Goal: Task Accomplishment & Management: Complete application form

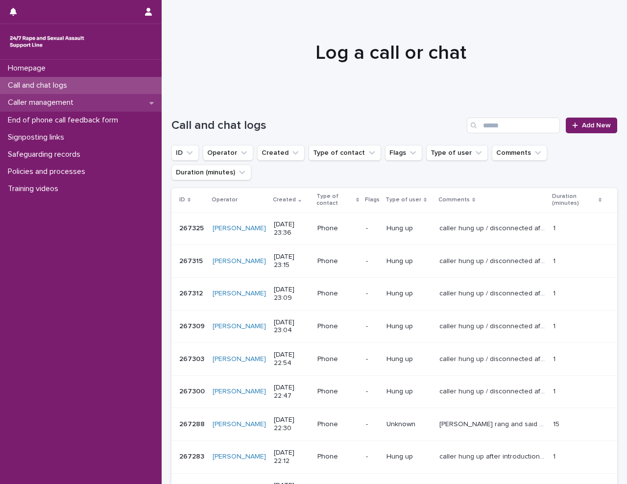
click at [59, 105] on p "Caller management" at bounding box center [42, 102] width 77 height 9
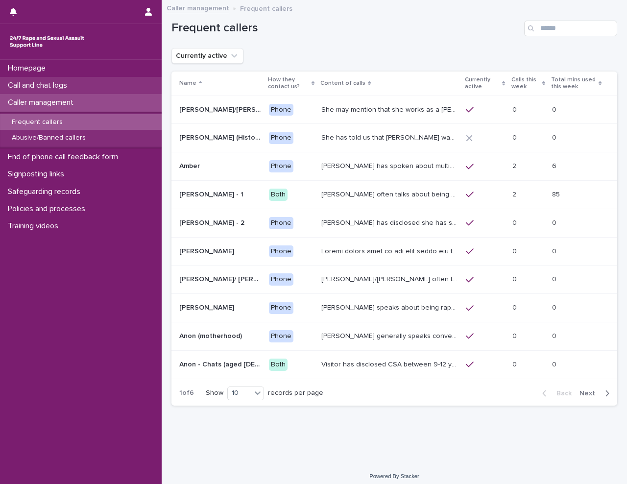
click at [65, 84] on p "Call and chat logs" at bounding box center [39, 85] width 71 height 9
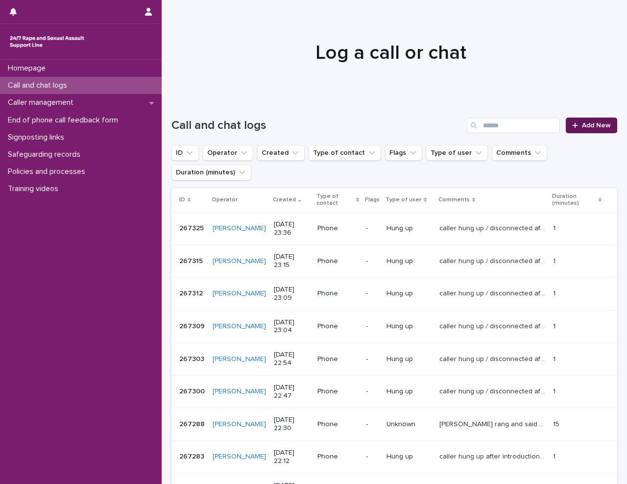
click at [572, 124] on icon at bounding box center [575, 125] width 6 height 7
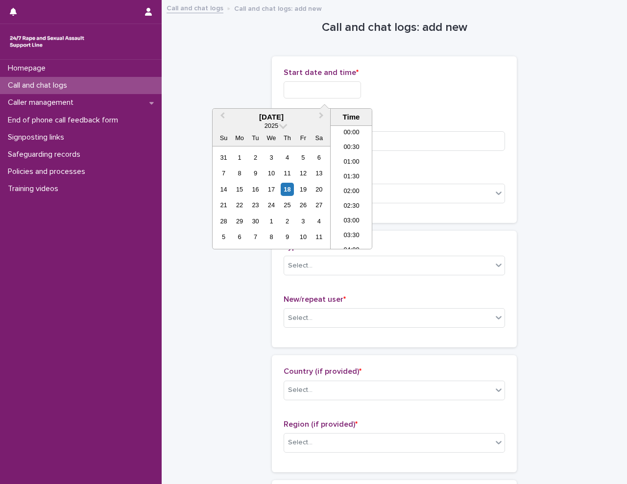
click at [317, 89] on input "text" at bounding box center [321, 89] width 77 height 17
click at [357, 207] on li "19:00" at bounding box center [351, 201] width 42 height 15
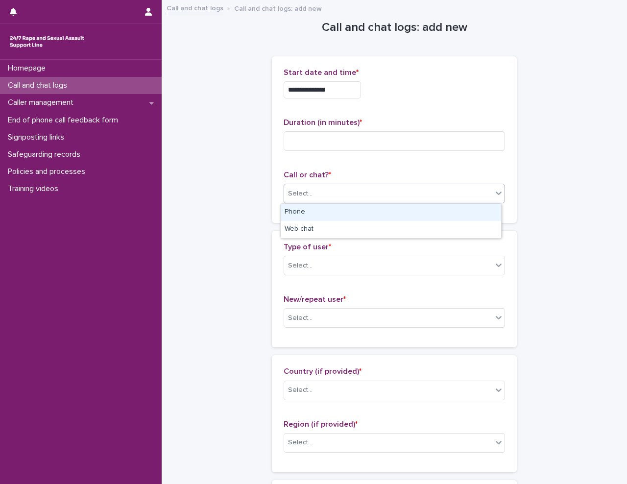
click at [350, 193] on div "Select..." at bounding box center [388, 194] width 208 height 16
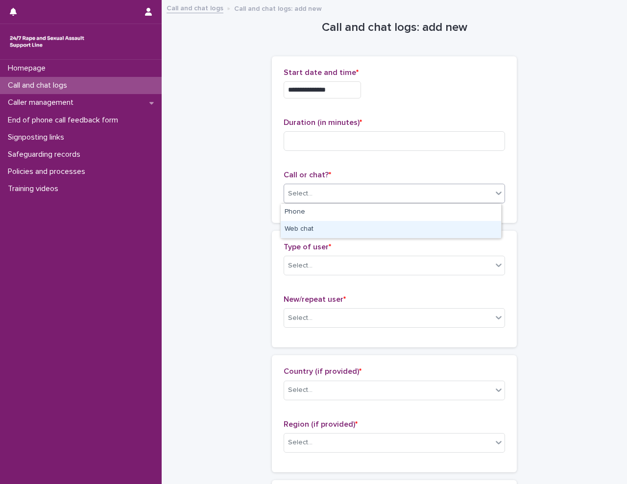
click at [342, 229] on div "Web chat" at bounding box center [390, 229] width 220 height 17
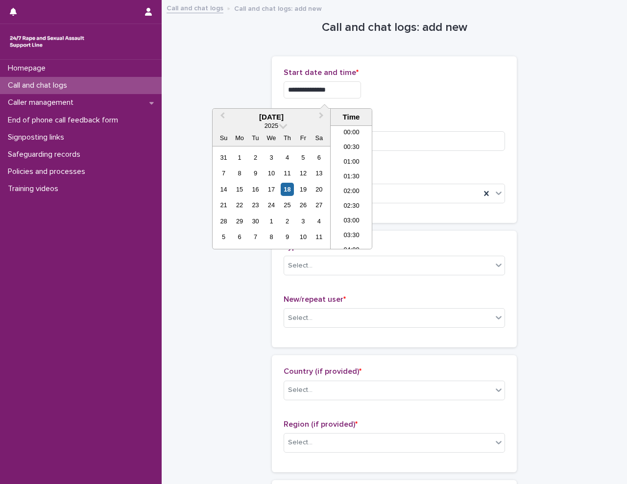
click at [347, 87] on input "**********" at bounding box center [321, 89] width 77 height 17
type input "**********"
click at [415, 104] on div "**********" at bounding box center [393, 87] width 221 height 38
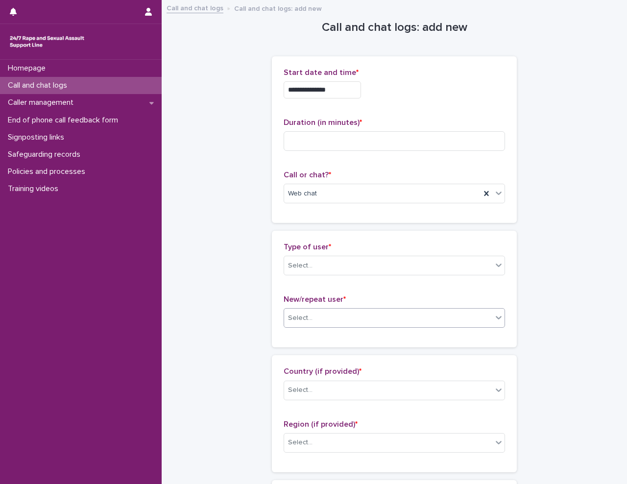
click at [329, 320] on div "Select..." at bounding box center [388, 318] width 208 height 16
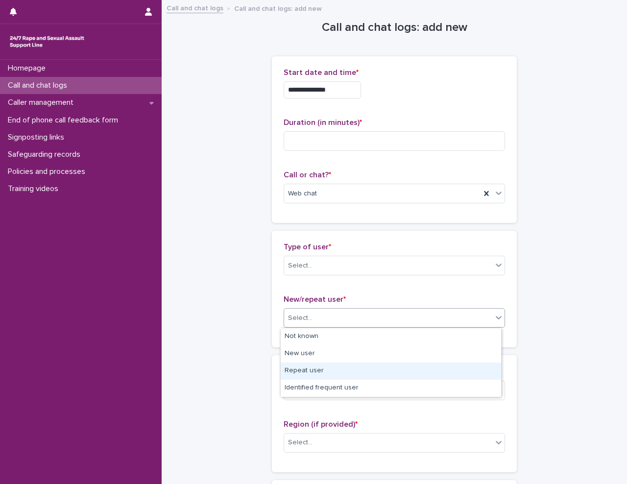
click at [328, 371] on div "Repeat user" at bounding box center [390, 370] width 220 height 17
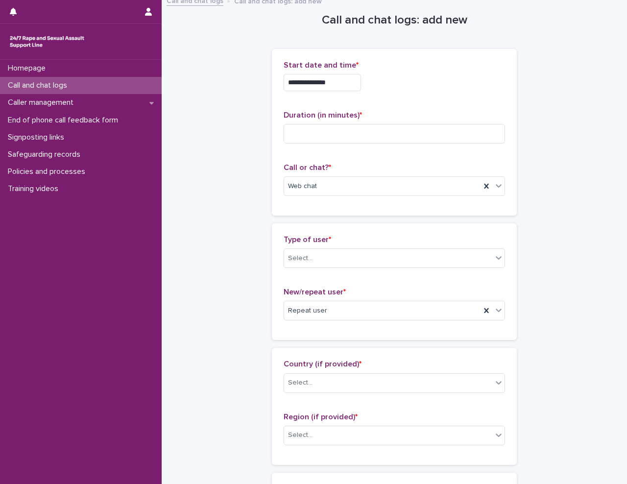
scroll to position [0, 0]
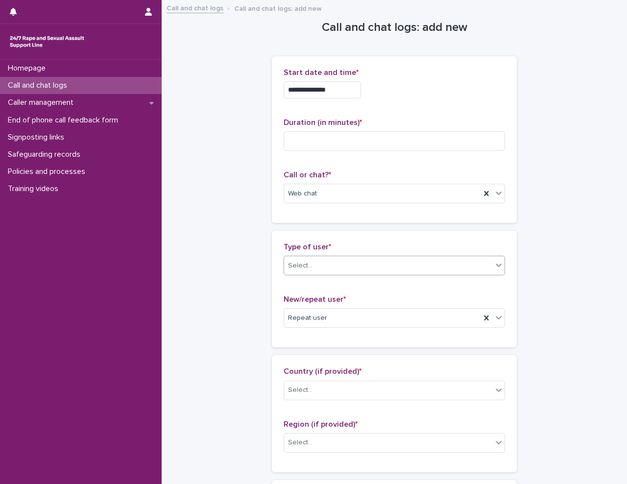
click at [340, 268] on div "Select..." at bounding box center [388, 265] width 208 height 16
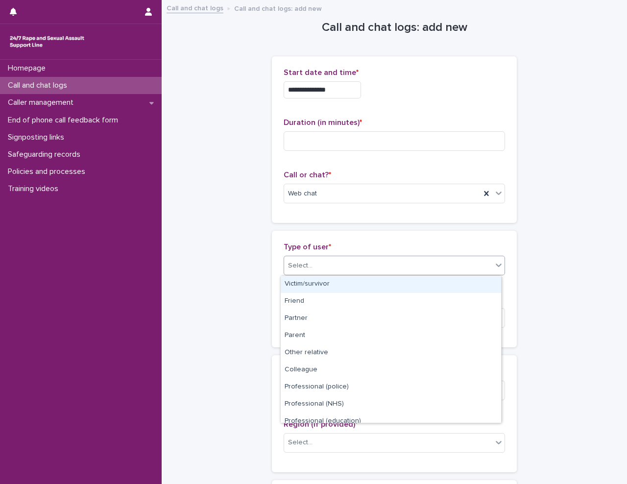
click at [340, 280] on div "Victim/survivor" at bounding box center [390, 284] width 220 height 17
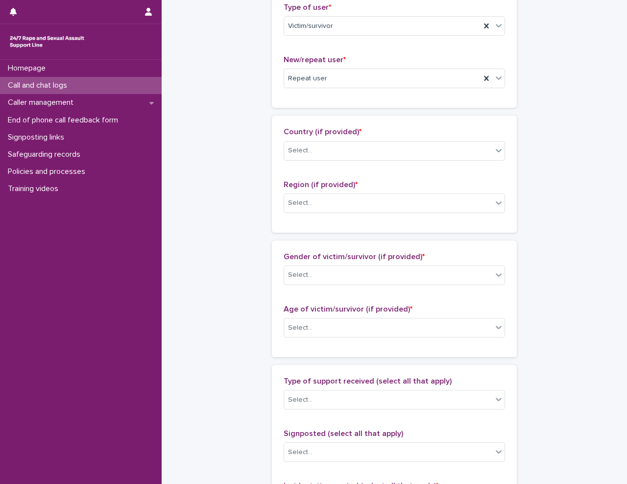
scroll to position [245, 0]
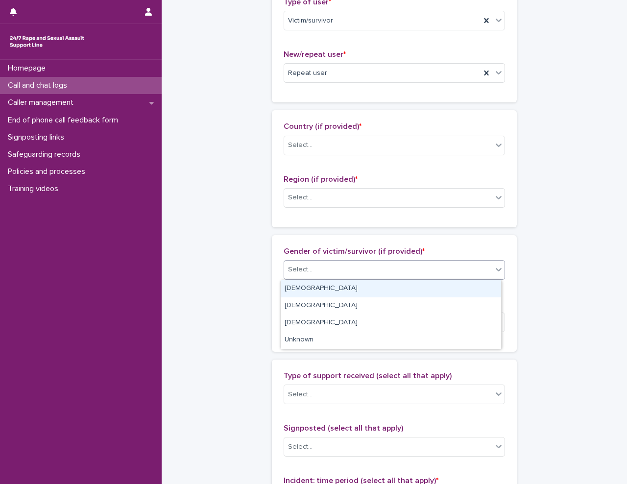
click at [370, 264] on div "Select..." at bounding box center [388, 269] width 208 height 16
click at [361, 288] on div "[DEMOGRAPHIC_DATA]" at bounding box center [390, 288] width 220 height 17
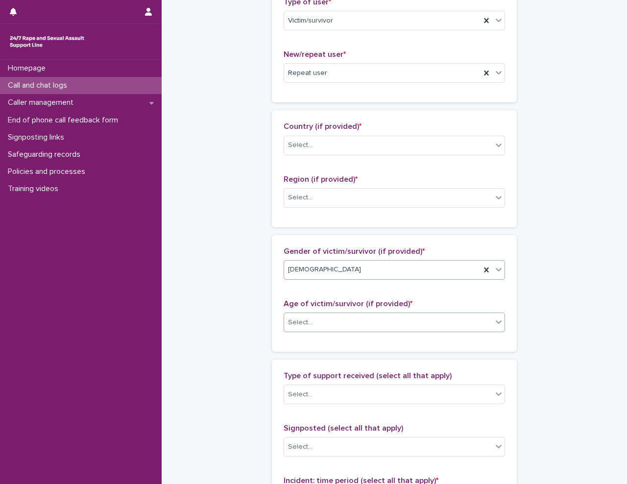
click at [347, 326] on div "Select..." at bounding box center [388, 322] width 208 height 16
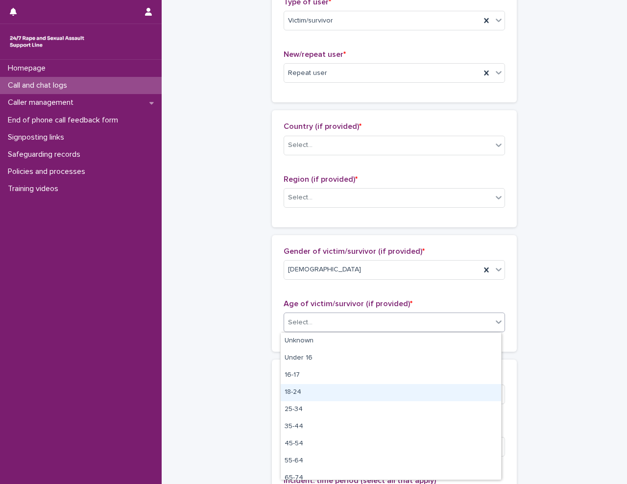
click at [327, 394] on div "18-24" at bounding box center [390, 392] width 220 height 17
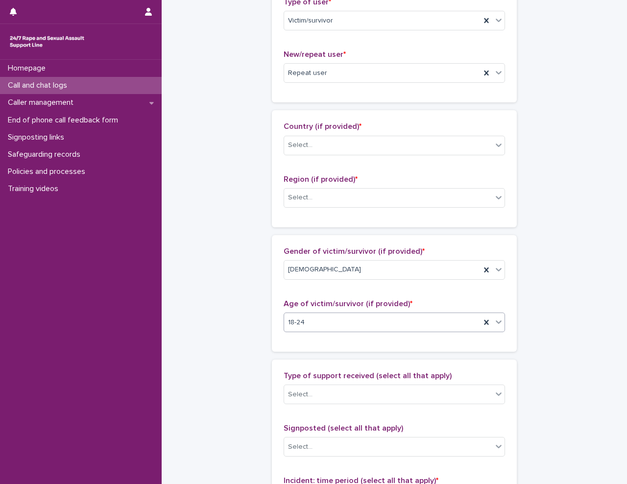
click at [201, 351] on div "**********" at bounding box center [393, 286] width 445 height 1060
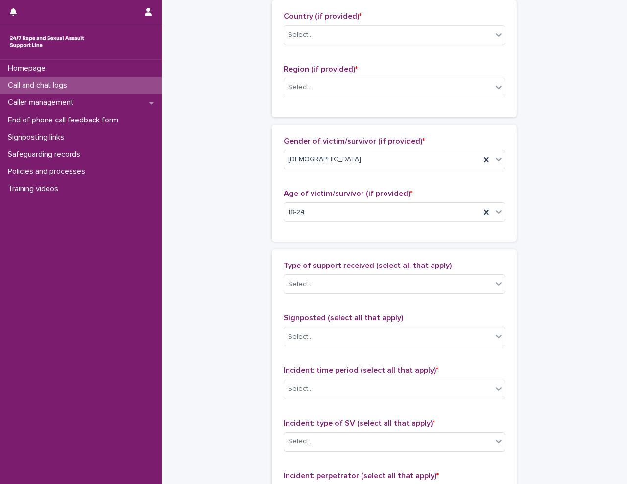
scroll to position [441, 0]
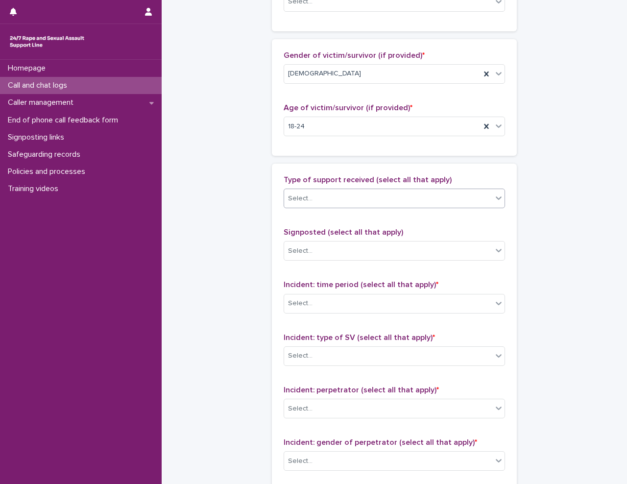
click at [290, 204] on div "Select..." at bounding box center [388, 198] width 208 height 16
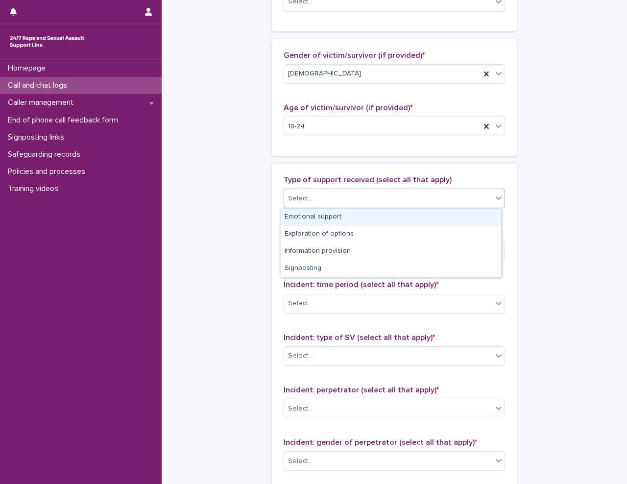
click at [298, 214] on div "Emotional support" at bounding box center [390, 217] width 220 height 17
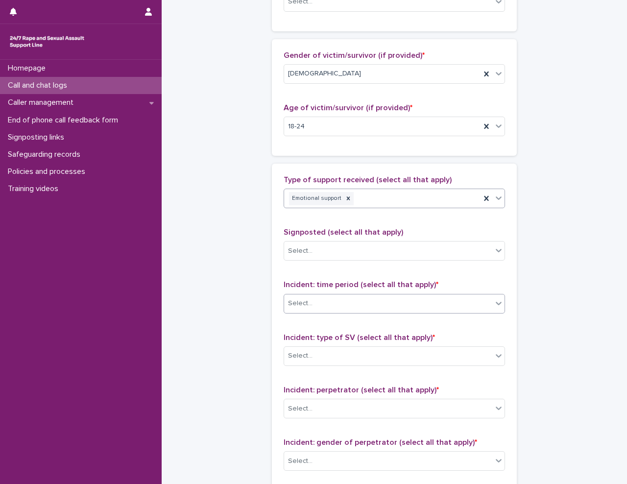
click at [335, 305] on div "Select..." at bounding box center [388, 303] width 208 height 16
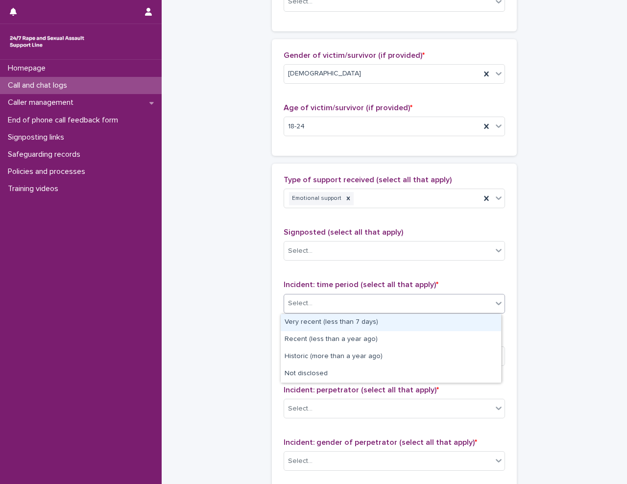
click at [335, 305] on div "Select..." at bounding box center [388, 303] width 208 height 16
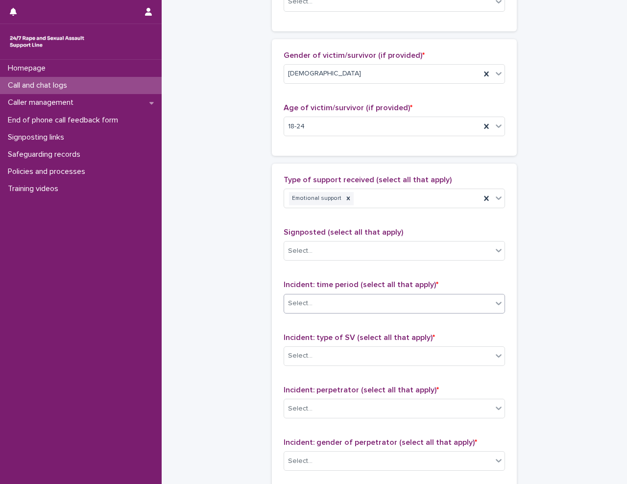
click at [348, 302] on div "Select..." at bounding box center [388, 303] width 208 height 16
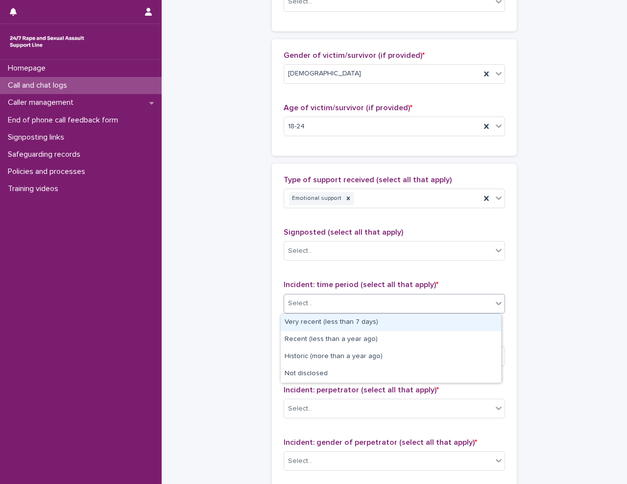
click at [348, 302] on div "Select..." at bounding box center [388, 303] width 208 height 16
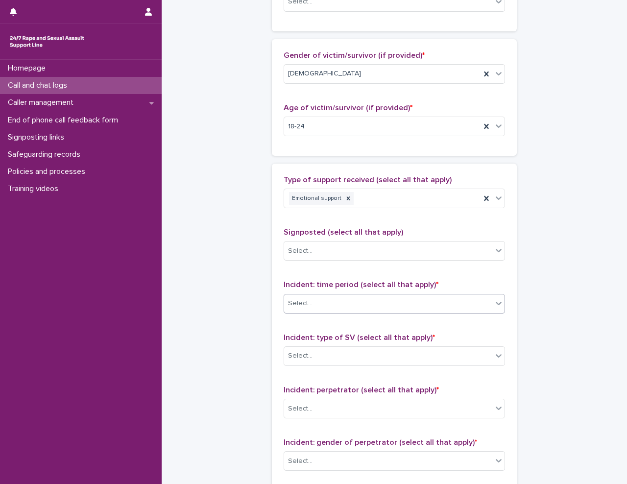
click at [251, 336] on div "**********" at bounding box center [393, 90] width 445 height 1060
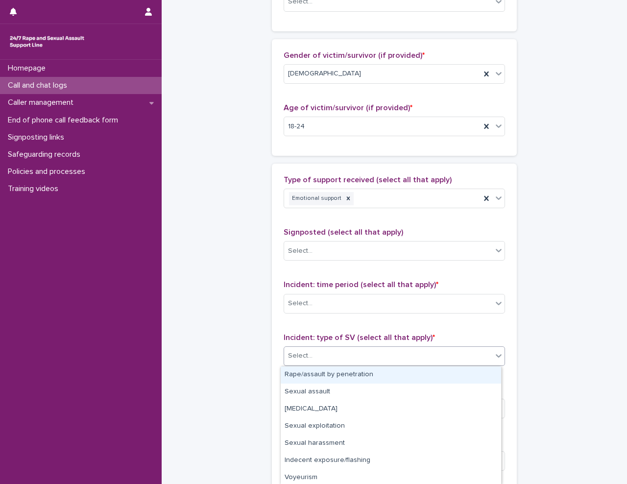
click at [387, 351] on div "Select..." at bounding box center [388, 356] width 208 height 16
click at [374, 374] on div "Rape/assault by penetration" at bounding box center [390, 374] width 220 height 17
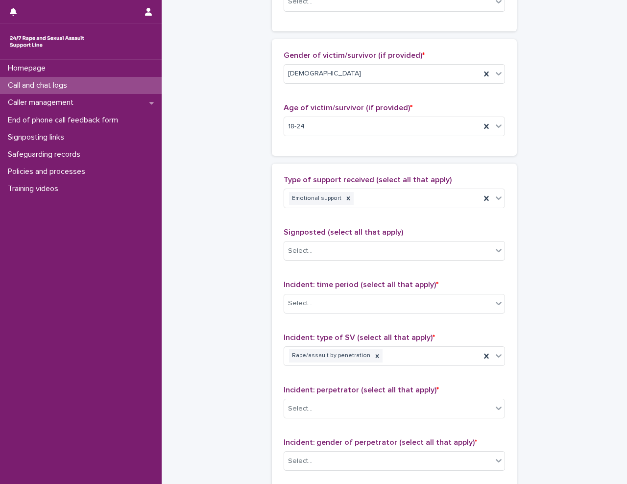
click at [225, 374] on div "**********" at bounding box center [393, 90] width 445 height 1060
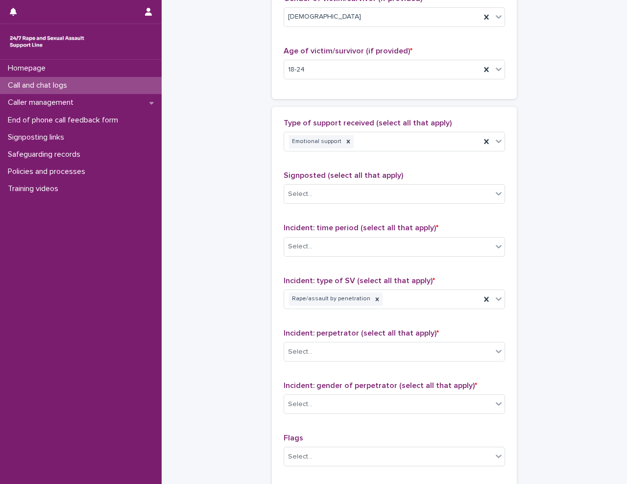
scroll to position [587, 0]
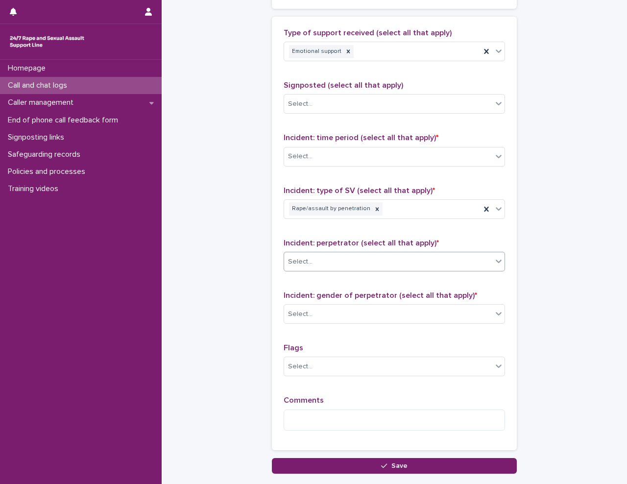
click at [310, 261] on div "Select..." at bounding box center [388, 262] width 208 height 16
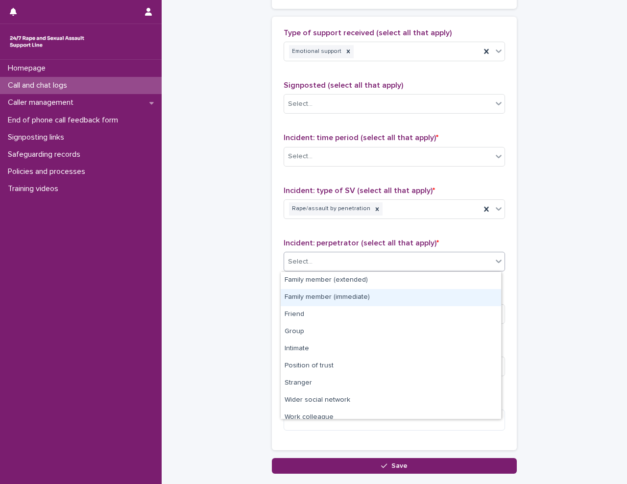
click at [349, 304] on div "Family member (immediate)" at bounding box center [390, 297] width 220 height 17
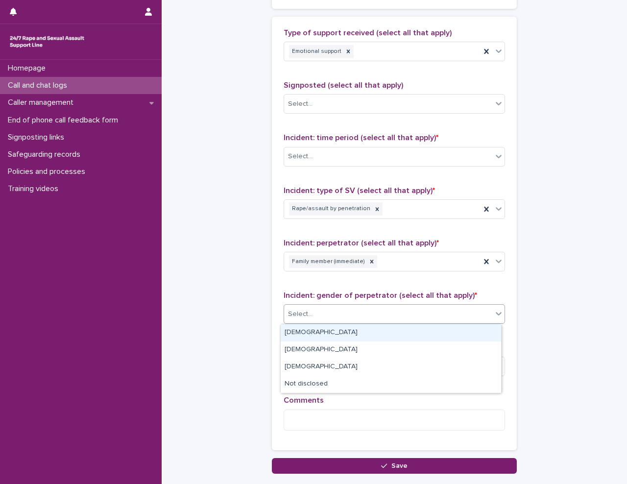
click at [336, 306] on div "Select..." at bounding box center [388, 314] width 208 height 16
click at [330, 329] on div "[DEMOGRAPHIC_DATA]" at bounding box center [390, 332] width 220 height 17
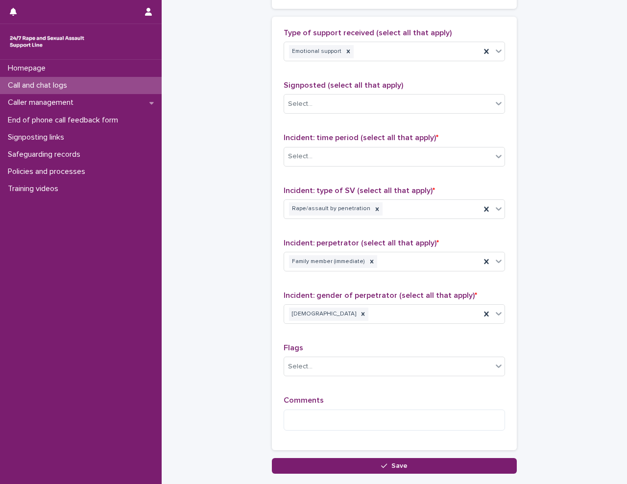
click at [316, 417] on textarea at bounding box center [393, 419] width 221 height 21
click at [345, 155] on div "Select..." at bounding box center [388, 156] width 208 height 16
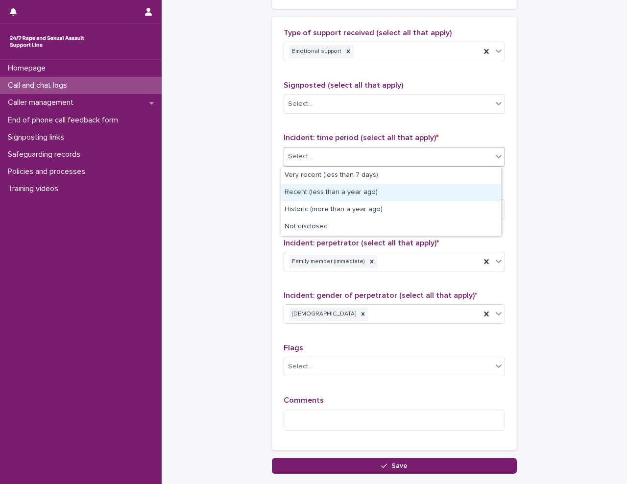
click at [358, 186] on div "Recent (less than a year ago)" at bounding box center [390, 192] width 220 height 17
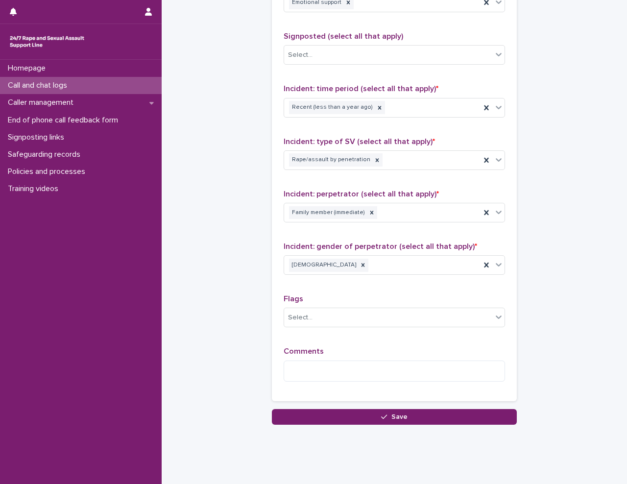
scroll to position [653, 0]
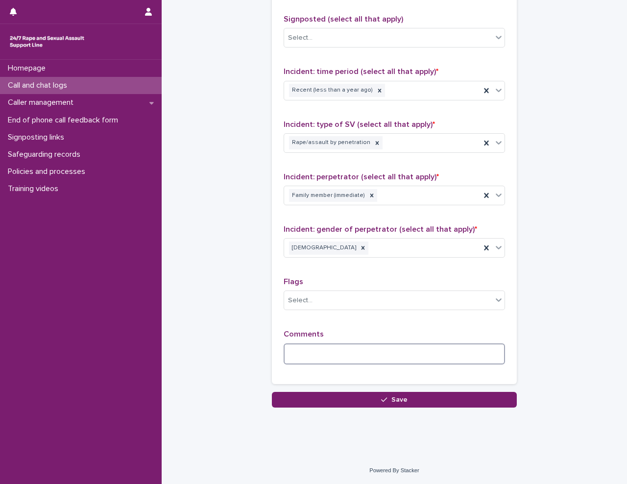
click at [341, 360] on textarea at bounding box center [393, 353] width 221 height 21
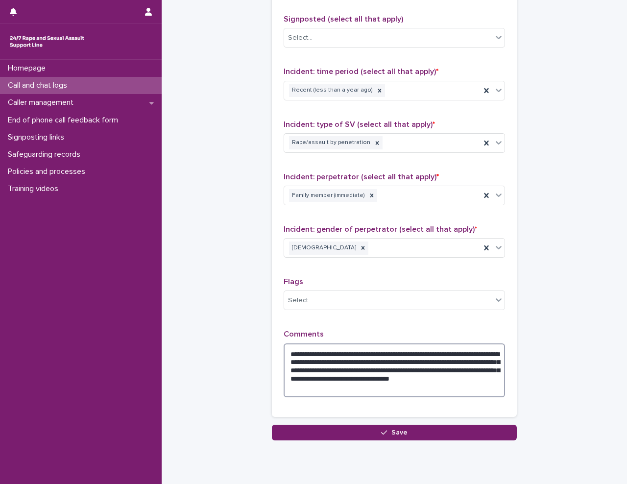
click at [389, 386] on textarea "**********" at bounding box center [393, 370] width 221 height 54
type textarea "**********"
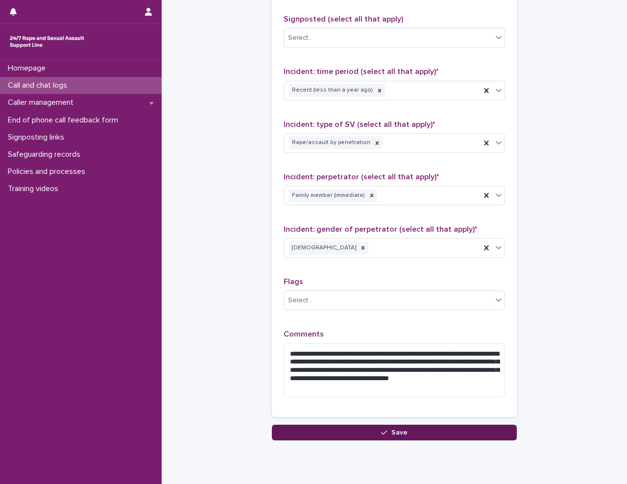
click at [382, 437] on button "Save" at bounding box center [394, 432] width 245 height 16
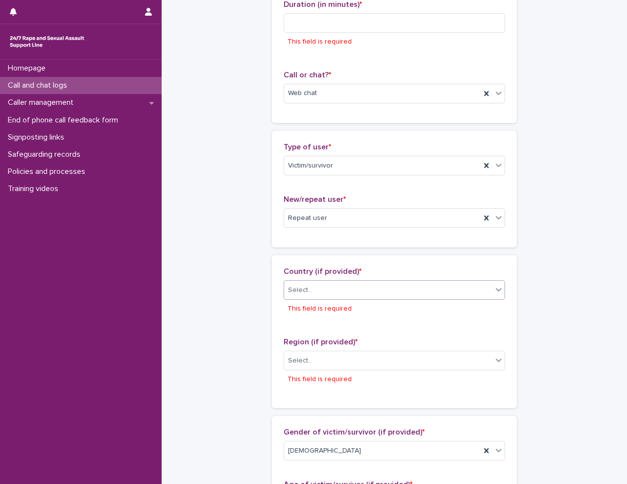
click at [358, 284] on div "Select..." at bounding box center [388, 290] width 208 height 16
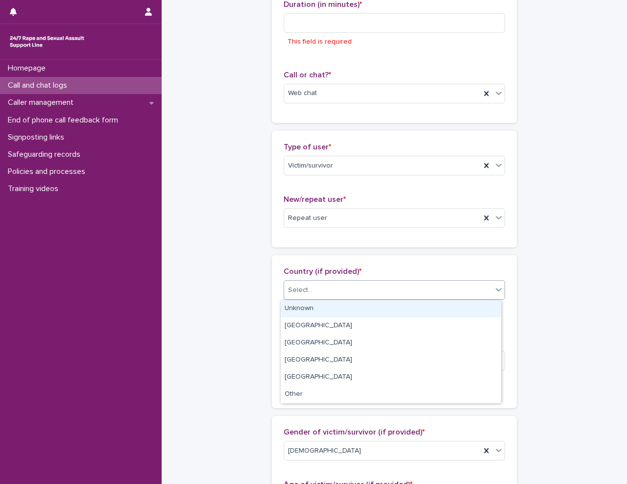
click at [344, 308] on div "Unknown" at bounding box center [390, 308] width 220 height 17
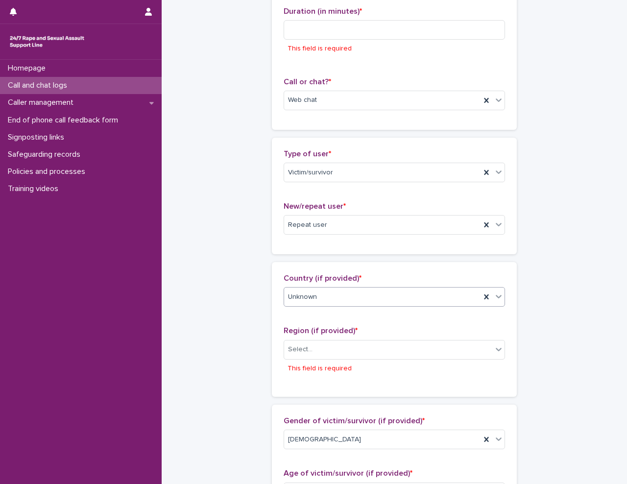
scroll to position [111, 0]
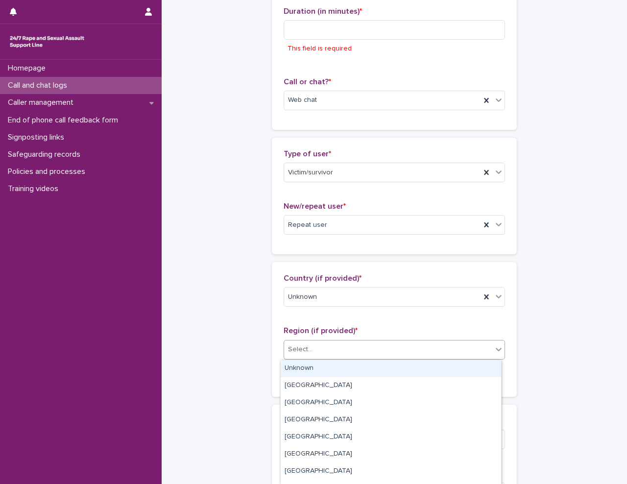
click at [345, 354] on div "Select..." at bounding box center [388, 349] width 208 height 16
click at [339, 364] on div "Unknown" at bounding box center [390, 368] width 220 height 17
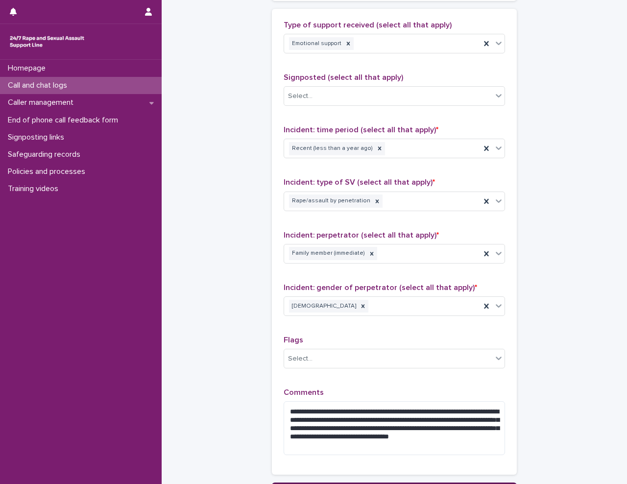
scroll to position [704, 0]
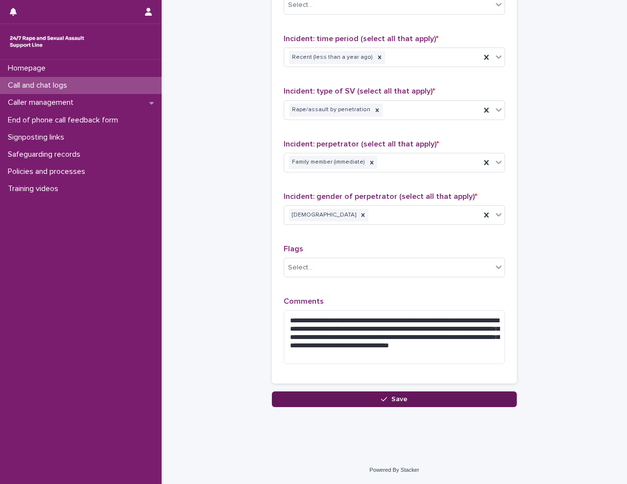
click at [397, 395] on button "Save" at bounding box center [394, 399] width 245 height 16
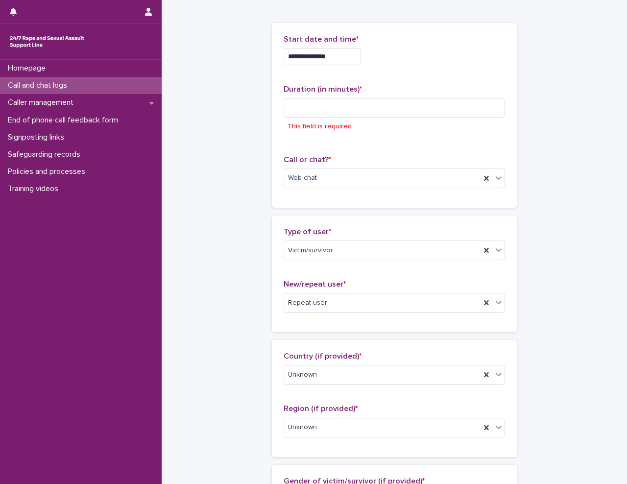
scroll to position [0, 0]
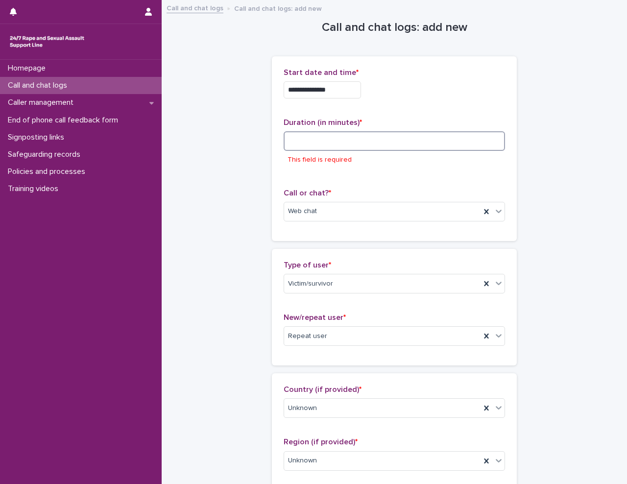
click at [350, 140] on input at bounding box center [393, 141] width 221 height 20
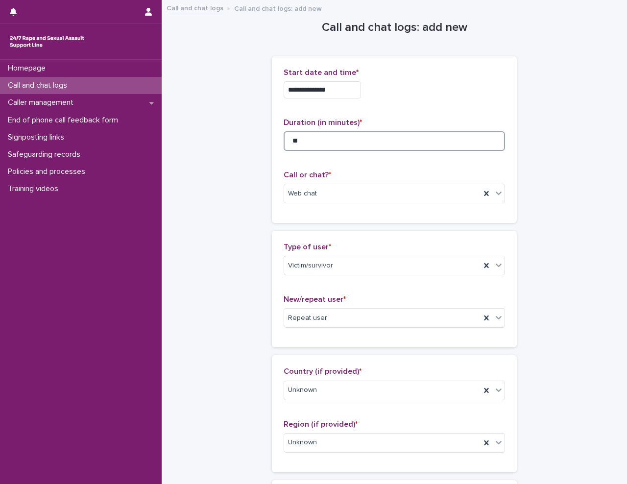
type input "**"
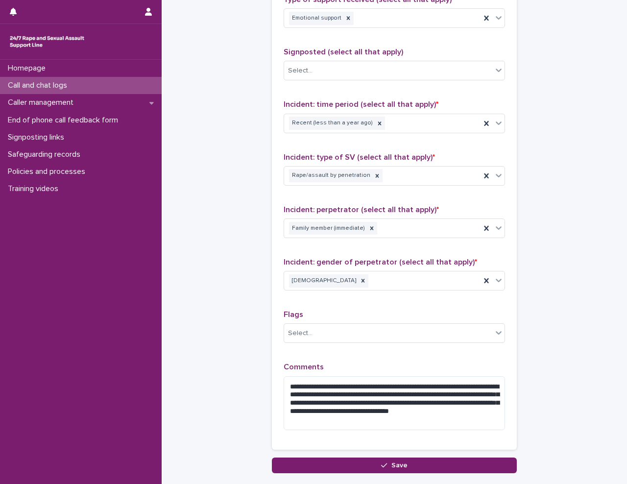
scroll to position [686, 0]
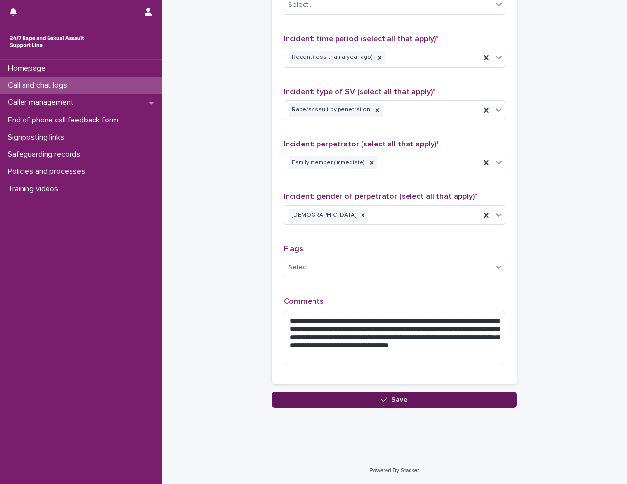
click at [448, 394] on button "Save" at bounding box center [394, 400] width 245 height 16
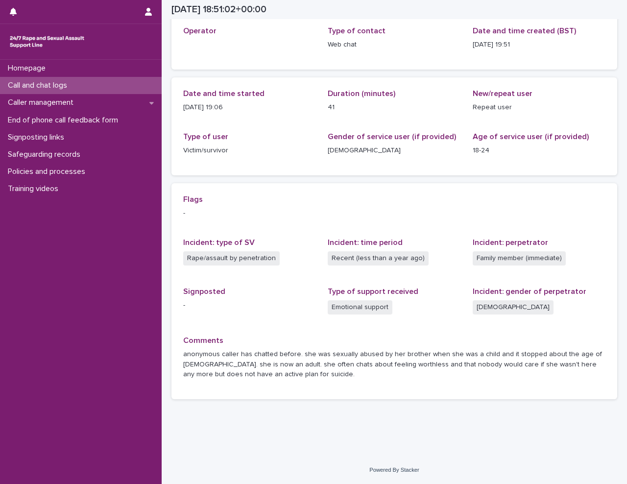
scroll to position [57, 0]
click at [69, 84] on p "Call and chat logs" at bounding box center [39, 85] width 71 height 9
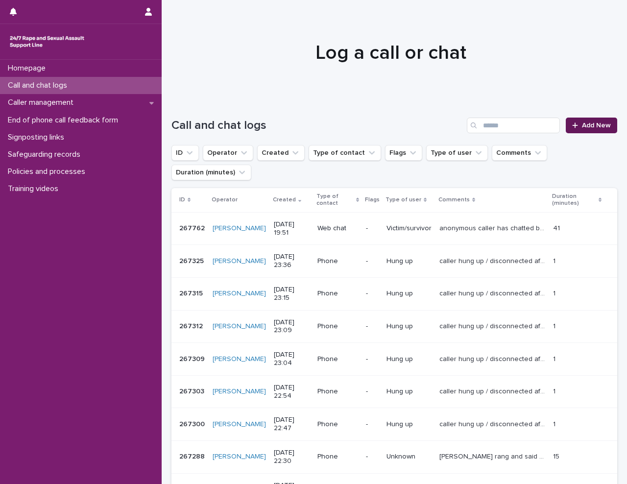
click at [579, 120] on link "Add New" at bounding box center [590, 125] width 51 height 16
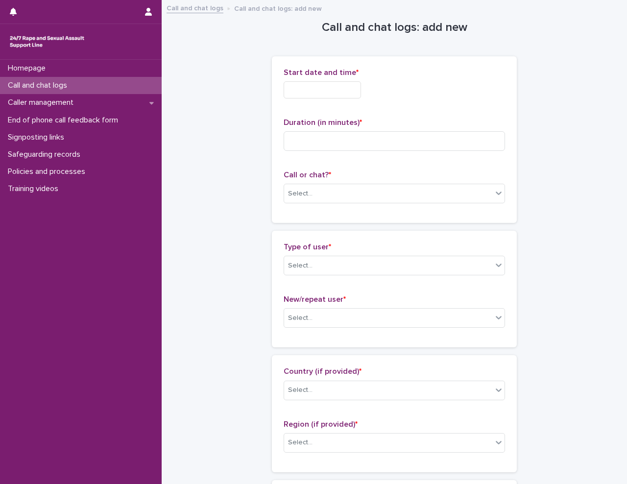
click at [339, 81] on input "text" at bounding box center [321, 89] width 77 height 17
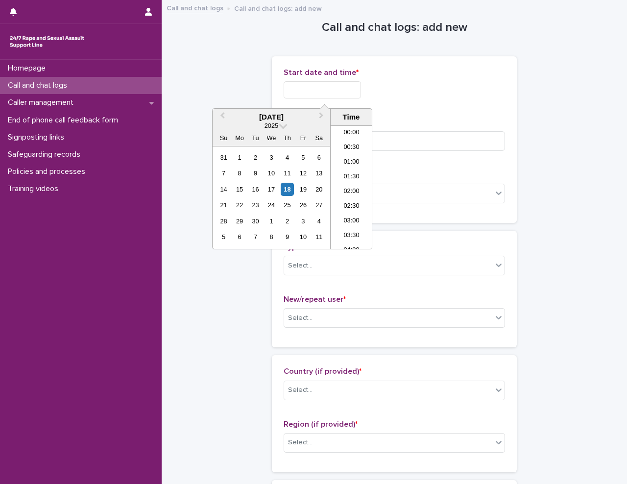
scroll to position [519, 0]
click at [363, 182] on li "19:30" at bounding box center [351, 187] width 42 height 15
click at [353, 87] on input "**********" at bounding box center [321, 89] width 77 height 17
type input "**********"
click at [386, 88] on div "**********" at bounding box center [393, 89] width 221 height 17
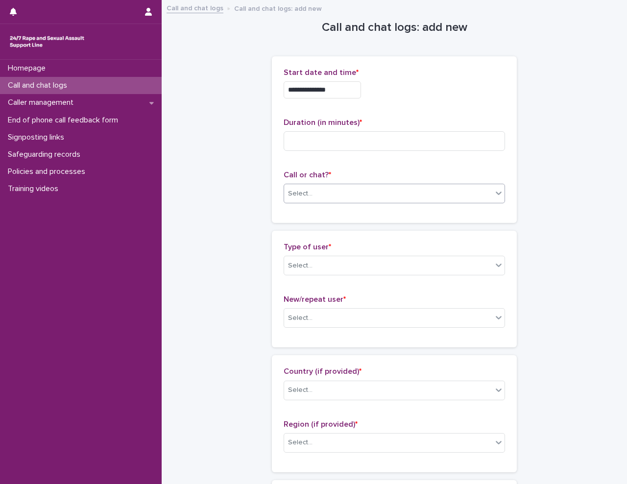
click at [372, 188] on div "Select..." at bounding box center [388, 194] width 208 height 16
click at [342, 226] on div "Web chat" at bounding box center [390, 229] width 220 height 17
click at [319, 143] on input at bounding box center [393, 141] width 221 height 20
click at [327, 266] on div "Select..." at bounding box center [388, 265] width 208 height 16
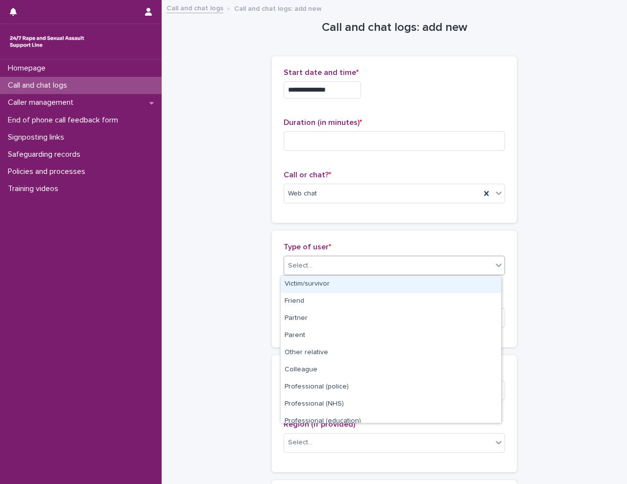
click at [335, 286] on div "Victim/survivor" at bounding box center [390, 284] width 220 height 17
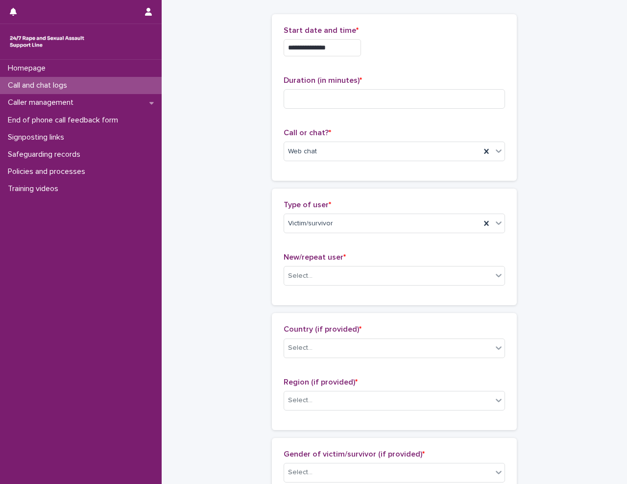
scroll to position [98, 0]
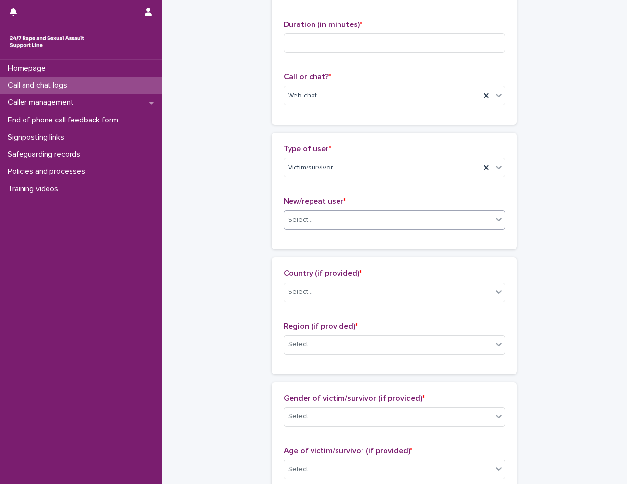
click at [328, 219] on div "Select..." at bounding box center [388, 220] width 208 height 16
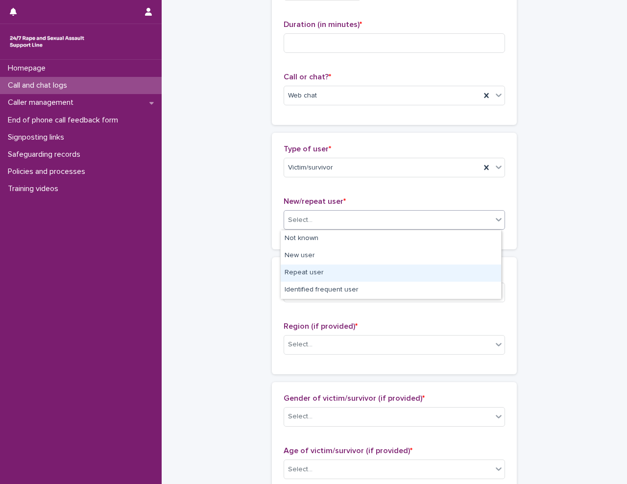
drag, startPoint x: 340, startPoint y: 283, endPoint x: 341, endPoint y: 267, distance: 16.2
click at [341, 267] on div "Repeat user" at bounding box center [390, 272] width 220 height 17
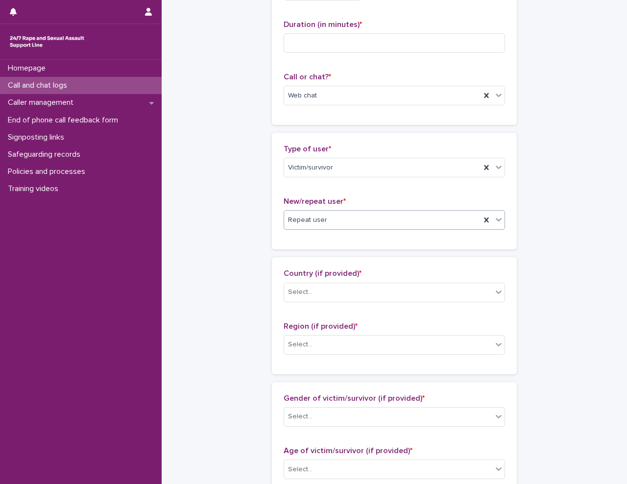
click at [231, 256] on div "**********" at bounding box center [393, 433] width 445 height 1060
click at [347, 216] on div "Repeat user" at bounding box center [382, 220] width 196 height 16
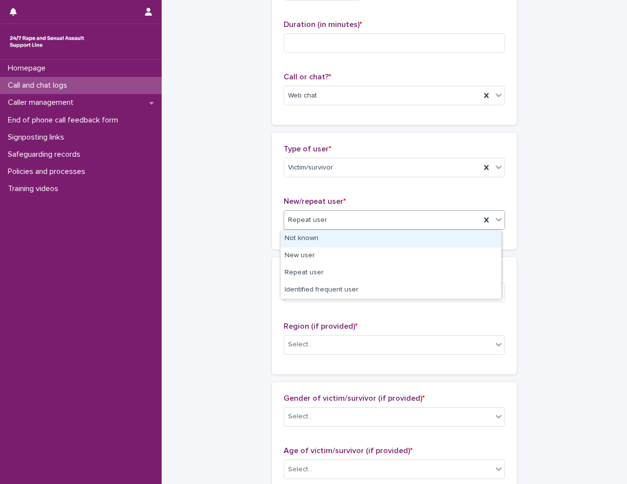
click at [347, 216] on div "Repeat user" at bounding box center [382, 220] width 196 height 16
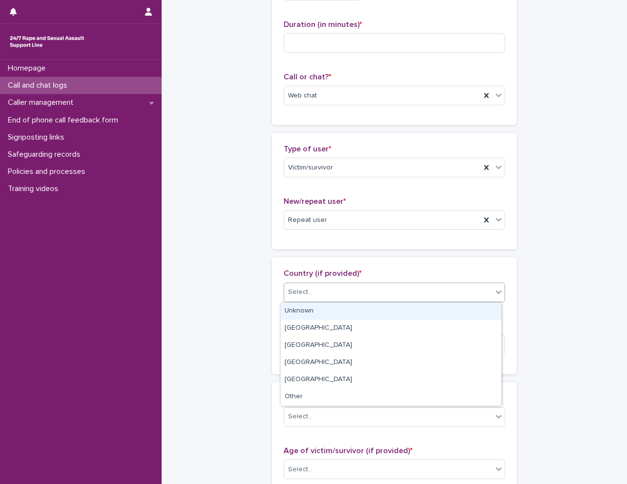
click at [340, 292] on div "Select..." at bounding box center [388, 292] width 208 height 16
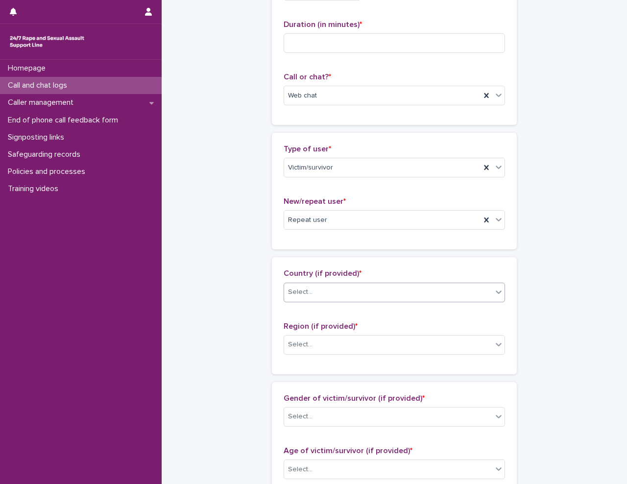
click at [213, 305] on div "**********" at bounding box center [393, 433] width 445 height 1060
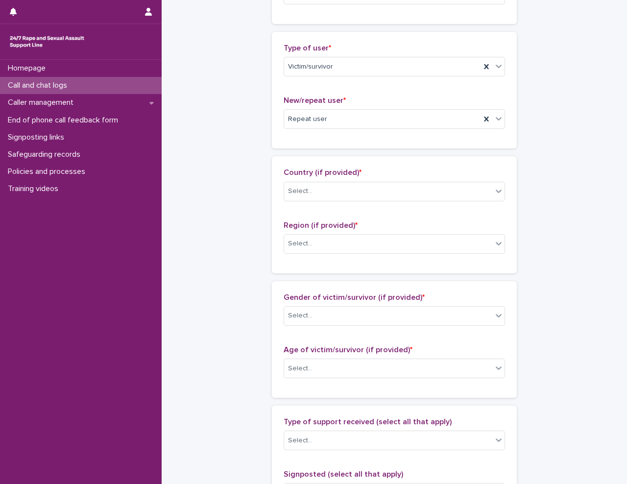
scroll to position [245, 0]
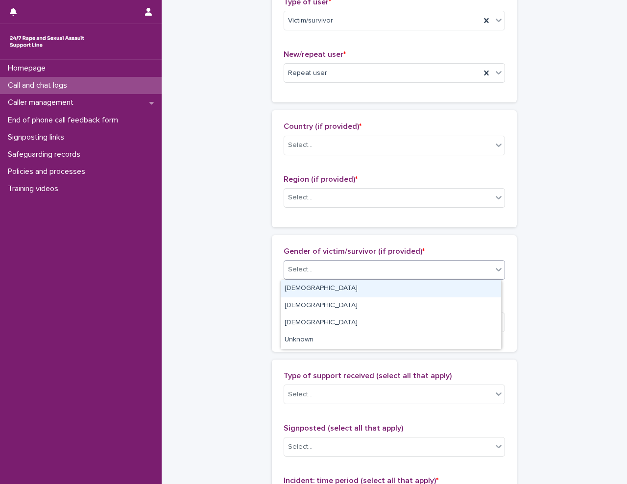
click at [316, 270] on div "Select..." at bounding box center [388, 269] width 208 height 16
click at [320, 289] on div "[DEMOGRAPHIC_DATA]" at bounding box center [390, 288] width 220 height 17
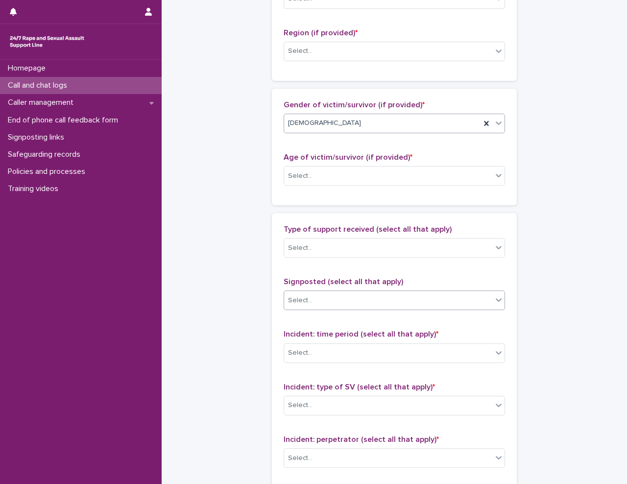
scroll to position [392, 0]
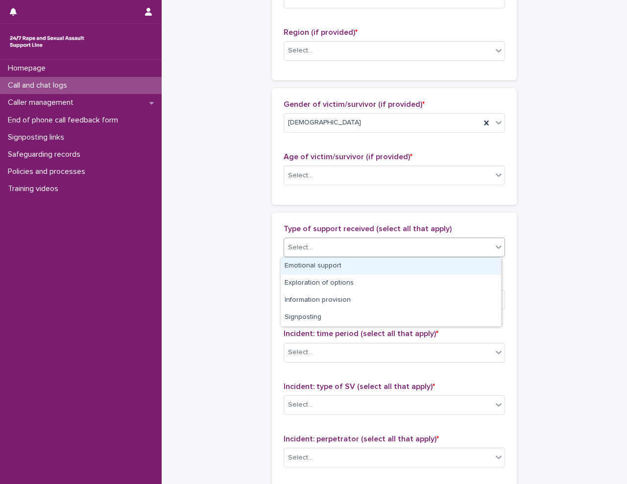
click at [336, 243] on div "Select..." at bounding box center [388, 247] width 208 height 16
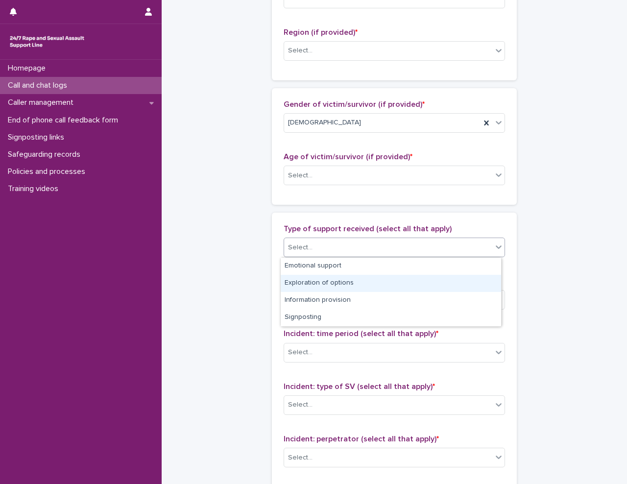
click at [337, 279] on div "Exploration of options" at bounding box center [390, 283] width 220 height 17
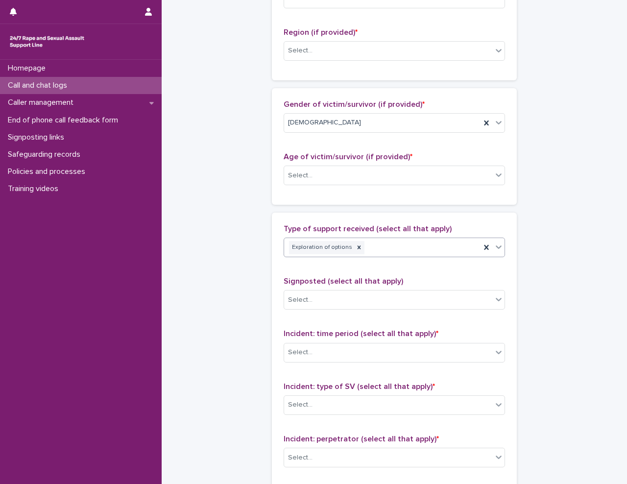
click at [373, 248] on div "Exploration of options" at bounding box center [382, 247] width 196 height 17
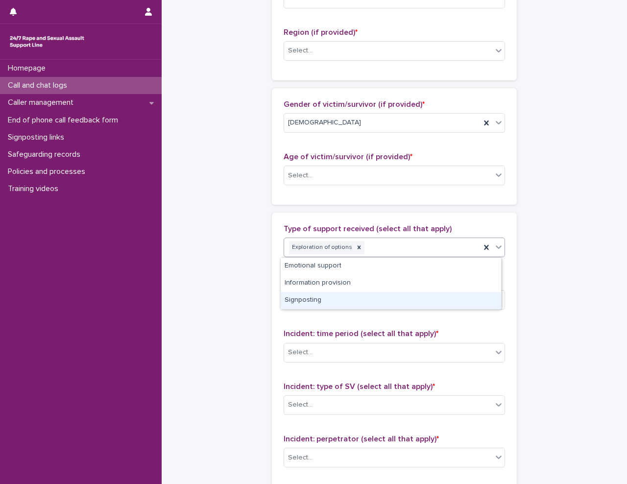
click at [358, 311] on div "Signposted (select all that apply) Select..." at bounding box center [393, 297] width 221 height 41
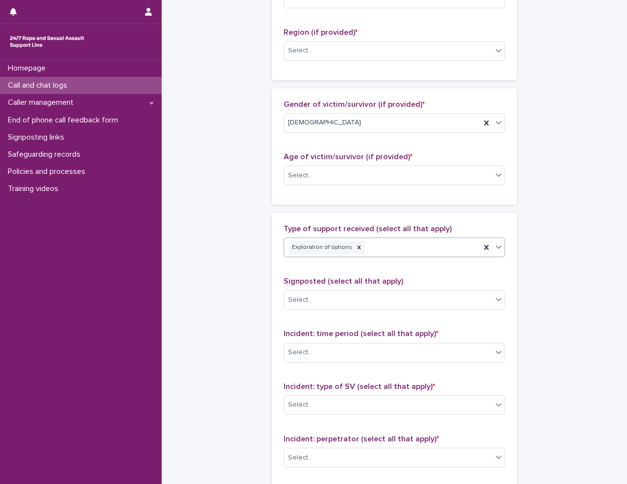
click at [416, 245] on div "Exploration of options" at bounding box center [382, 247] width 196 height 17
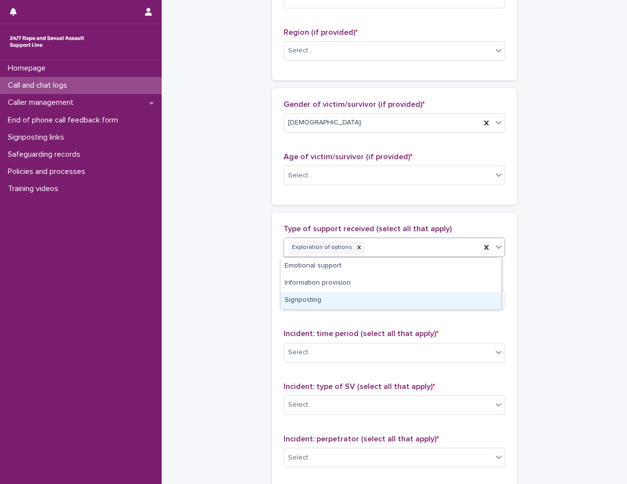
click at [370, 297] on div "Signposting" at bounding box center [390, 300] width 220 height 17
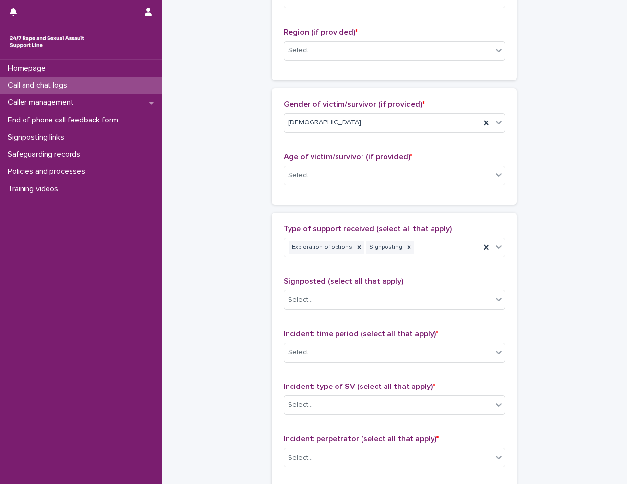
click at [252, 296] on div "**********" at bounding box center [393, 139] width 445 height 1060
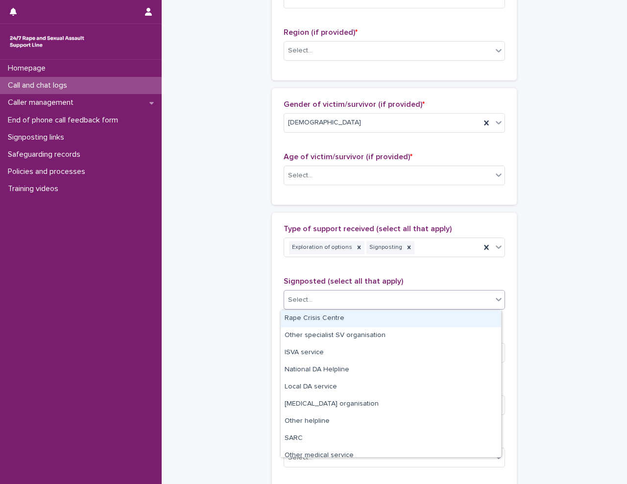
click at [300, 294] on div "Select..." at bounding box center [388, 300] width 208 height 16
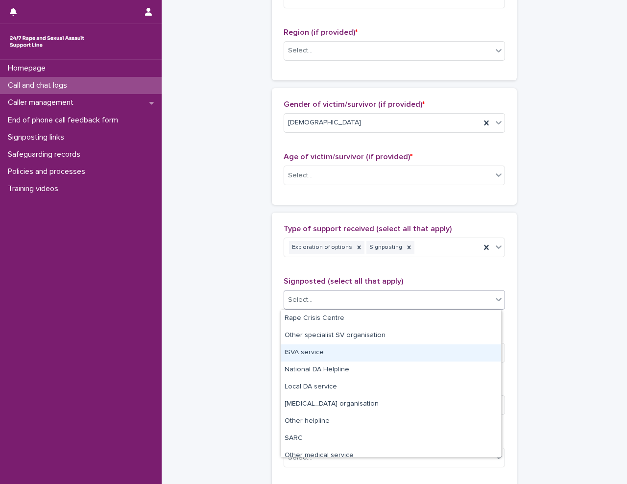
click at [313, 352] on div "ISVA service" at bounding box center [390, 352] width 220 height 17
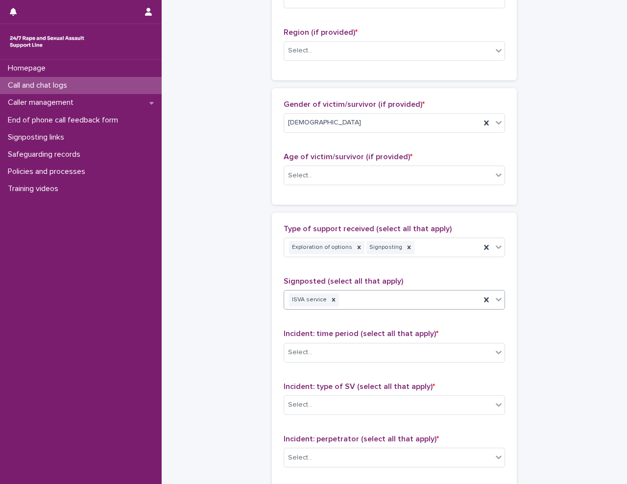
click at [232, 346] on div "**********" at bounding box center [393, 139] width 445 height 1060
click at [369, 302] on div "ISVA service" at bounding box center [382, 299] width 196 height 17
click at [150, 325] on div "Homepage Call and chat logs Caller management End of phone call feedback form S…" at bounding box center [81, 272] width 162 height 424
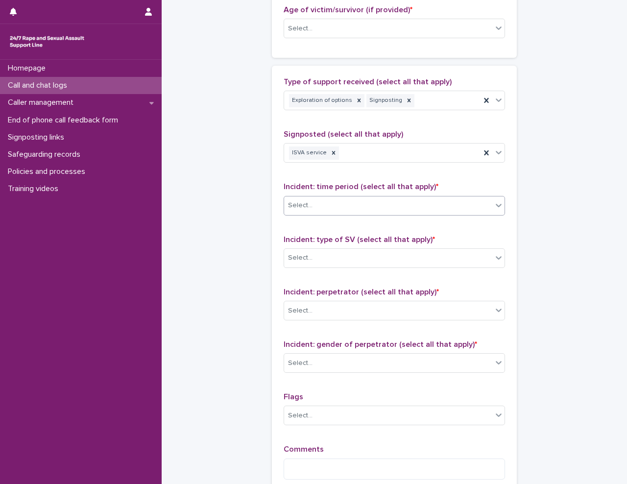
click at [327, 204] on div "Select..." at bounding box center [388, 205] width 208 height 16
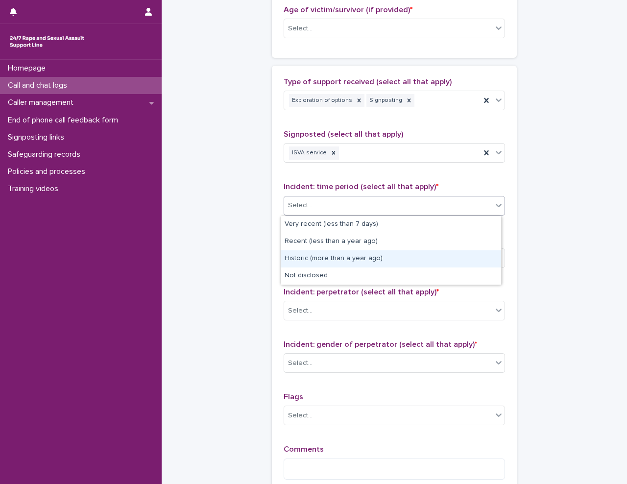
click at [324, 260] on div "Historic (more than a year ago)" at bounding box center [390, 258] width 220 height 17
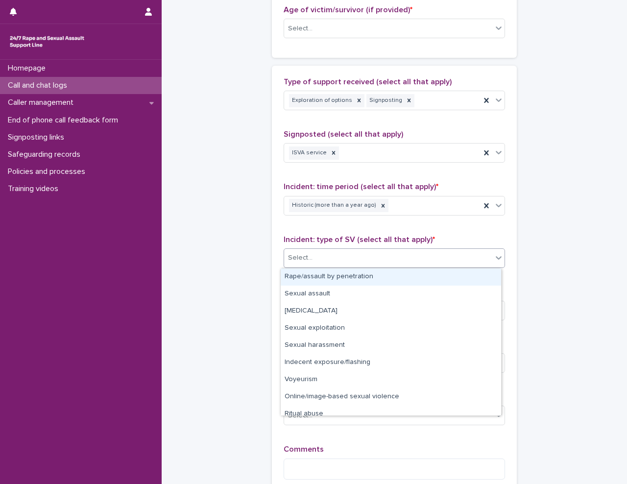
click at [326, 259] on div "Select..." at bounding box center [388, 258] width 208 height 16
click at [328, 277] on div "Rape/assault by penetration" at bounding box center [390, 276] width 220 height 17
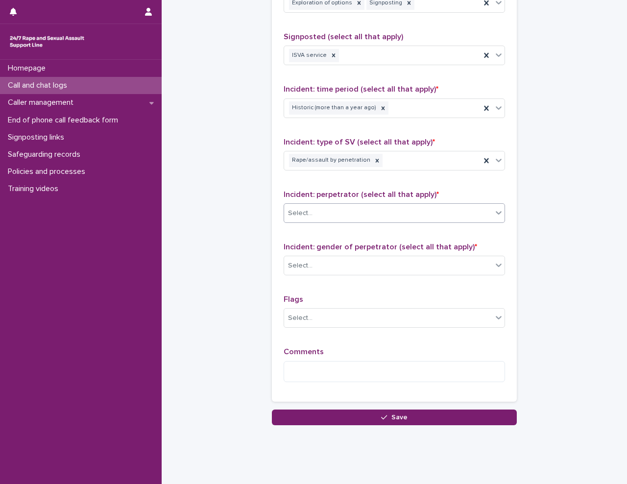
scroll to position [636, 0]
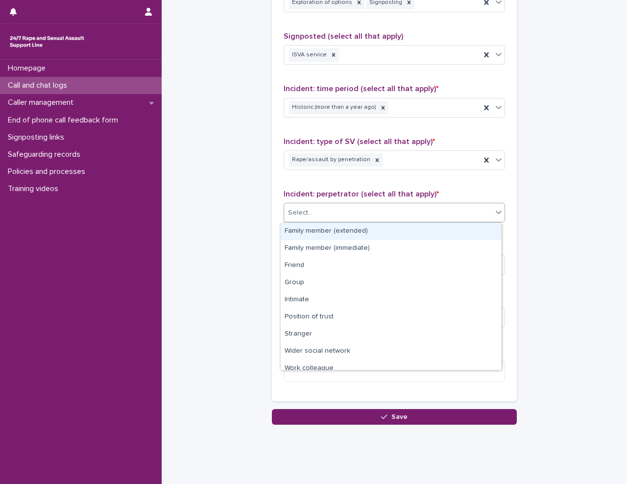
click at [377, 214] on div "Select..." at bounding box center [388, 213] width 208 height 16
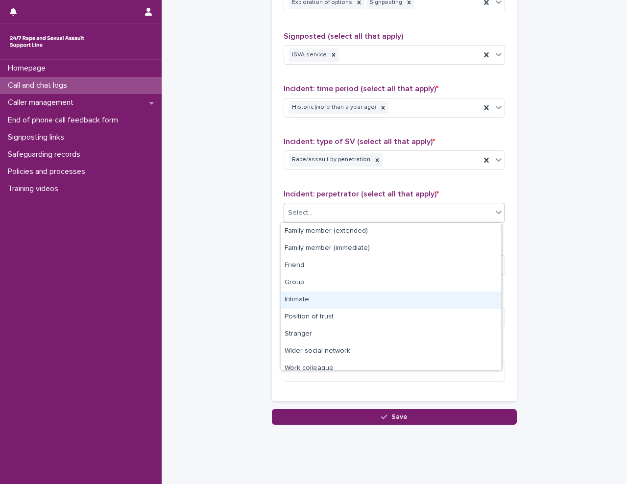
click at [335, 304] on div "Intimate" at bounding box center [390, 299] width 220 height 17
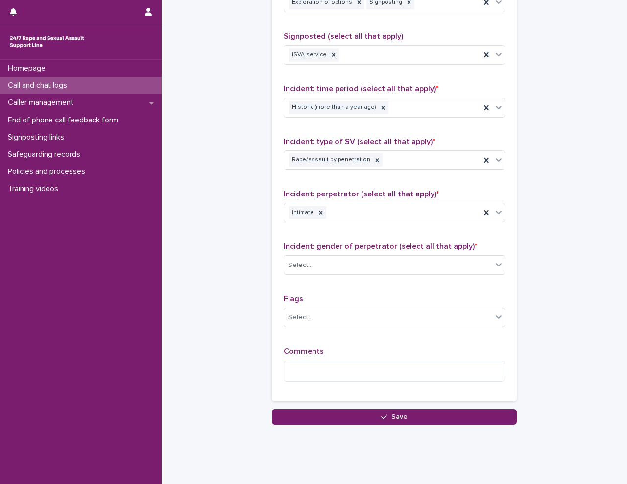
click at [311, 265] on div "Select..." at bounding box center [388, 265] width 208 height 16
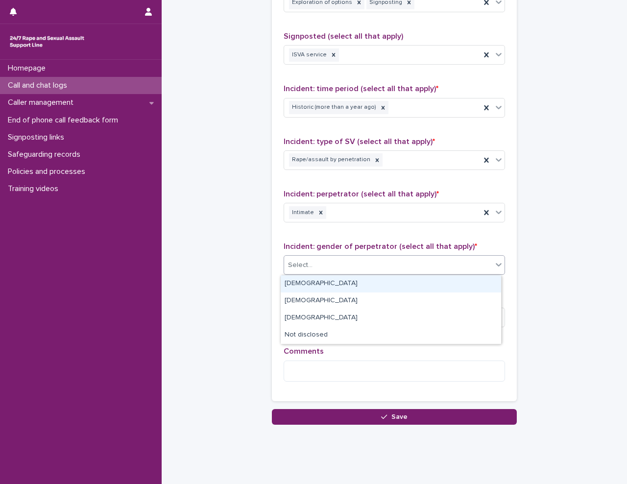
click at [308, 284] on div "[DEMOGRAPHIC_DATA]" at bounding box center [390, 283] width 220 height 17
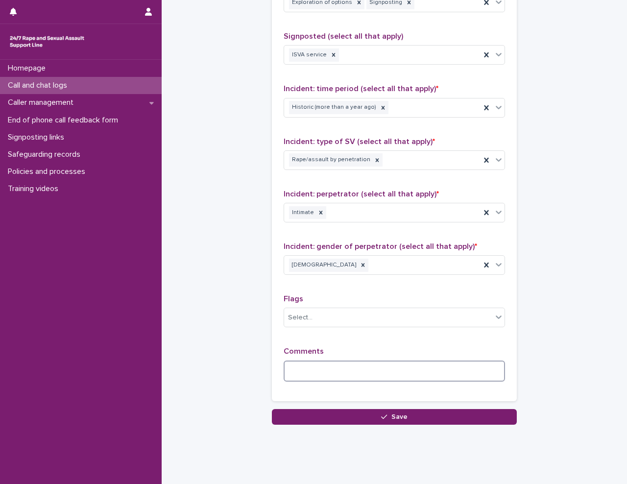
click at [307, 363] on textarea at bounding box center [393, 370] width 221 height 21
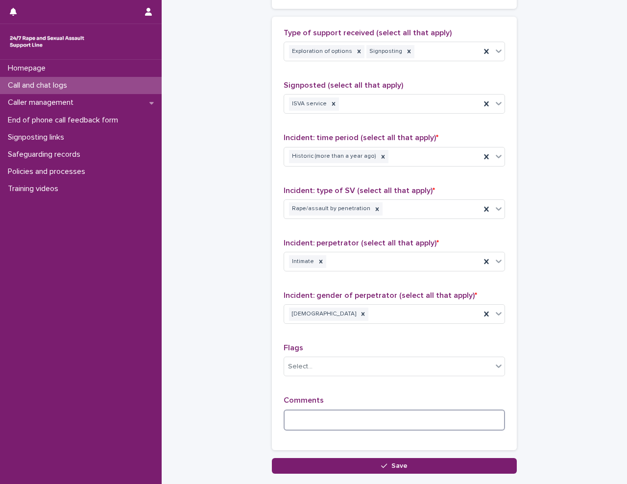
click at [323, 424] on textarea at bounding box center [393, 419] width 221 height 21
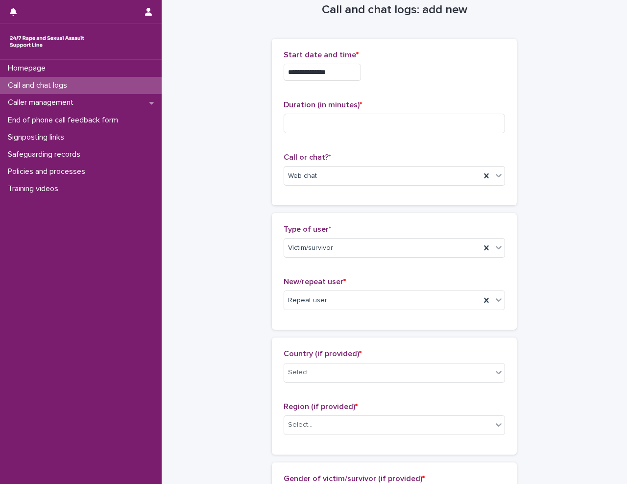
scroll to position [0, 0]
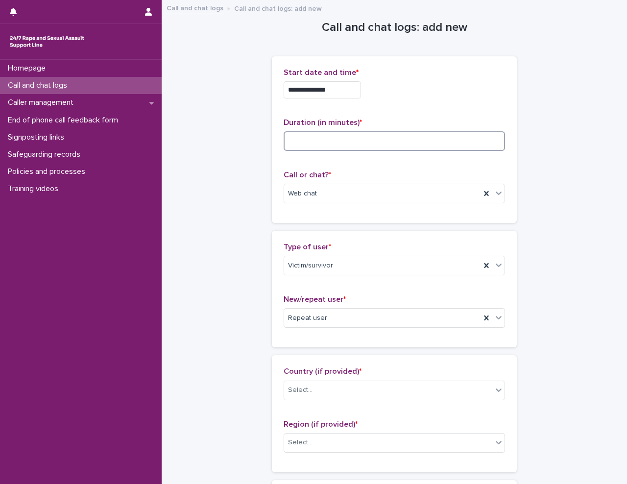
click at [315, 142] on input at bounding box center [393, 141] width 221 height 20
type input "**"
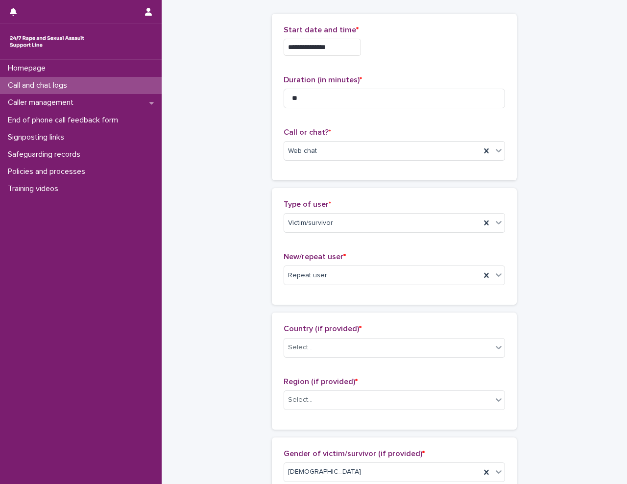
scroll to position [98, 0]
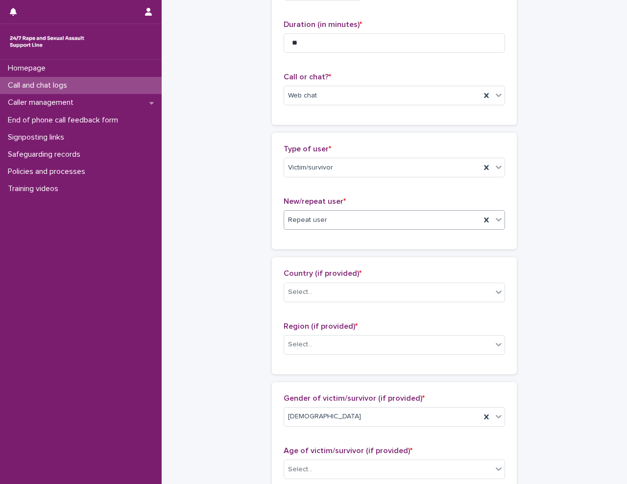
click at [329, 219] on div "Repeat user" at bounding box center [382, 220] width 196 height 16
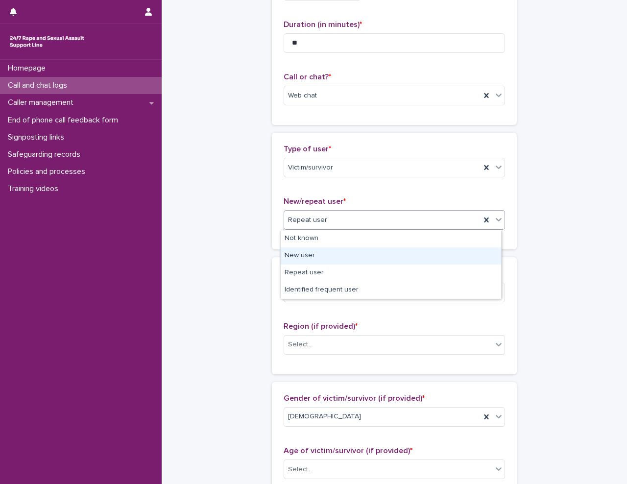
click at [327, 257] on div "New user" at bounding box center [390, 255] width 220 height 17
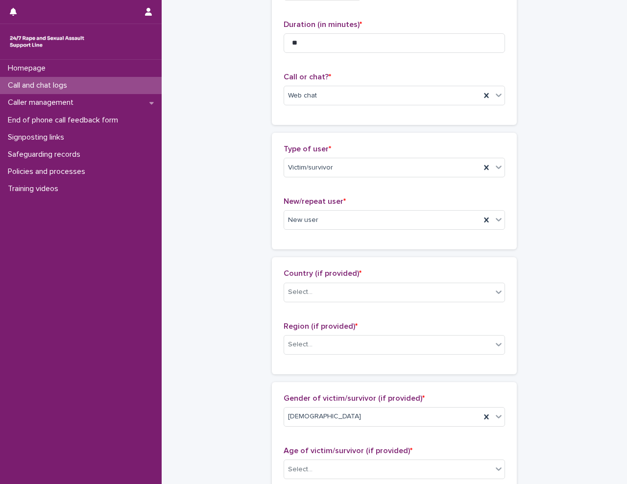
click at [220, 256] on div "**********" at bounding box center [393, 433] width 445 height 1060
click at [321, 286] on div "Select..." at bounding box center [388, 292] width 208 height 16
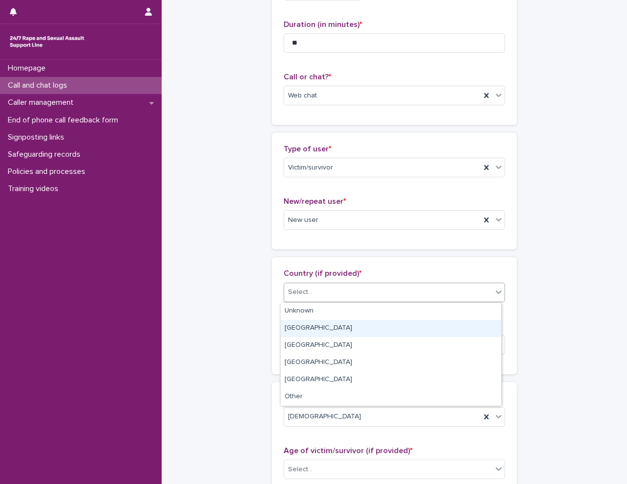
click at [322, 327] on div "[GEOGRAPHIC_DATA]" at bounding box center [390, 328] width 220 height 17
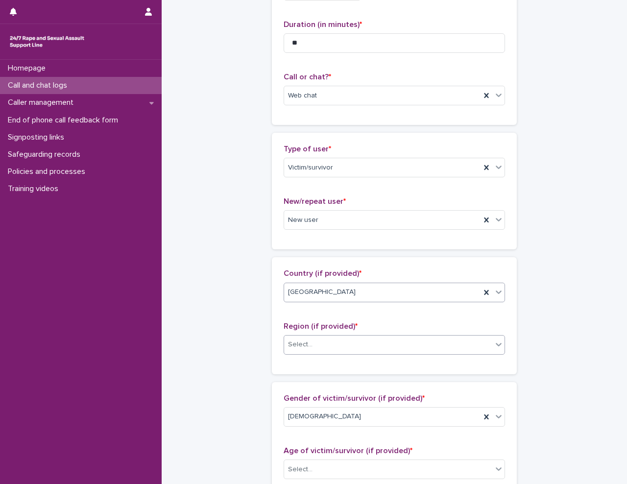
click at [326, 342] on div "Select..." at bounding box center [388, 344] width 208 height 16
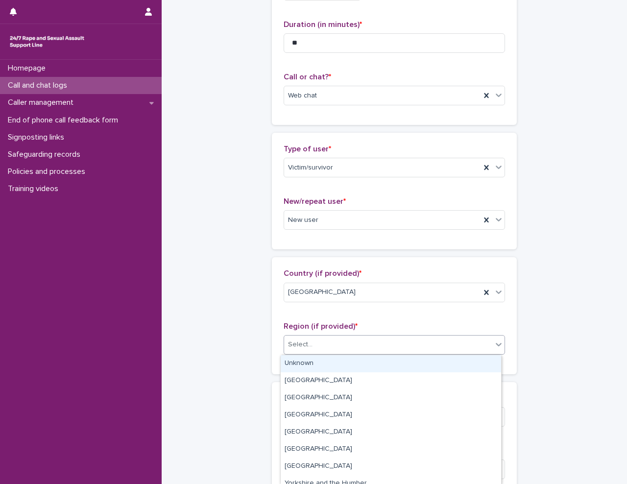
click at [328, 365] on div "Unknown" at bounding box center [390, 363] width 220 height 17
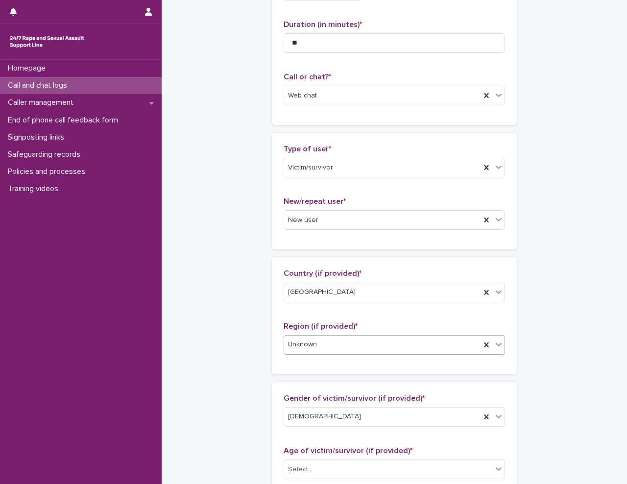
click at [244, 357] on div "**********" at bounding box center [393, 433] width 445 height 1060
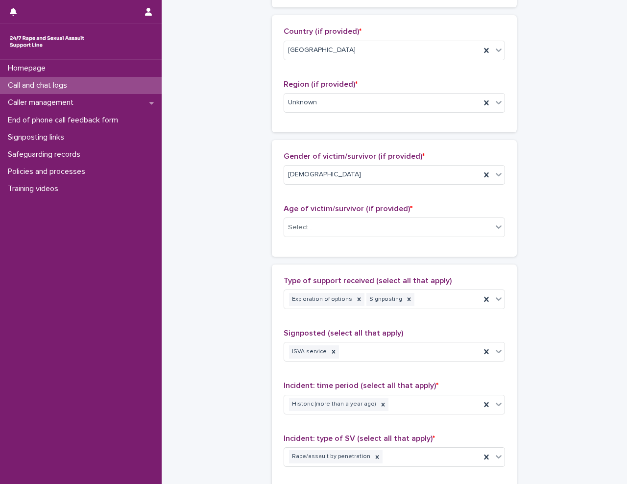
scroll to position [343, 0]
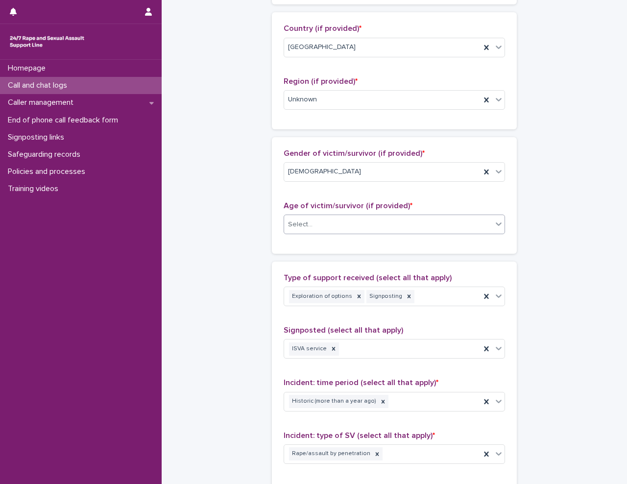
click at [346, 225] on div "Select..." at bounding box center [388, 224] width 208 height 16
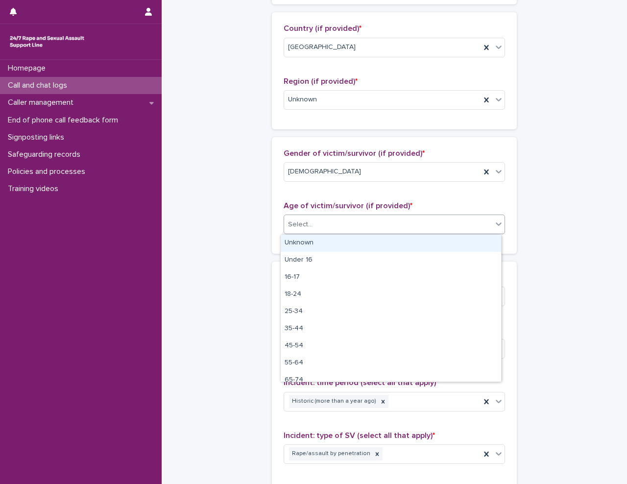
click at [344, 242] on div "Unknown" at bounding box center [390, 242] width 220 height 17
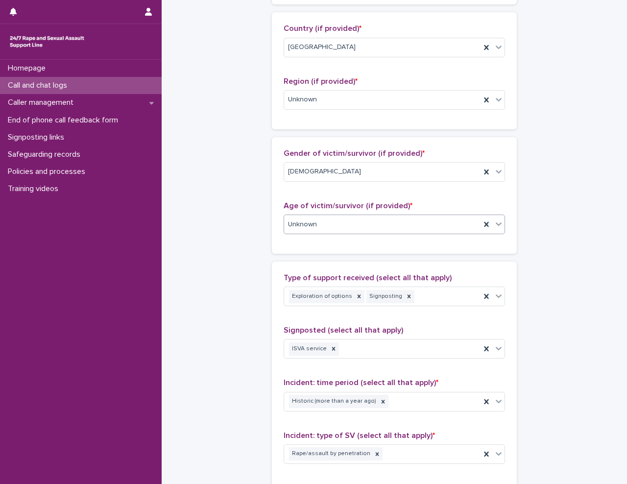
click at [247, 295] on div "**********" at bounding box center [393, 188] width 445 height 1060
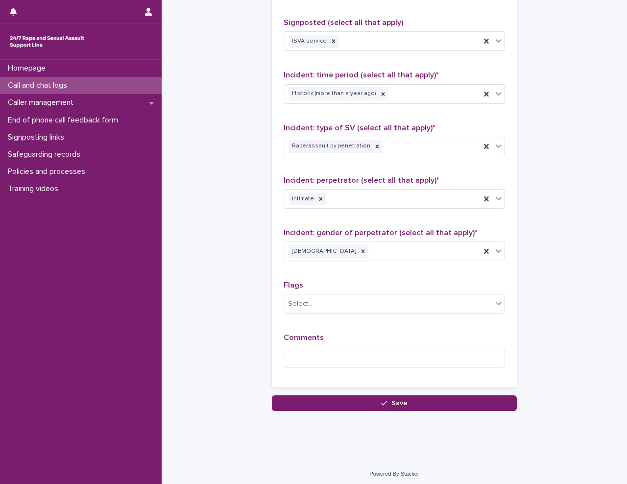
scroll to position [653, 0]
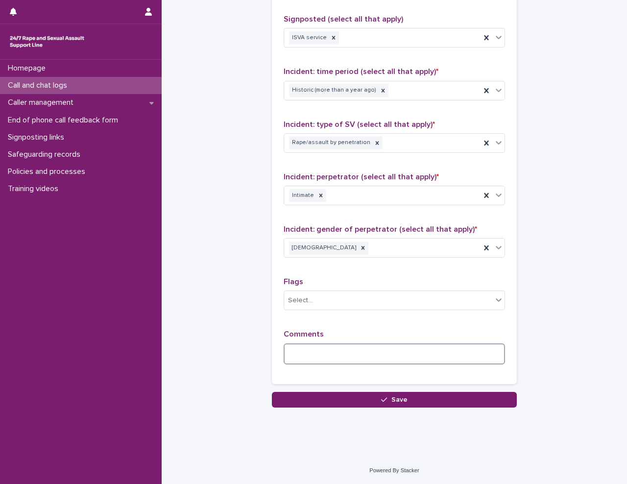
click at [330, 356] on textarea at bounding box center [393, 353] width 221 height 21
click at [326, 353] on textarea at bounding box center [393, 353] width 221 height 21
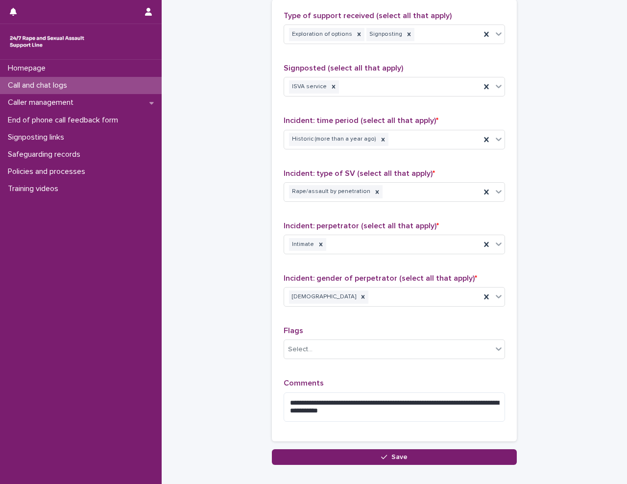
scroll to position [662, 0]
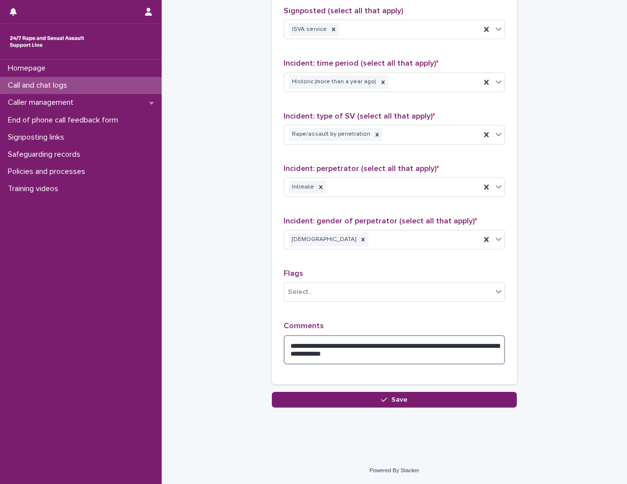
click at [384, 351] on textarea "**********" at bounding box center [393, 349] width 221 height 29
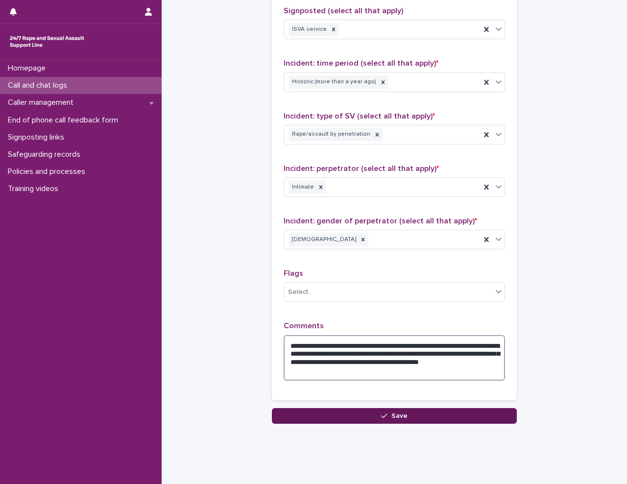
type textarea "**********"
click at [366, 418] on button "Save" at bounding box center [394, 416] width 245 height 16
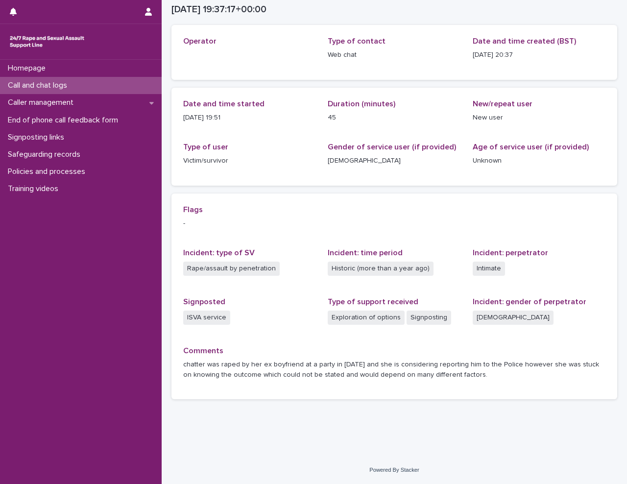
scroll to position [47, 0]
click at [83, 86] on div "Call and chat logs" at bounding box center [81, 85] width 162 height 17
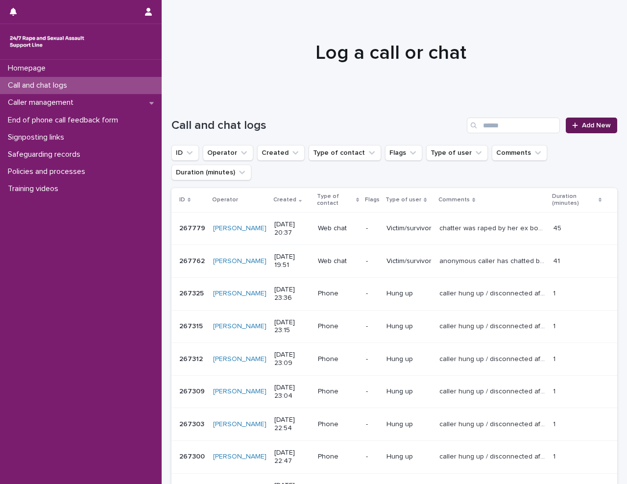
click at [565, 127] on link "Add New" at bounding box center [590, 125] width 51 height 16
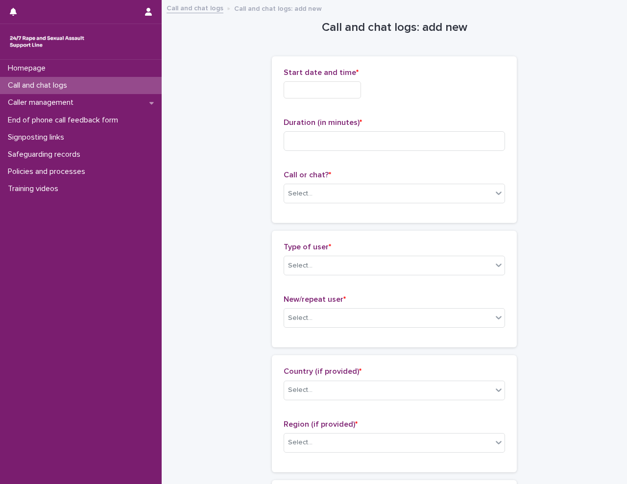
click at [306, 93] on input "text" at bounding box center [321, 89] width 77 height 17
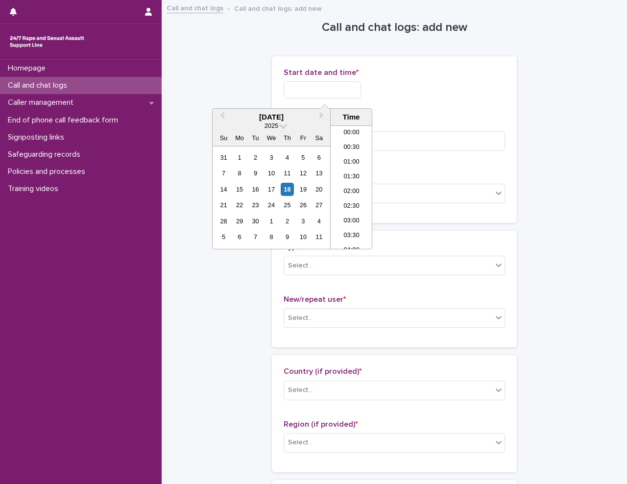
scroll to position [548, 0]
click at [352, 180] on li "20:30" at bounding box center [351, 187] width 42 height 15
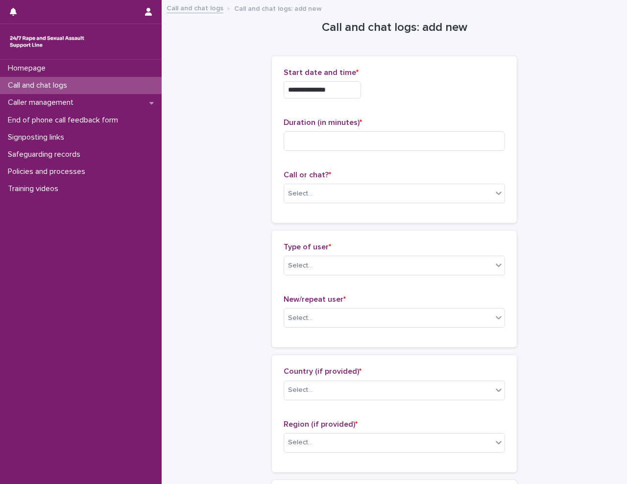
click at [344, 85] on input "**********" at bounding box center [321, 89] width 77 height 17
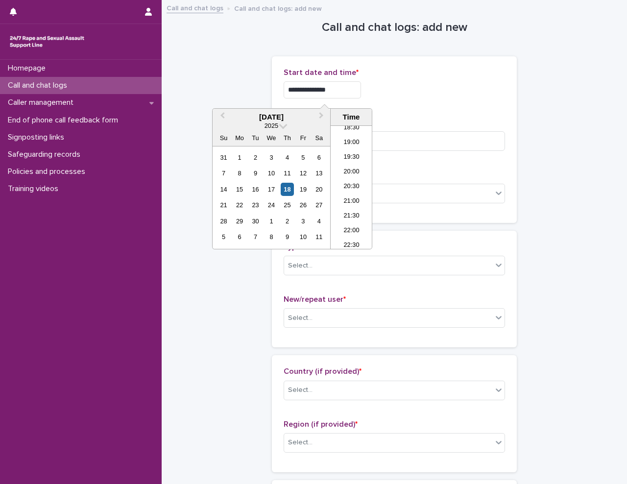
type input "**********"
click at [419, 97] on div "**********" at bounding box center [393, 89] width 221 height 17
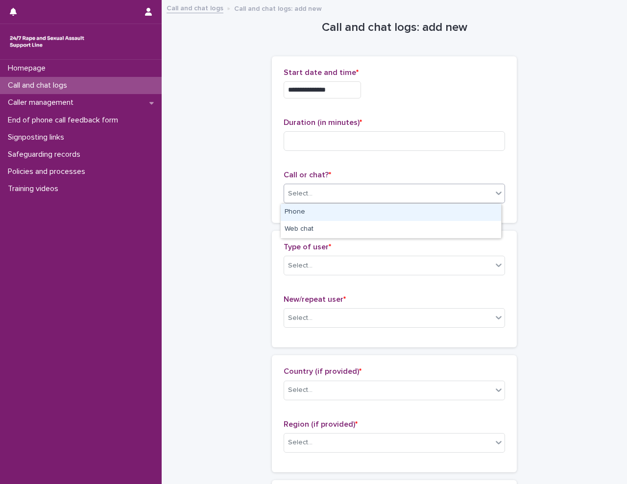
click at [307, 184] on div "Select..." at bounding box center [393, 194] width 221 height 20
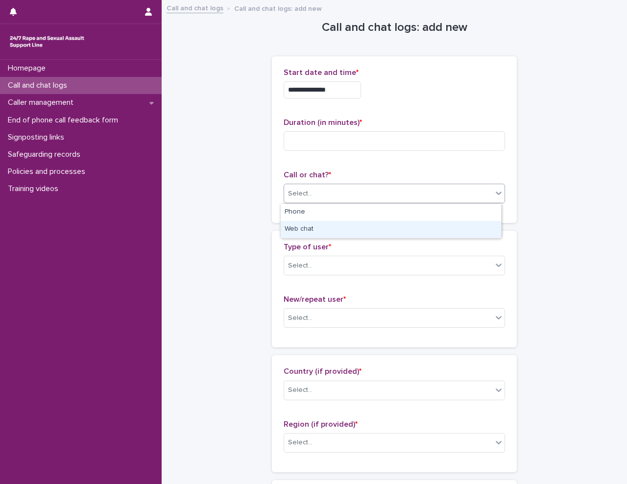
click at [308, 231] on div "Web chat" at bounding box center [390, 229] width 220 height 17
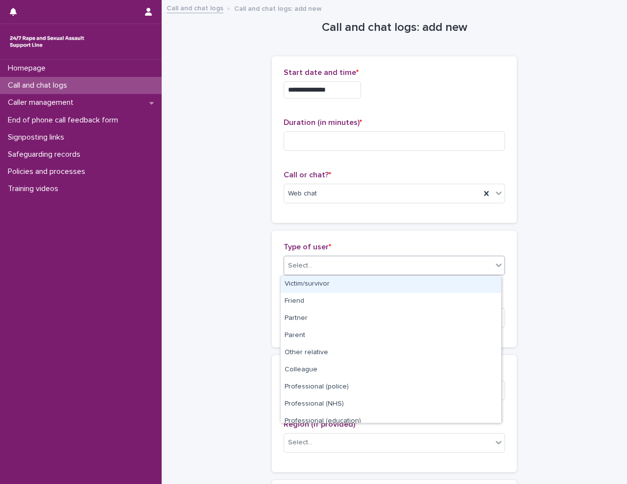
click at [326, 270] on div "Select..." at bounding box center [388, 265] width 208 height 16
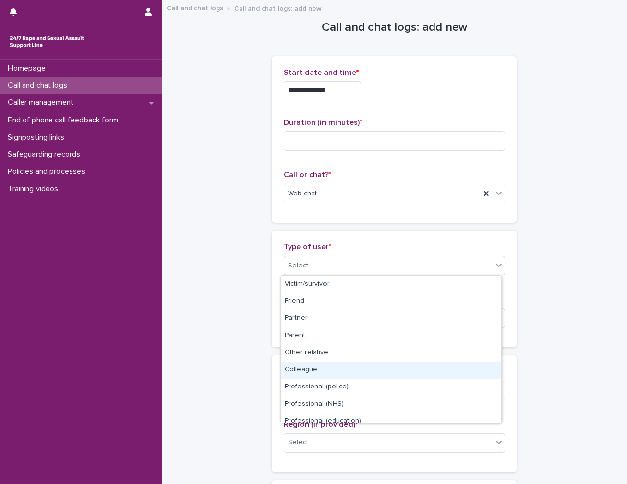
scroll to position [110, 0]
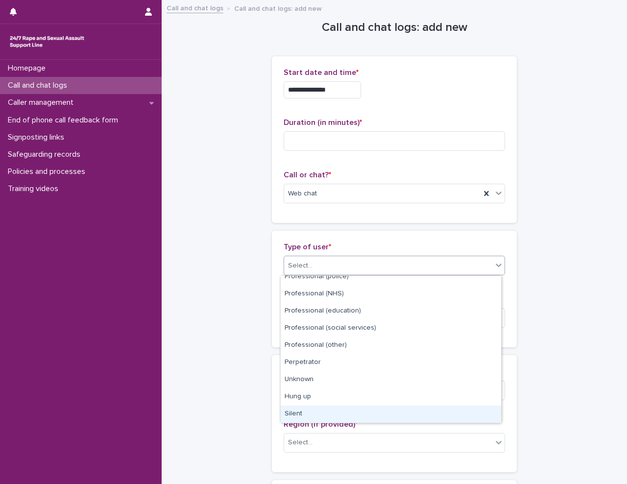
click at [311, 411] on div "Silent" at bounding box center [390, 413] width 220 height 17
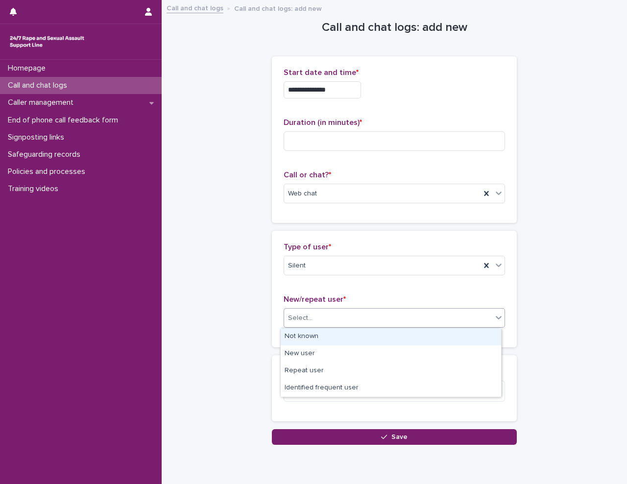
click at [335, 313] on div "Select..." at bounding box center [388, 318] width 208 height 16
click at [335, 339] on div "Not known" at bounding box center [390, 336] width 220 height 17
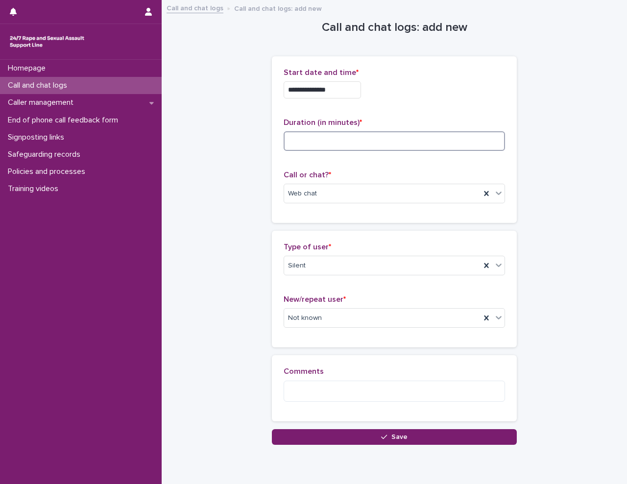
click at [322, 143] on input at bounding box center [393, 141] width 221 height 20
type input "**"
click at [296, 387] on textarea at bounding box center [393, 390] width 221 height 21
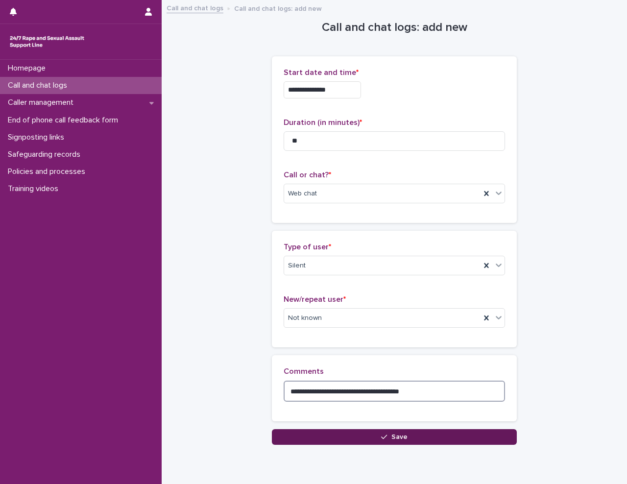
type textarea "**********"
click at [383, 432] on button "Save" at bounding box center [394, 437] width 245 height 16
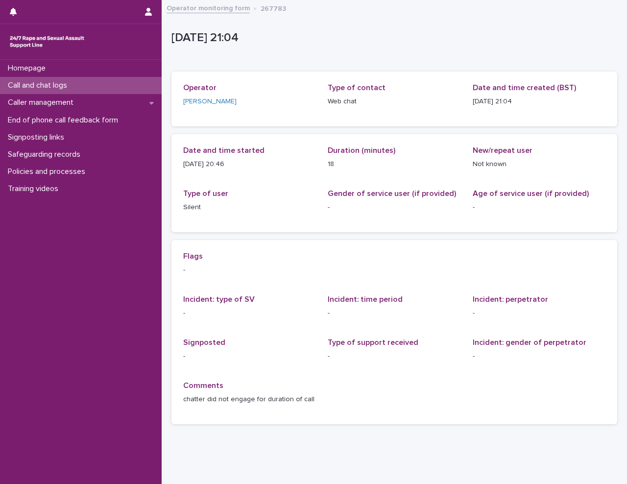
click at [87, 85] on div "Call and chat logs" at bounding box center [81, 85] width 162 height 17
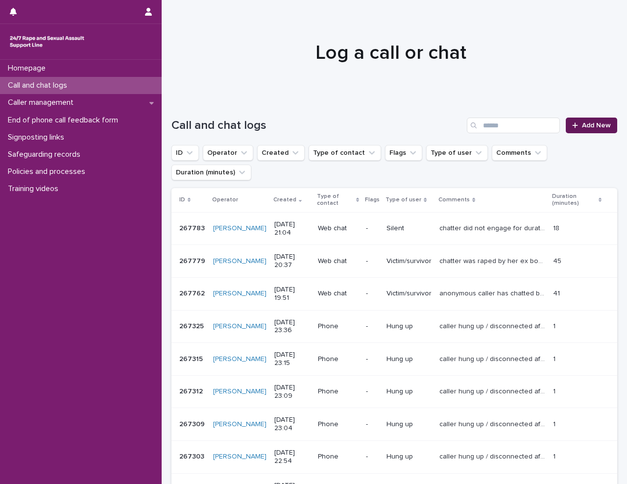
click at [572, 120] on link "Add New" at bounding box center [590, 125] width 51 height 16
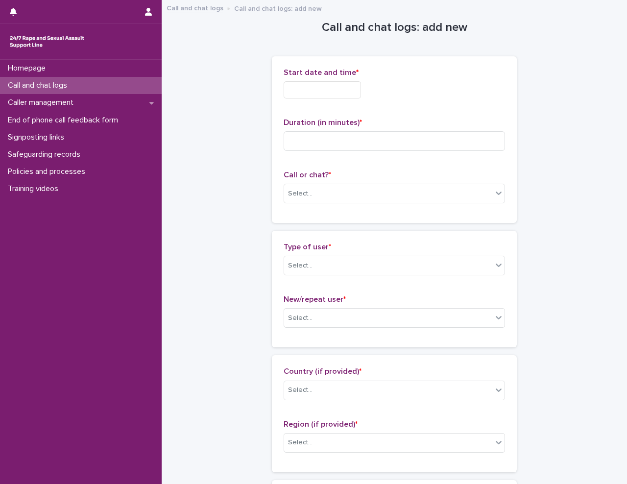
click at [313, 82] on input "text" at bounding box center [321, 89] width 77 height 17
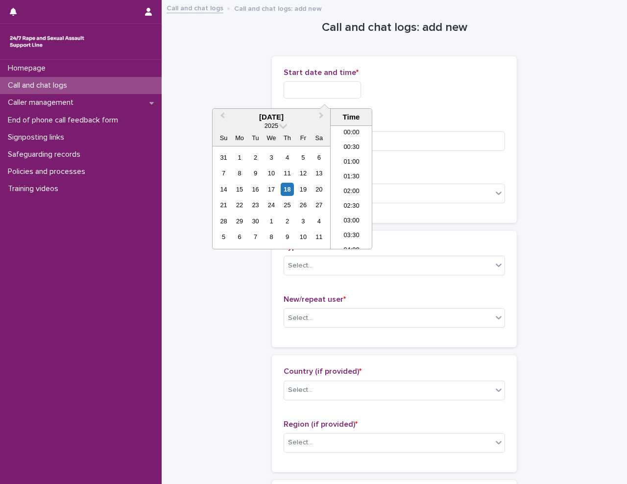
scroll to position [563, 0]
click at [360, 180] on li "21:00" at bounding box center [351, 187] width 42 height 15
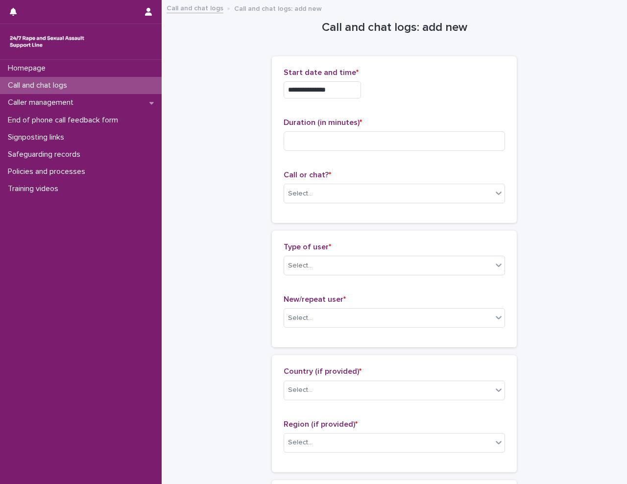
click at [349, 94] on input "**********" at bounding box center [321, 89] width 77 height 17
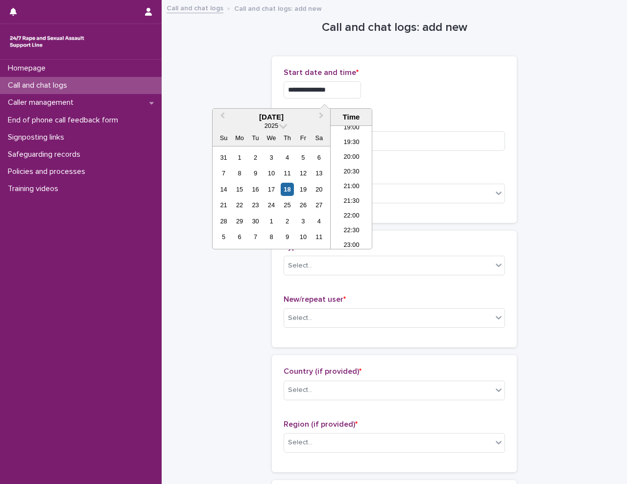
type input "**********"
click at [469, 91] on div "**********" at bounding box center [393, 89] width 221 height 17
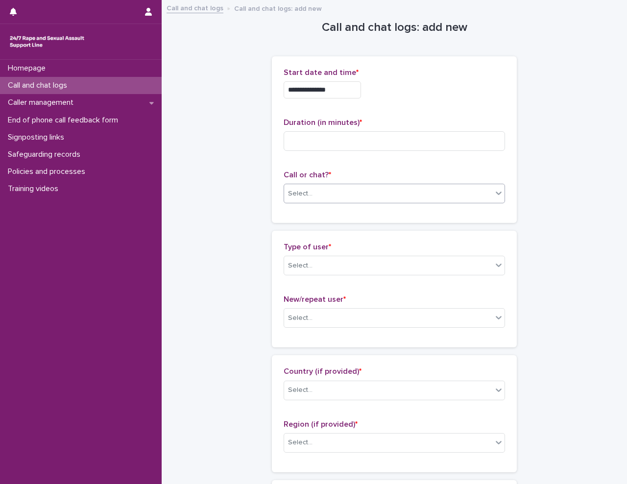
click at [326, 192] on div "Select..." at bounding box center [388, 194] width 208 height 16
click at [333, 228] on div "Web chat" at bounding box center [390, 229] width 220 height 17
click at [334, 146] on input at bounding box center [393, 141] width 221 height 20
type input "*"
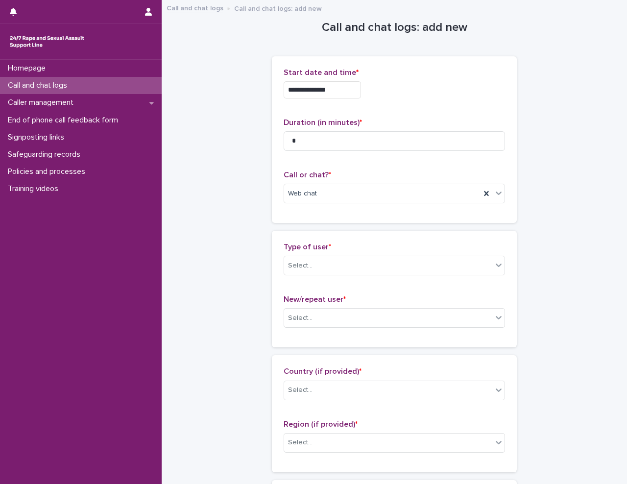
click at [327, 268] on div "Select..." at bounding box center [388, 265] width 208 height 16
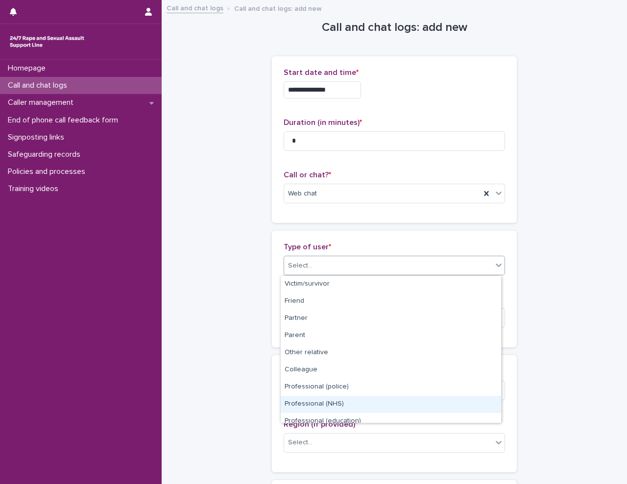
scroll to position [110, 0]
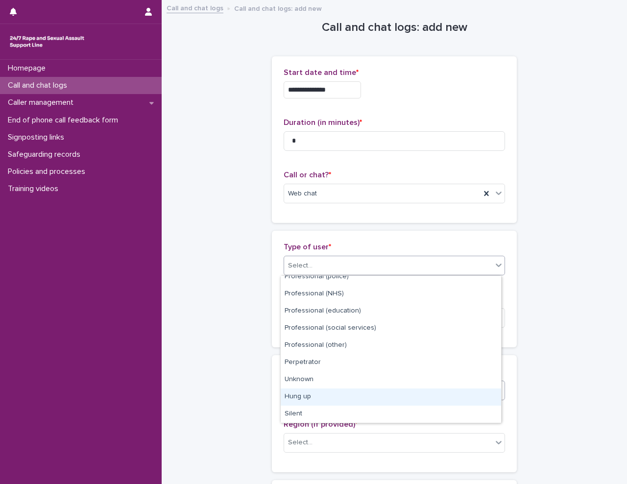
click at [328, 399] on div "Hung up" at bounding box center [390, 396] width 220 height 17
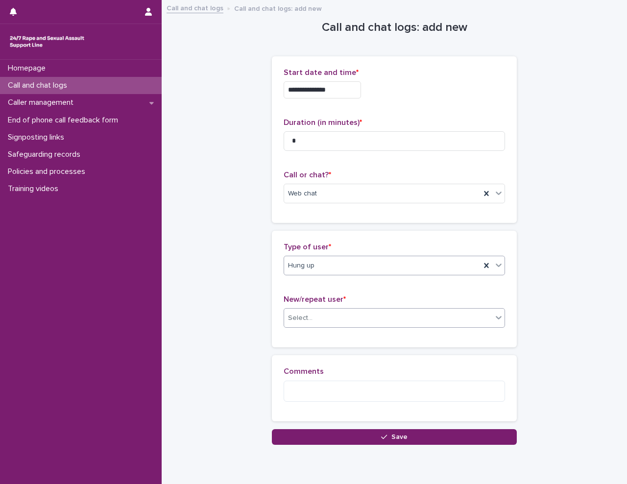
click at [329, 318] on div "Select..." at bounding box center [388, 318] width 208 height 16
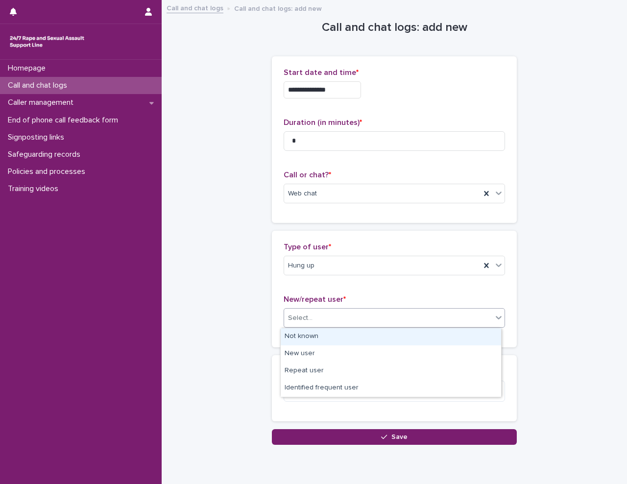
click at [325, 334] on div "Not known" at bounding box center [390, 336] width 220 height 17
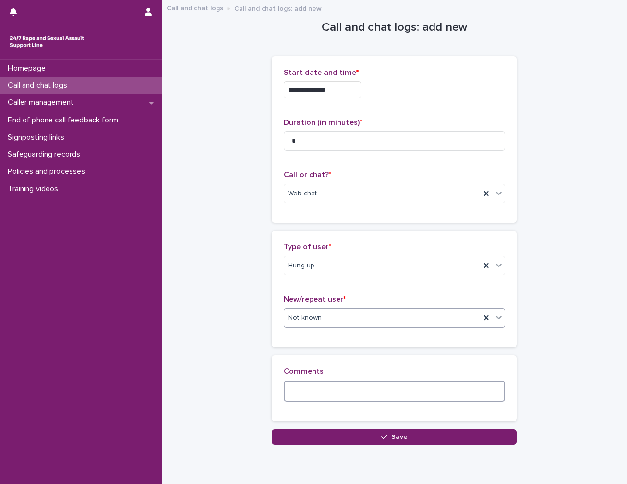
click at [319, 394] on textarea at bounding box center [393, 390] width 221 height 21
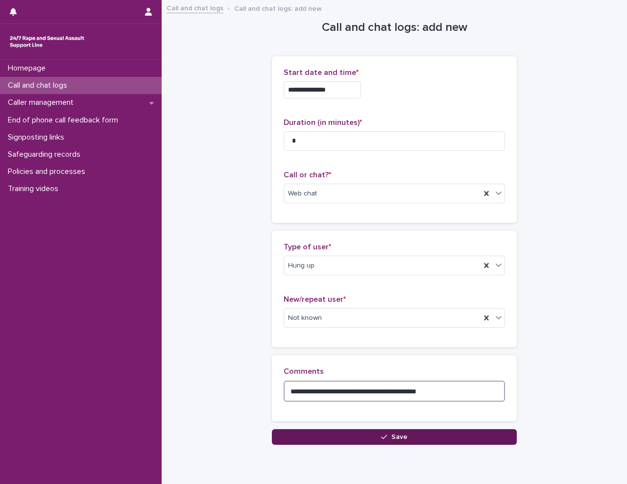
type textarea "**********"
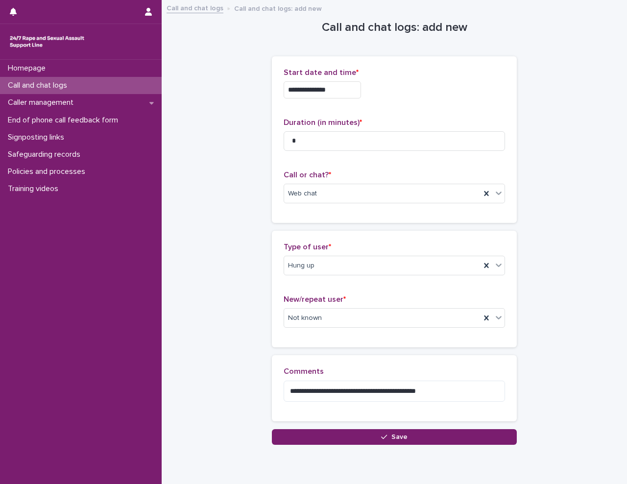
click at [369, 434] on button "Save" at bounding box center [394, 437] width 245 height 16
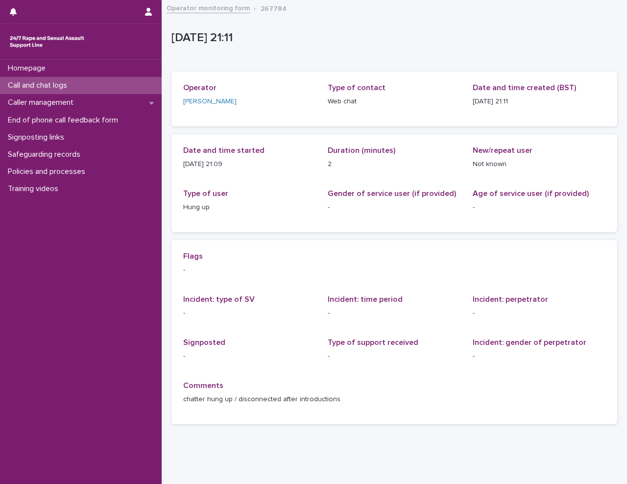
click at [41, 83] on p "Call and chat logs" at bounding box center [39, 85] width 71 height 9
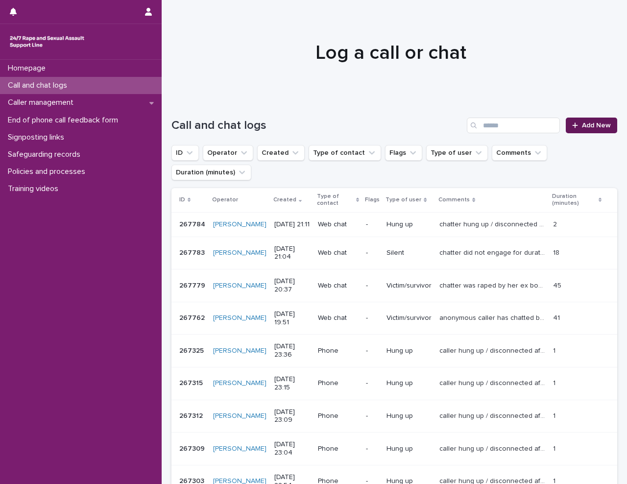
click at [572, 128] on div at bounding box center [577, 125] width 10 height 7
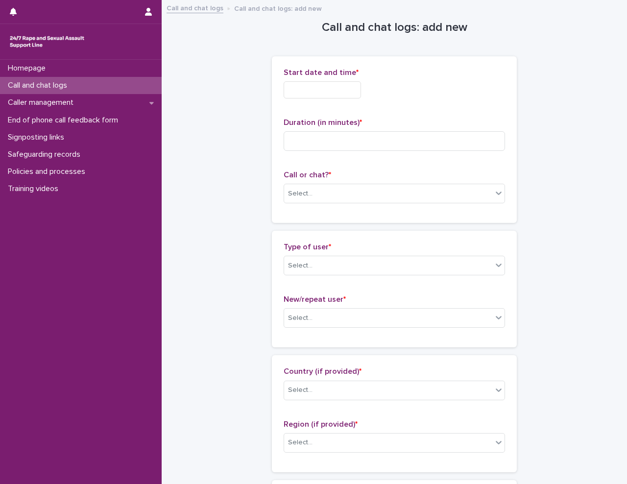
click at [286, 86] on input "text" at bounding box center [321, 89] width 77 height 17
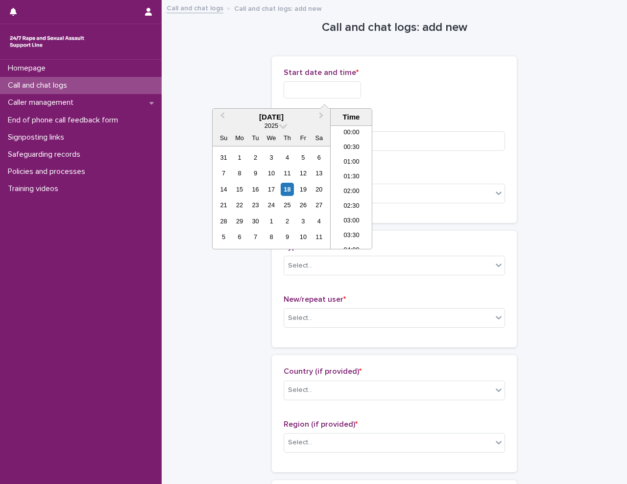
scroll to position [563, 0]
click at [357, 184] on li "21:00" at bounding box center [351, 187] width 42 height 15
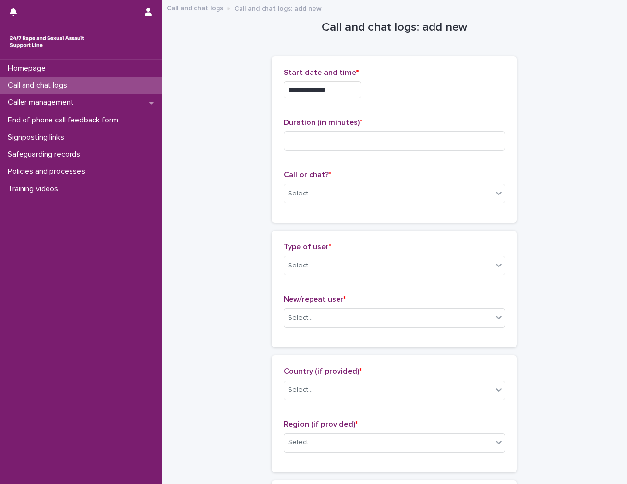
click at [337, 89] on input "**********" at bounding box center [321, 89] width 77 height 17
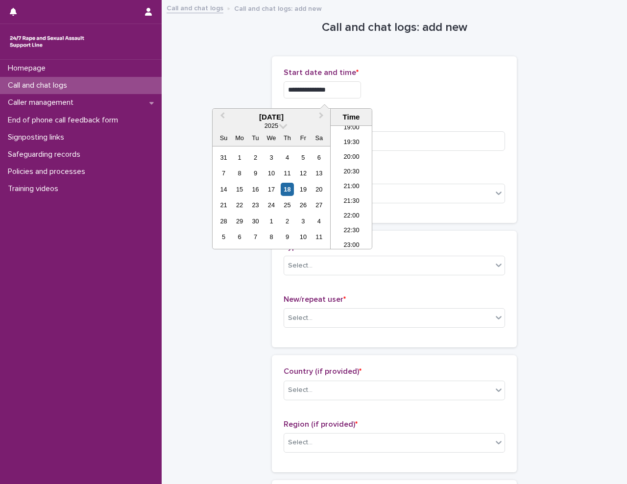
click at [443, 79] on div "**********" at bounding box center [393, 87] width 221 height 38
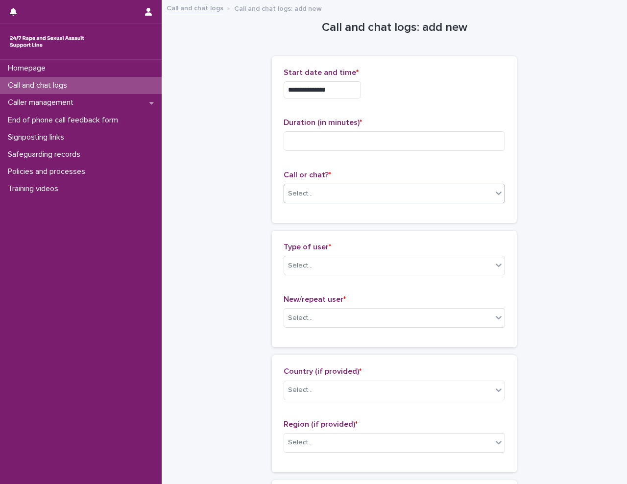
click at [328, 190] on div "Select..." at bounding box center [388, 194] width 208 height 16
click at [322, 233] on div "Web chat" at bounding box center [390, 229] width 220 height 17
click at [353, 86] on input "**********" at bounding box center [321, 89] width 77 height 17
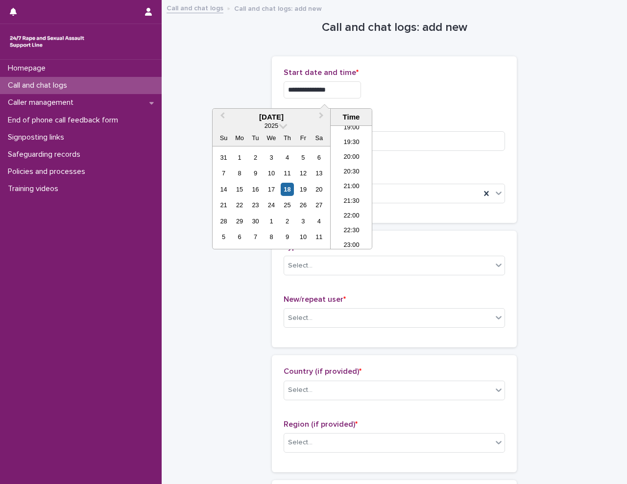
type input "**********"
drag, startPoint x: 218, startPoint y: 299, endPoint x: 251, endPoint y: 286, distance: 35.2
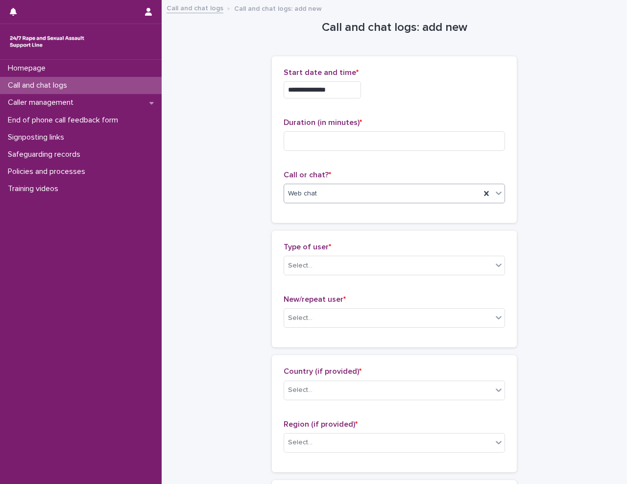
click at [361, 196] on div "Web chat" at bounding box center [382, 194] width 196 height 16
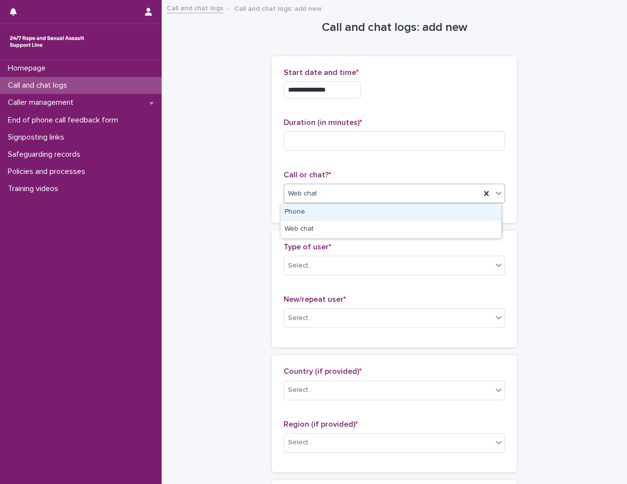
click at [361, 196] on div "Web chat" at bounding box center [382, 194] width 196 height 16
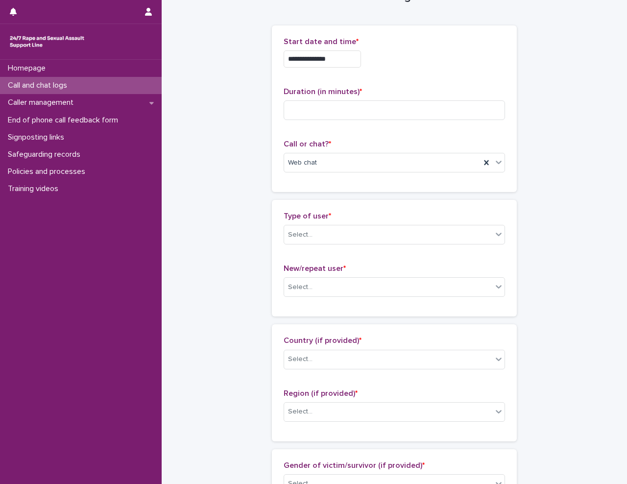
scroll to position [17, 0]
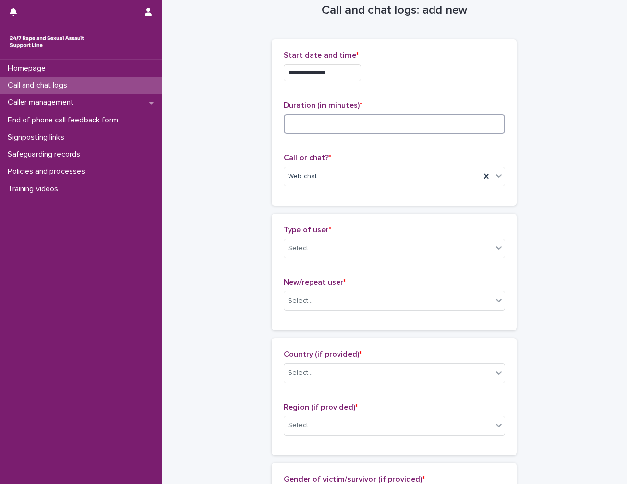
click at [350, 123] on input at bounding box center [393, 124] width 221 height 20
click at [336, 246] on div "Select..." at bounding box center [388, 248] width 208 height 16
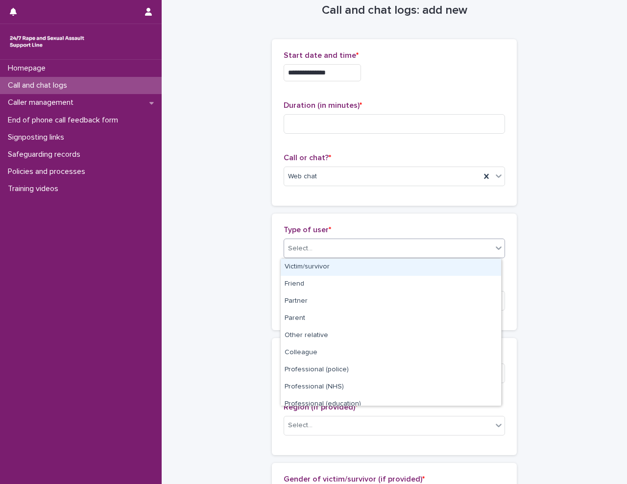
click at [338, 271] on div "Victim/survivor" at bounding box center [390, 266] width 220 height 17
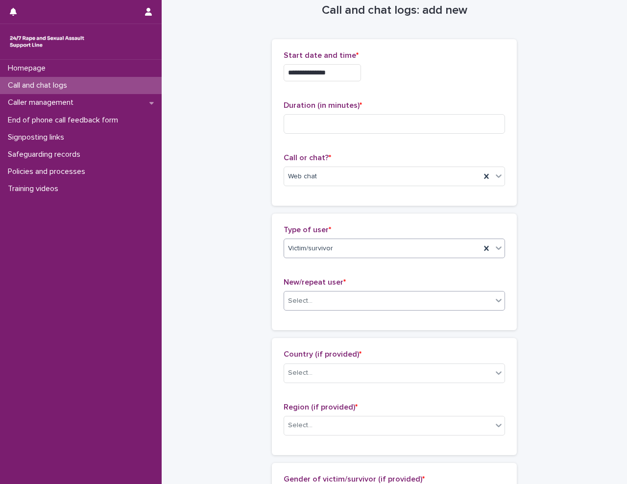
click at [339, 300] on div "Select..." at bounding box center [388, 301] width 208 height 16
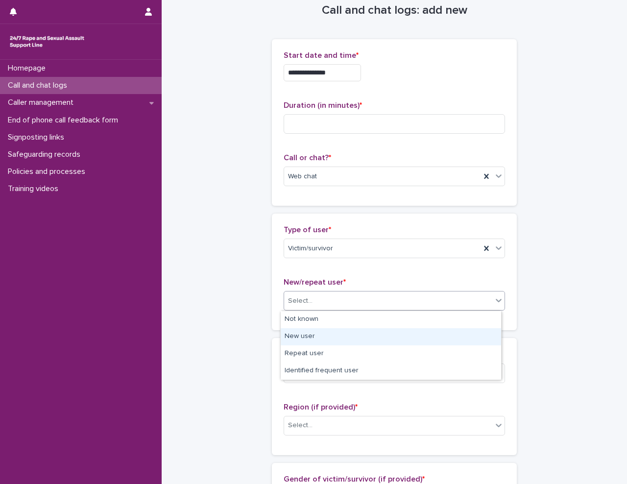
click at [344, 343] on div "New user" at bounding box center [390, 336] width 220 height 17
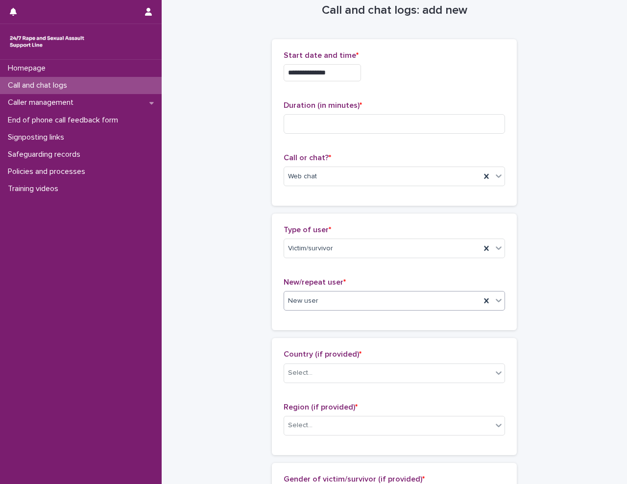
scroll to position [164, 0]
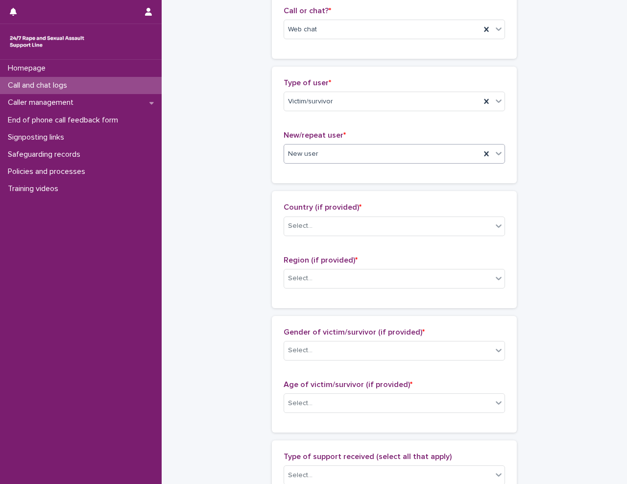
click at [211, 368] on div "**********" at bounding box center [393, 367] width 445 height 1060
click at [339, 346] on div "Select..." at bounding box center [388, 350] width 208 height 16
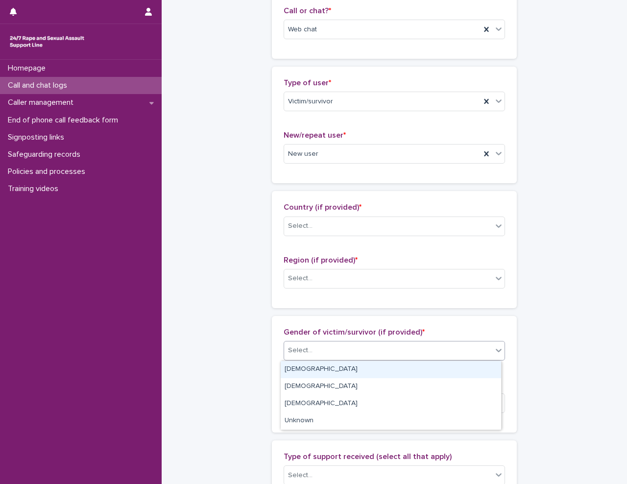
click at [332, 372] on div "[DEMOGRAPHIC_DATA]" at bounding box center [390, 369] width 220 height 17
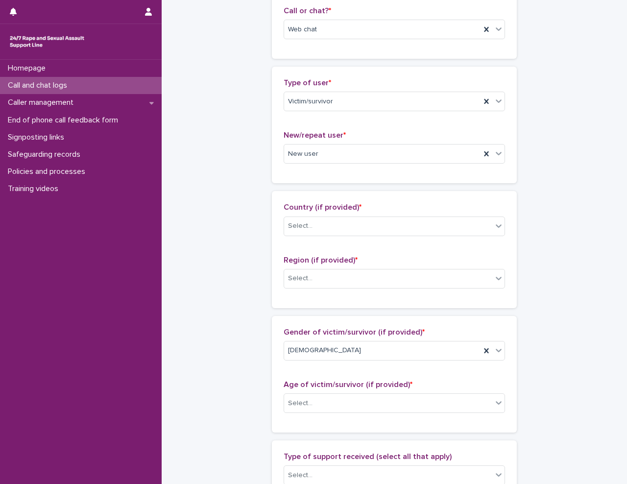
click at [241, 403] on div "**********" at bounding box center [393, 367] width 445 height 1060
click at [302, 398] on div "Select..." at bounding box center [300, 403] width 24 height 10
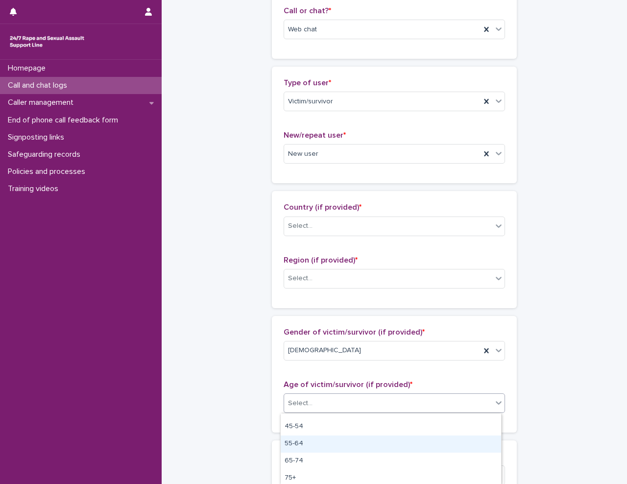
scroll to position [49, 0]
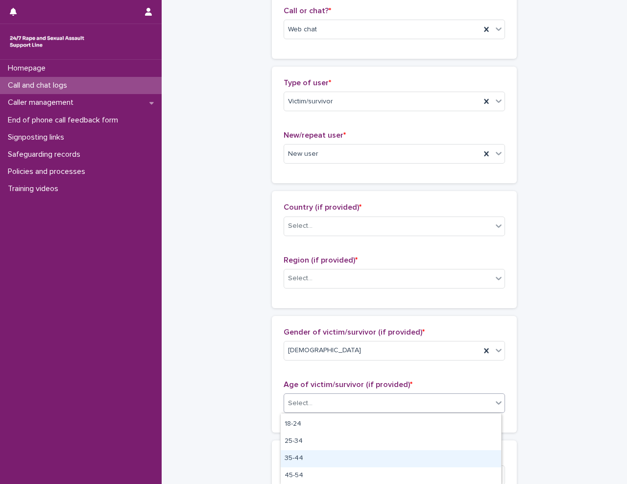
click at [332, 462] on div "35-44" at bounding box center [390, 458] width 220 height 17
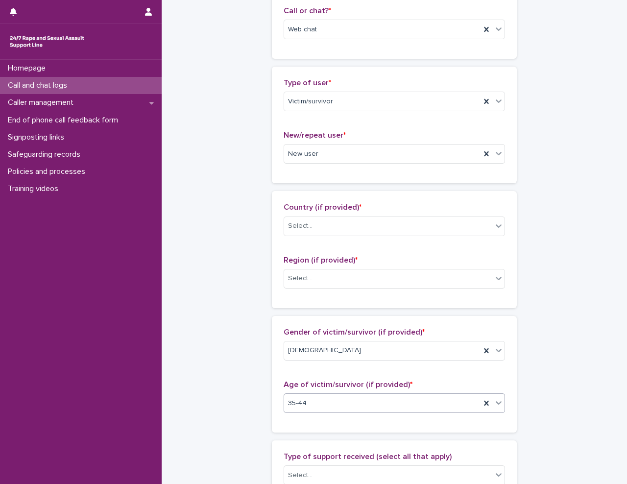
click at [234, 359] on div "**********" at bounding box center [393, 367] width 445 height 1060
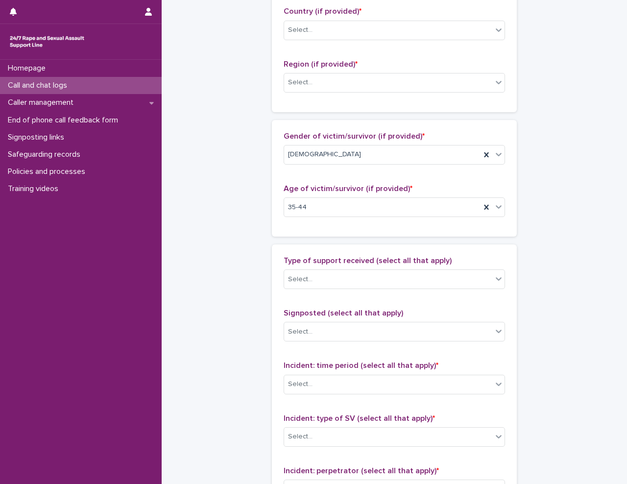
scroll to position [458, 0]
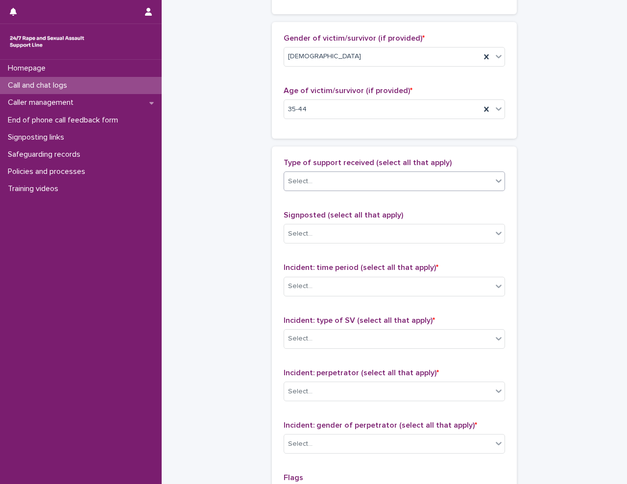
click at [331, 182] on div "Select..." at bounding box center [388, 181] width 208 height 16
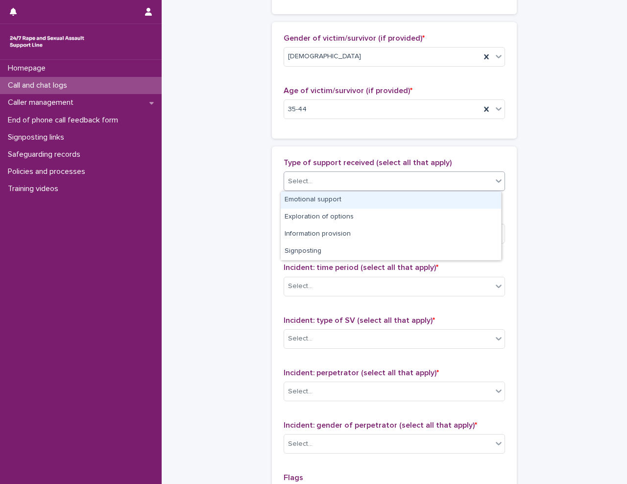
click at [322, 198] on div "Emotional support" at bounding box center [390, 199] width 220 height 17
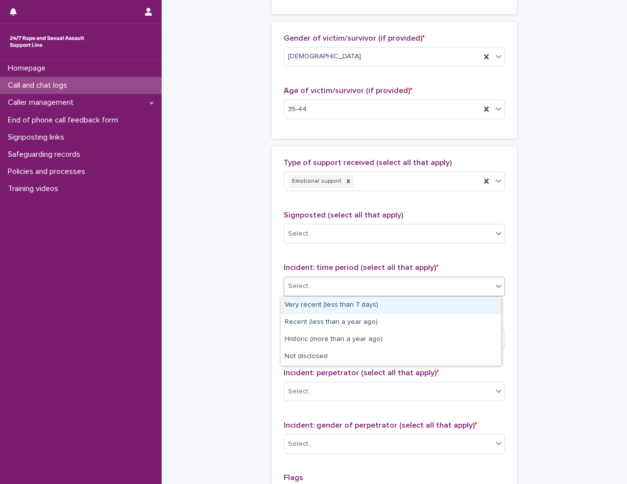
click at [327, 284] on div "Select..." at bounding box center [388, 286] width 208 height 16
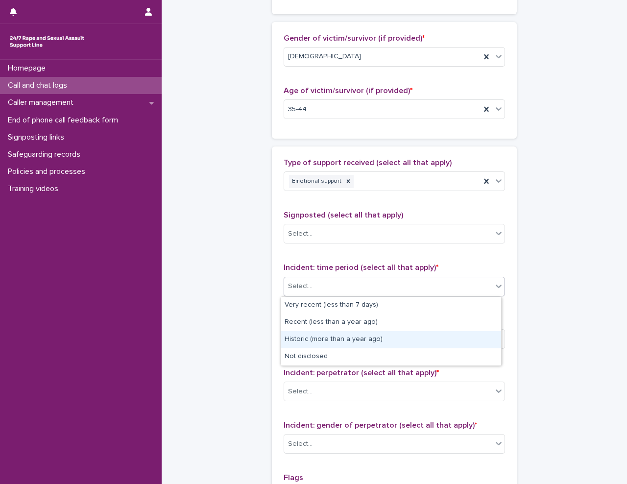
click at [333, 339] on div "Historic (more than a year ago)" at bounding box center [390, 339] width 220 height 17
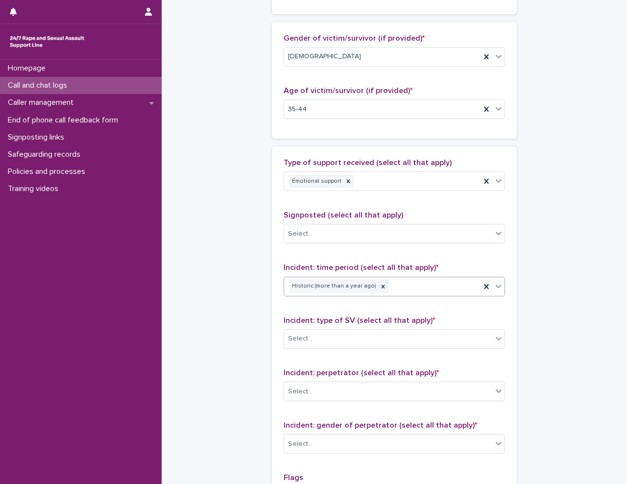
click at [221, 341] on div "**********" at bounding box center [393, 73] width 445 height 1060
click at [345, 336] on div "Select..." at bounding box center [388, 338] width 208 height 16
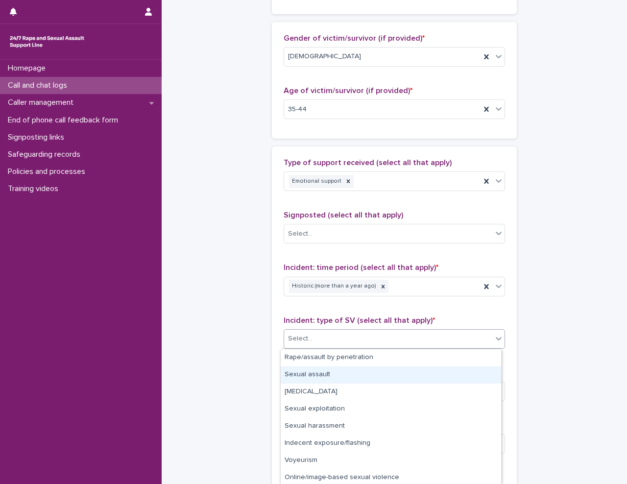
click at [347, 371] on div "Sexual assault" at bounding box center [390, 374] width 220 height 17
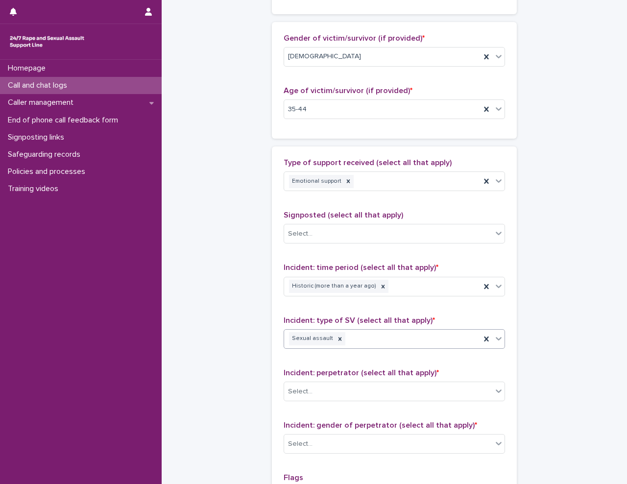
click at [242, 366] on div "**********" at bounding box center [393, 73] width 445 height 1060
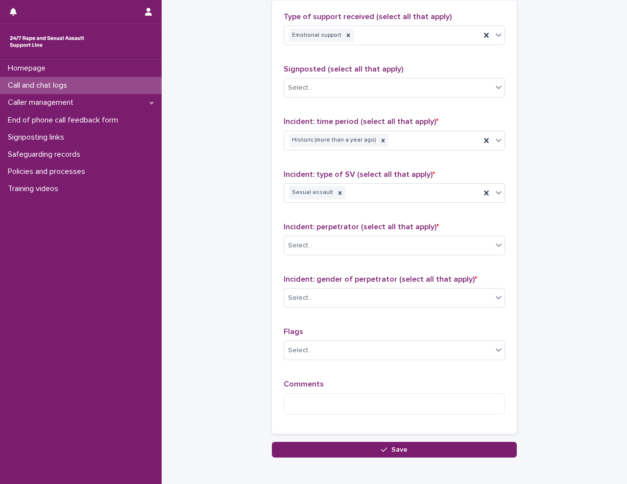
scroll to position [605, 0]
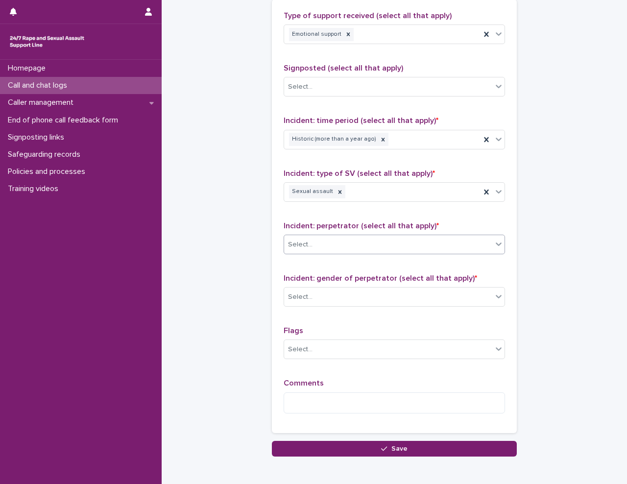
click at [323, 242] on div "Select..." at bounding box center [388, 244] width 208 height 16
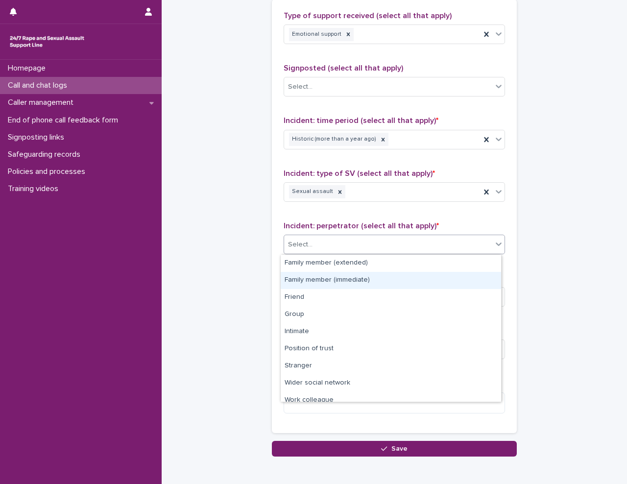
click at [331, 283] on div "Family member (immediate)" at bounding box center [390, 280] width 220 height 17
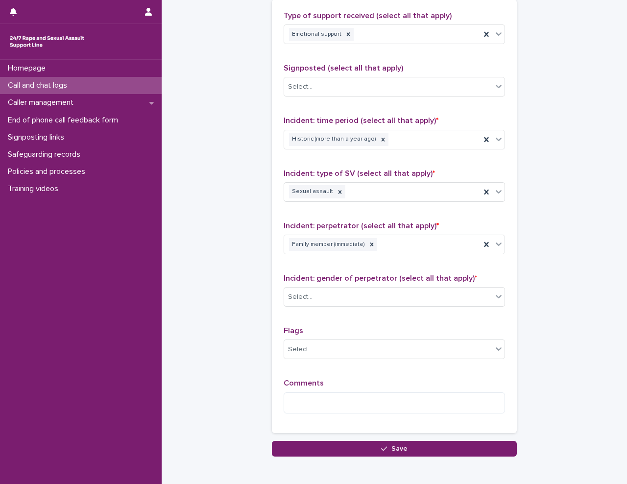
click at [321, 297] on div "Select..." at bounding box center [388, 297] width 208 height 16
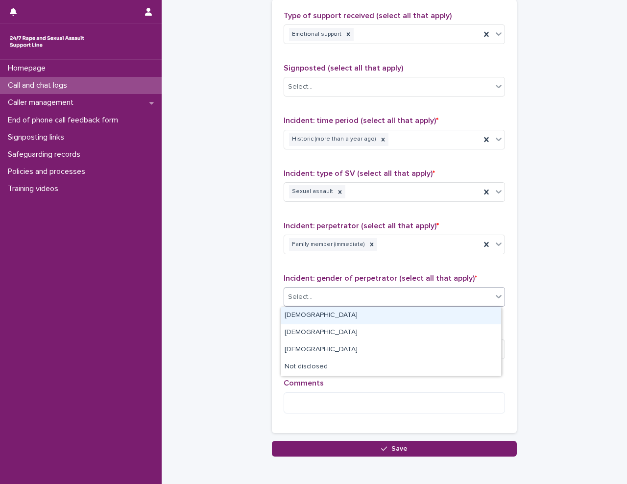
click at [318, 313] on div "[DEMOGRAPHIC_DATA]" at bounding box center [390, 315] width 220 height 17
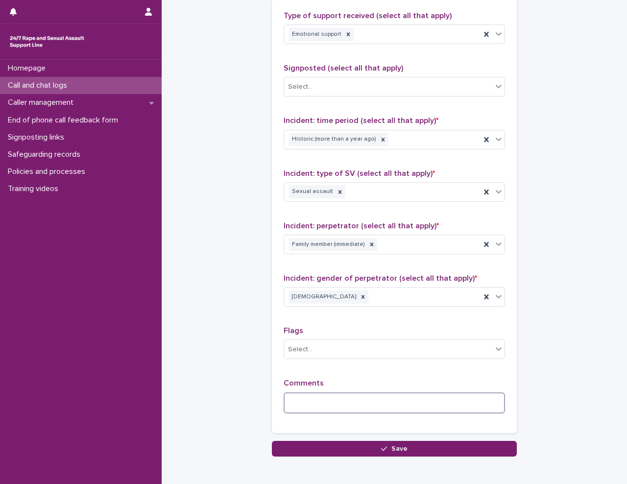
click at [304, 405] on textarea at bounding box center [393, 402] width 221 height 21
click at [331, 401] on textarea at bounding box center [393, 402] width 221 height 21
click at [319, 398] on textarea at bounding box center [393, 402] width 221 height 21
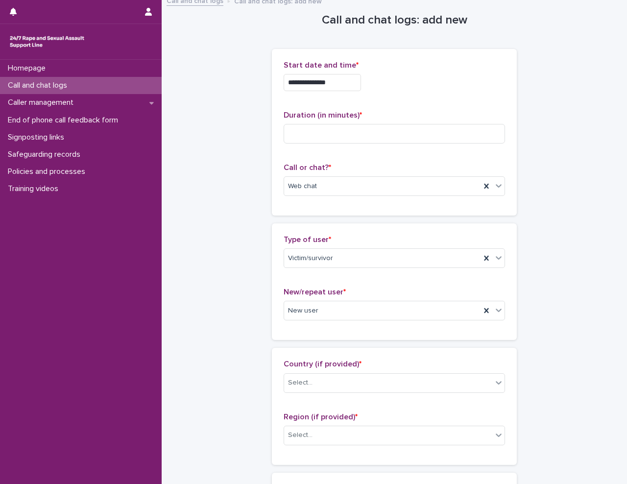
scroll to position [0, 0]
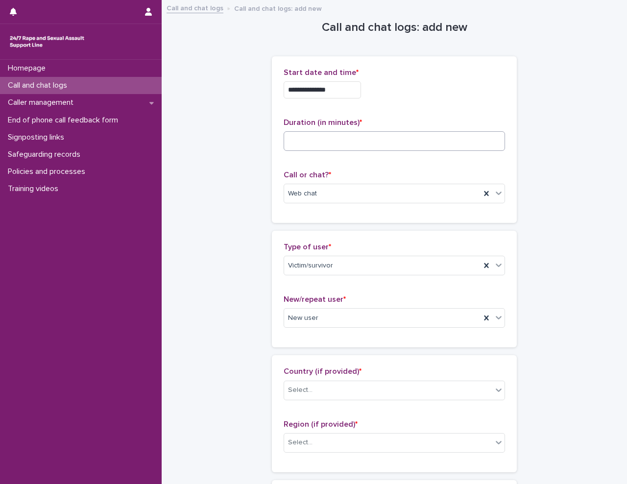
type textarea "*******"
click at [287, 149] on input at bounding box center [393, 141] width 221 height 20
click at [322, 142] on input "**" at bounding box center [393, 141] width 221 height 20
type input "*"
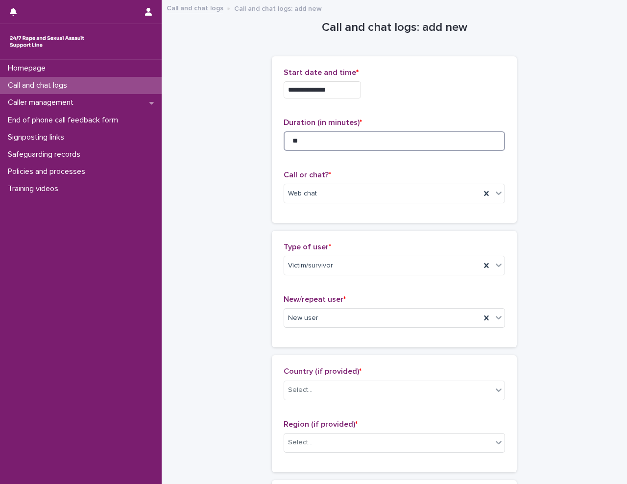
type input "**"
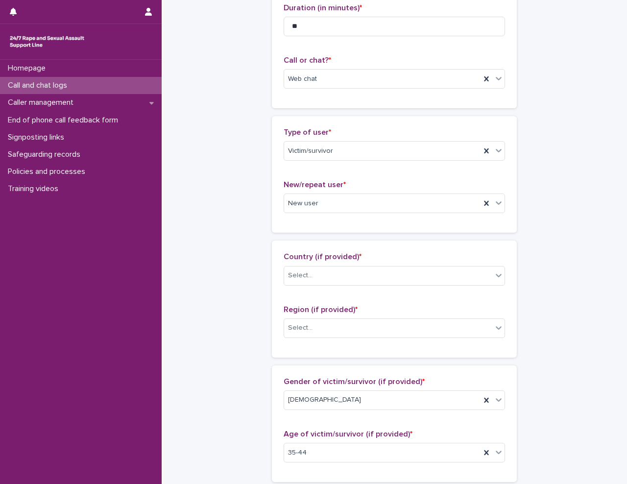
scroll to position [98, 0]
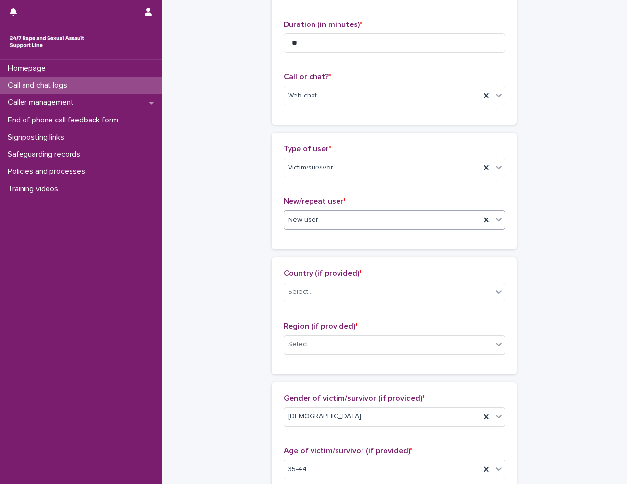
click at [354, 220] on div "New user" at bounding box center [382, 220] width 196 height 16
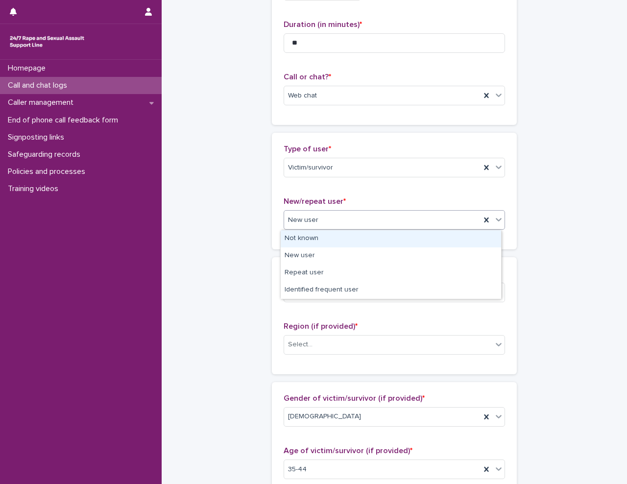
click at [349, 242] on div "Not known" at bounding box center [390, 238] width 220 height 17
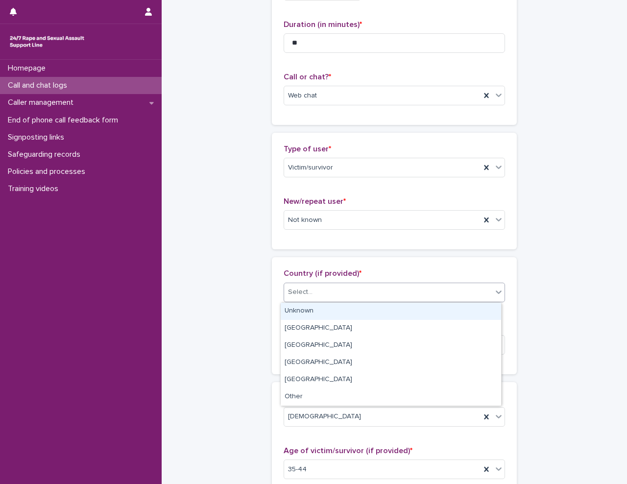
click at [344, 289] on div "Select..." at bounding box center [388, 292] width 208 height 16
click at [342, 309] on div "Unknown" at bounding box center [390, 310] width 220 height 17
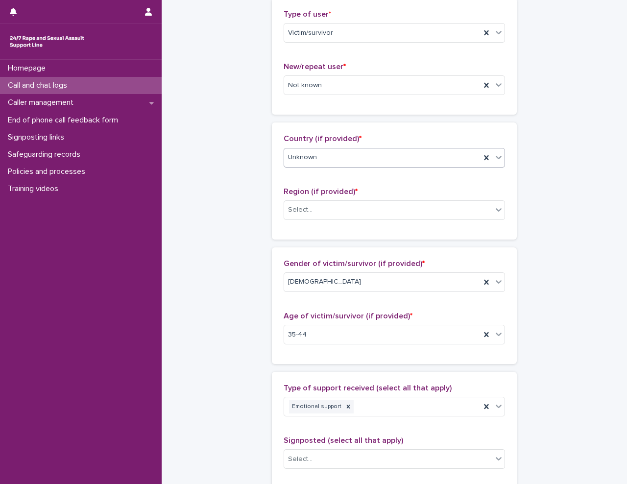
scroll to position [245, 0]
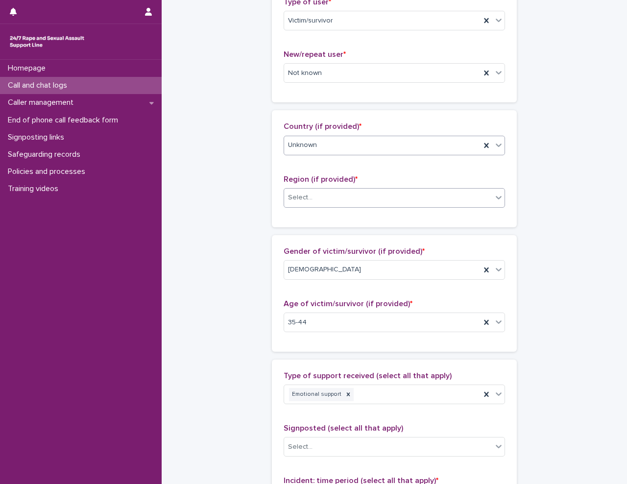
click at [348, 202] on div "Select..." at bounding box center [388, 197] width 208 height 16
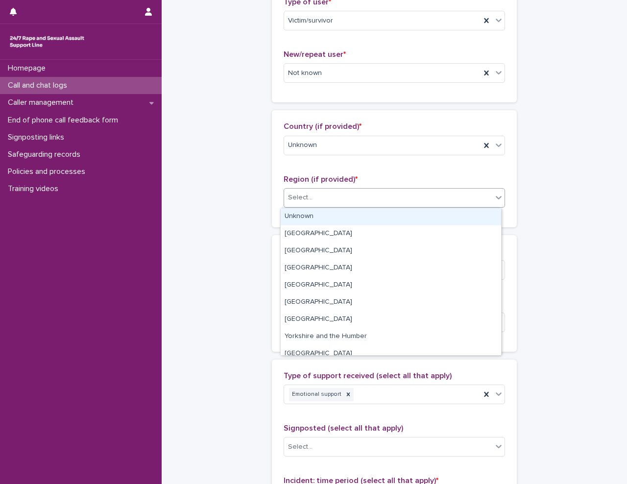
click at [345, 216] on div "Unknown" at bounding box center [390, 216] width 220 height 17
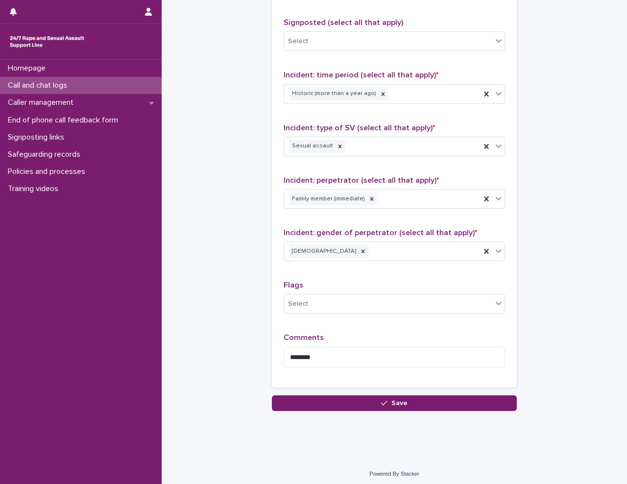
scroll to position [653, 0]
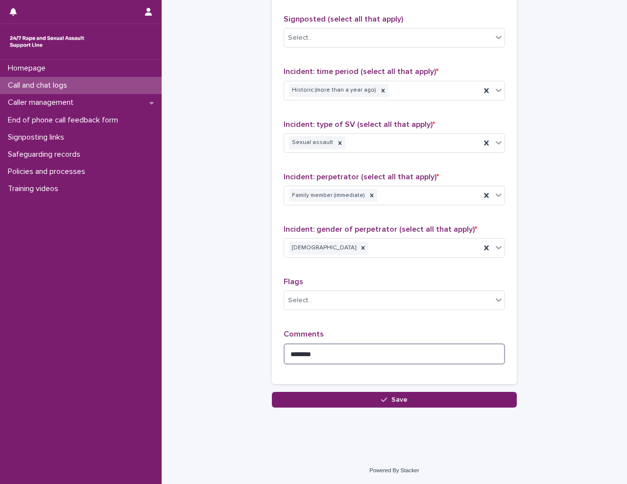
click at [330, 357] on textarea "*******" at bounding box center [393, 353] width 221 height 21
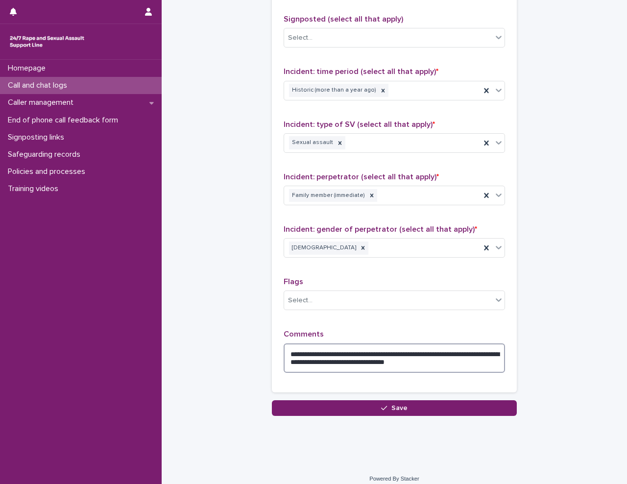
click at [489, 367] on textarea "**********" at bounding box center [393, 357] width 221 height 29
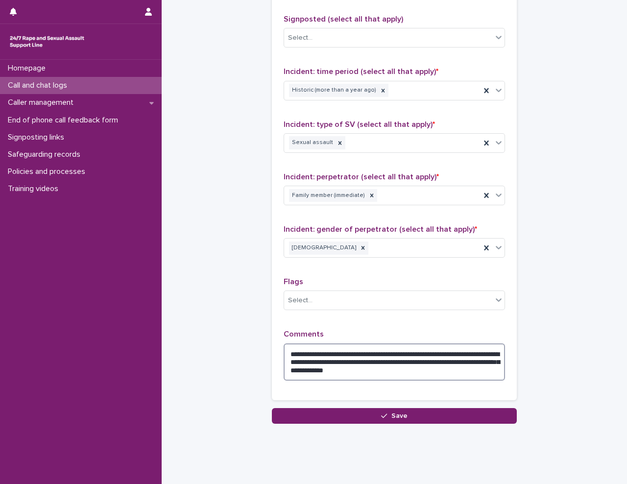
click at [346, 370] on textarea "**********" at bounding box center [393, 361] width 221 height 37
click at [470, 375] on textarea "**********" at bounding box center [393, 361] width 221 height 37
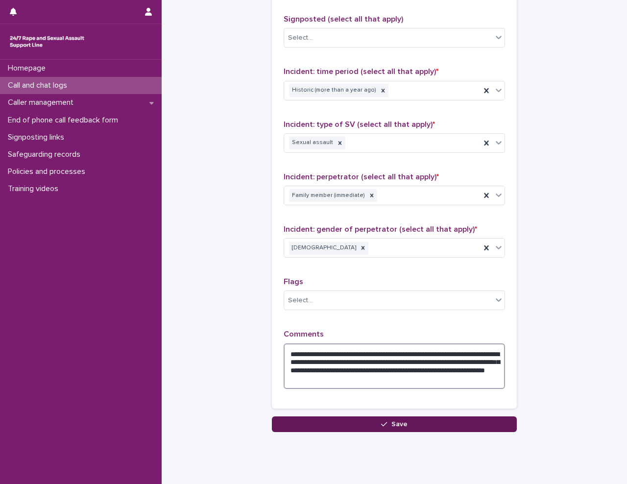
type textarea "**********"
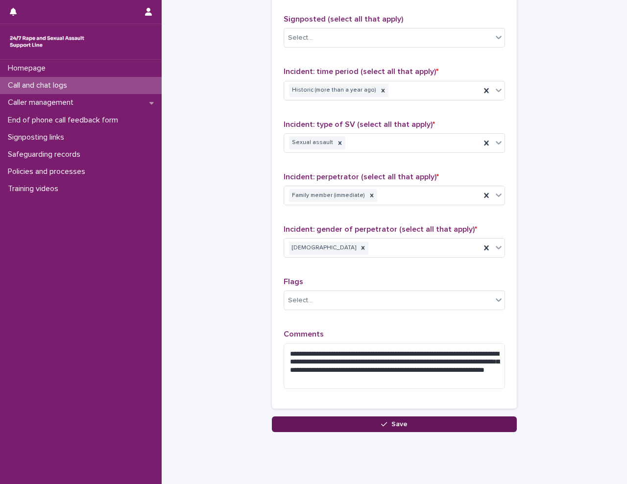
click at [465, 426] on button "Save" at bounding box center [394, 424] width 245 height 16
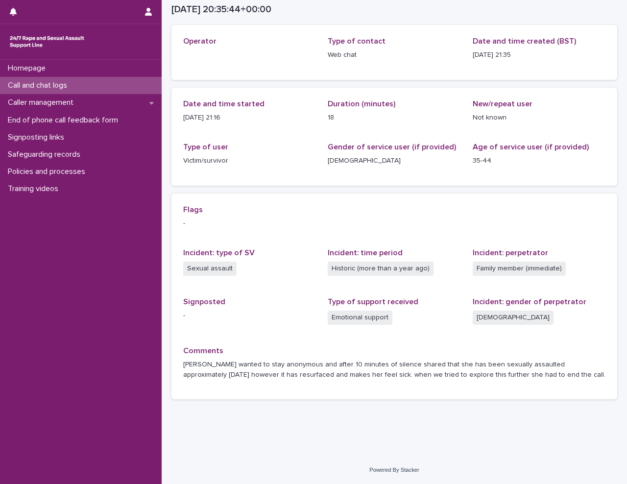
scroll to position [47, 0]
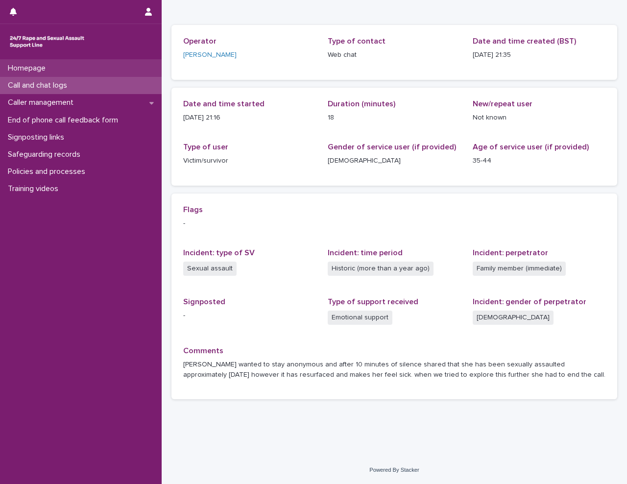
click at [76, 67] on div "Homepage" at bounding box center [81, 68] width 162 height 17
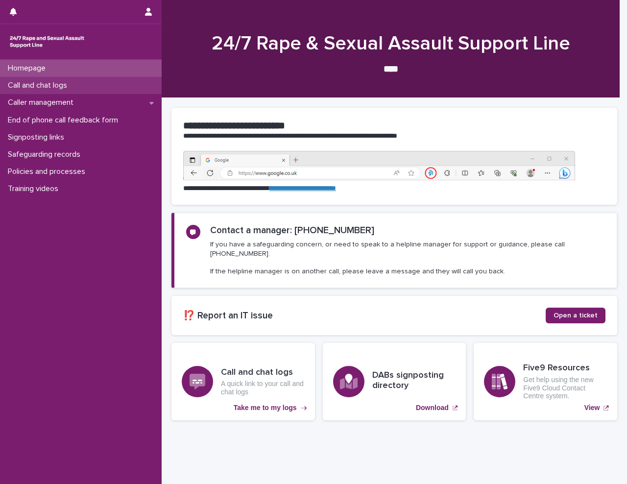
click at [70, 90] on p "Call and chat logs" at bounding box center [39, 85] width 71 height 9
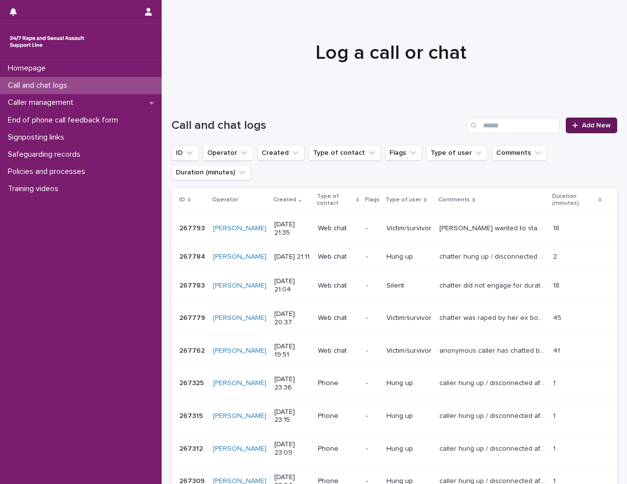
click at [593, 127] on span "Add New" at bounding box center [595, 125] width 29 height 7
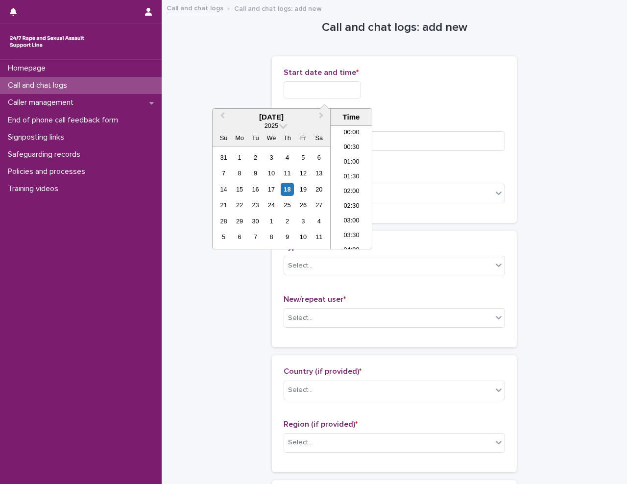
click at [326, 91] on input "text" at bounding box center [321, 89] width 77 height 17
click at [355, 185] on li "21:30" at bounding box center [351, 187] width 42 height 15
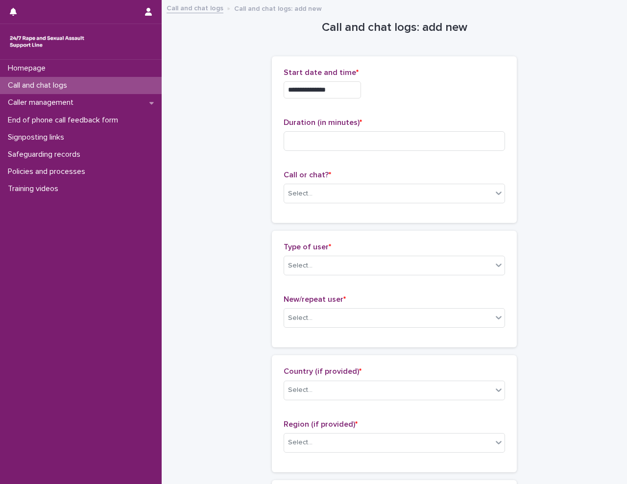
click at [345, 94] on input "**********" at bounding box center [321, 89] width 77 height 17
click at [417, 75] on p "Start date and time *" at bounding box center [393, 72] width 221 height 9
click at [346, 189] on div "Select..." at bounding box center [388, 194] width 208 height 16
click at [336, 230] on div "Web chat" at bounding box center [390, 229] width 220 height 17
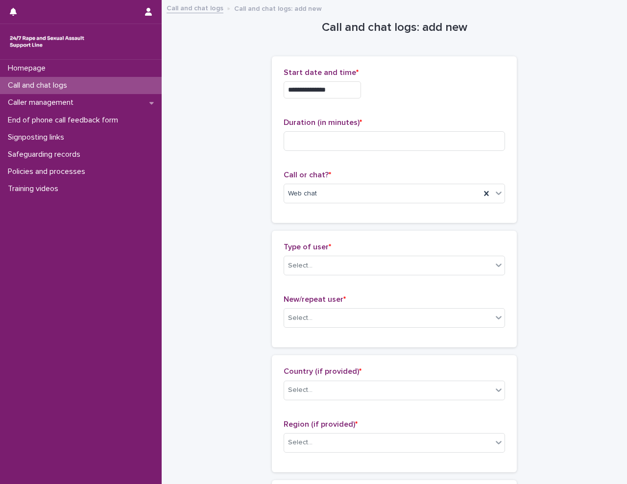
click at [347, 86] on input "**********" at bounding box center [321, 89] width 77 height 17
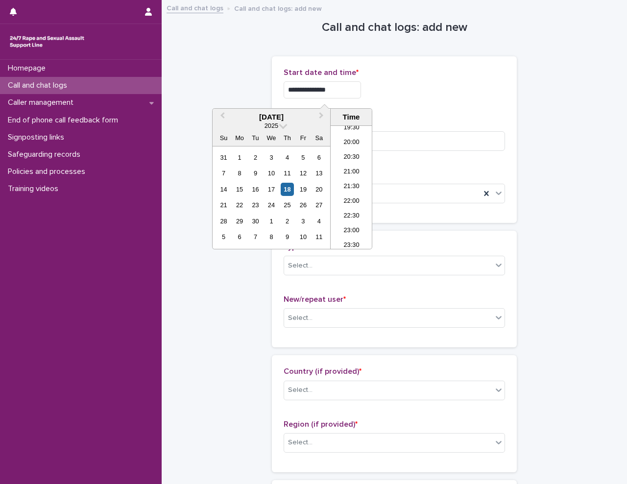
type input "**********"
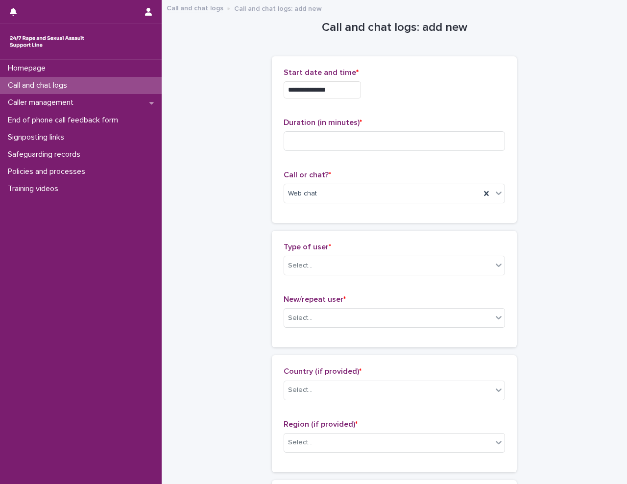
click at [334, 317] on div "Select..." at bounding box center [388, 318] width 208 height 16
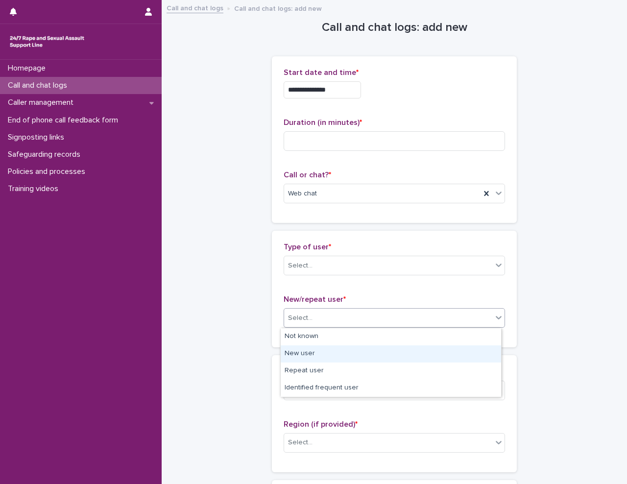
click at [328, 357] on div "New user" at bounding box center [390, 353] width 220 height 17
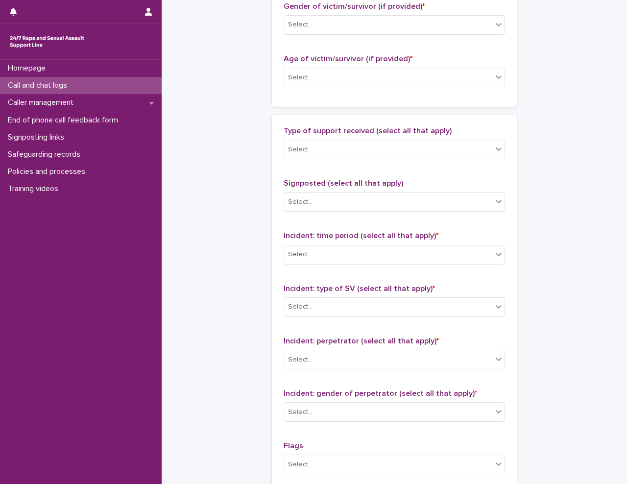
scroll to position [653, 0]
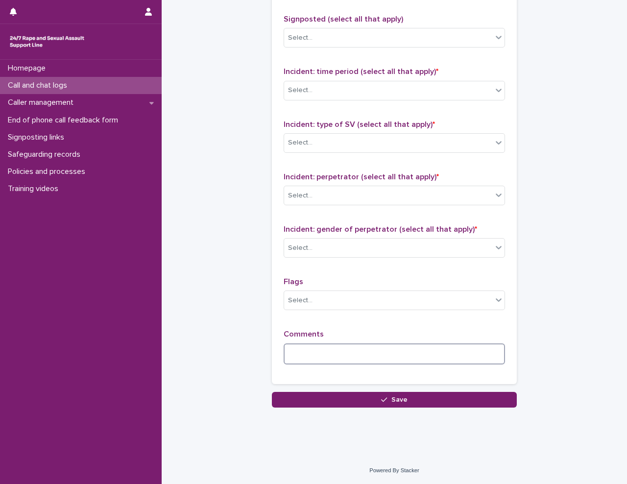
click at [312, 356] on textarea at bounding box center [393, 353] width 221 height 21
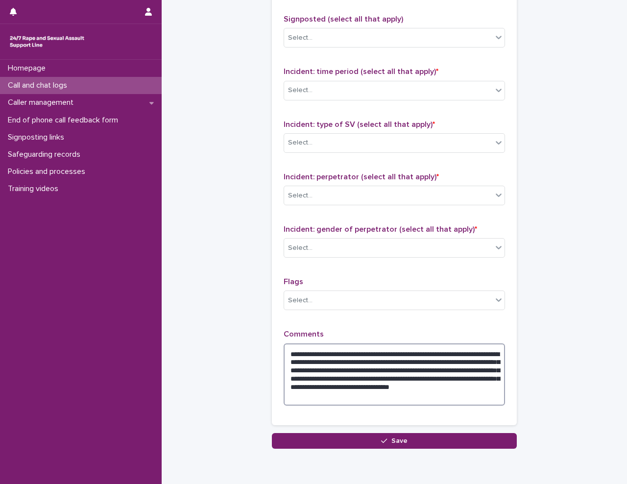
click at [450, 395] on textarea "**********" at bounding box center [393, 374] width 221 height 62
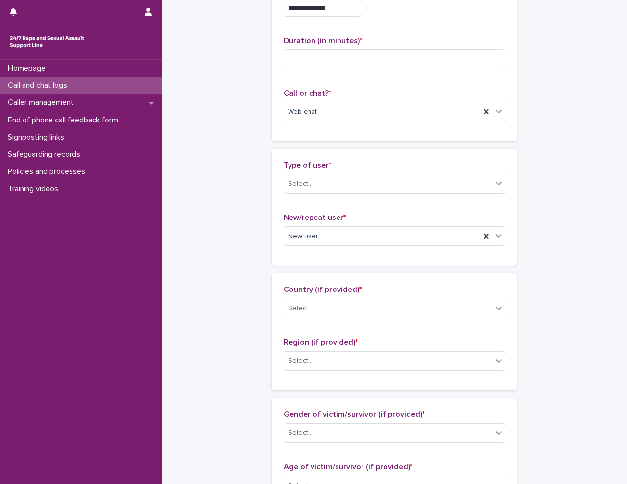
scroll to position [0, 0]
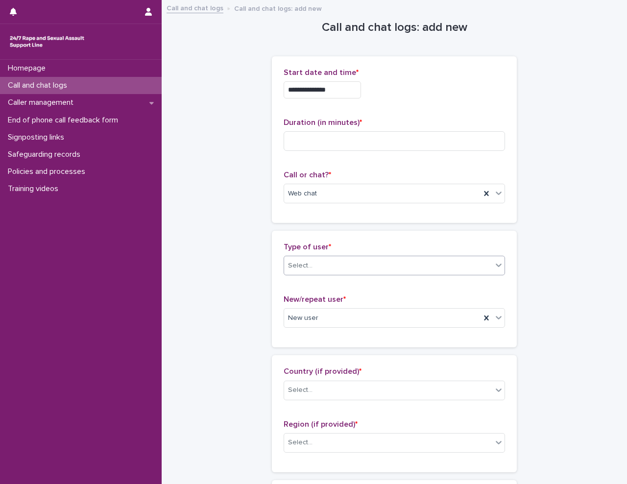
click at [313, 263] on div "Select..." at bounding box center [388, 265] width 208 height 16
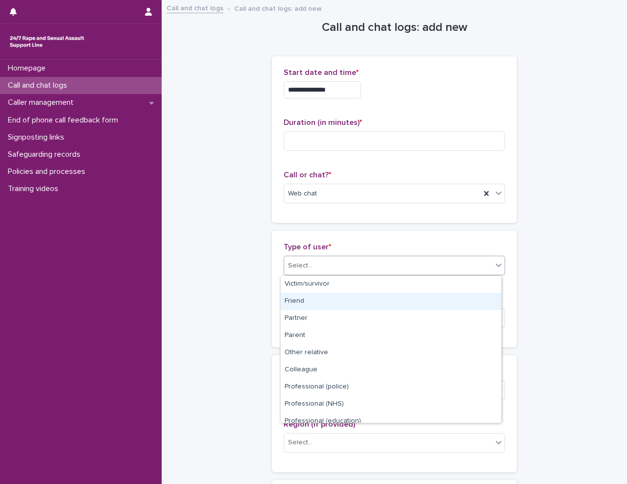
drag, startPoint x: 311, startPoint y: 291, endPoint x: 312, endPoint y: 304, distance: 12.8
click at [312, 304] on div "Friend" at bounding box center [390, 301] width 220 height 17
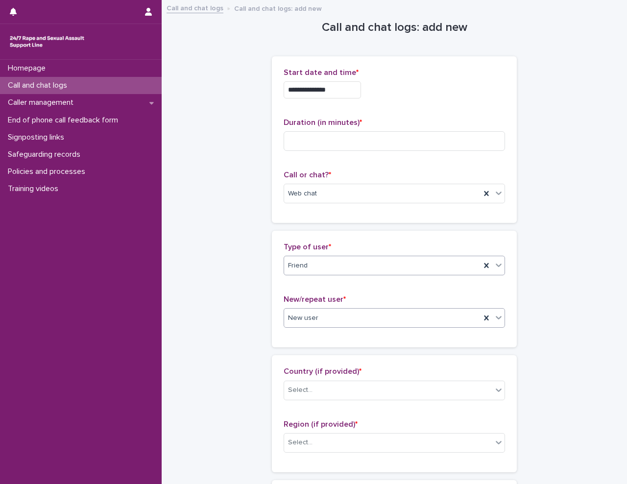
click at [315, 315] on div "New user" at bounding box center [382, 318] width 196 height 16
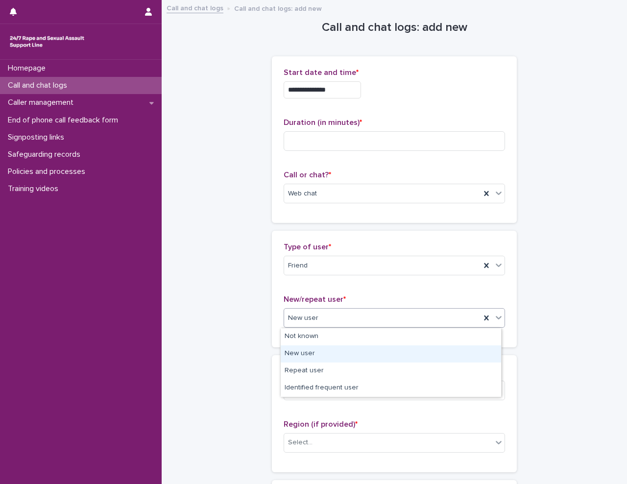
click at [321, 359] on div "New user" at bounding box center [390, 353] width 220 height 17
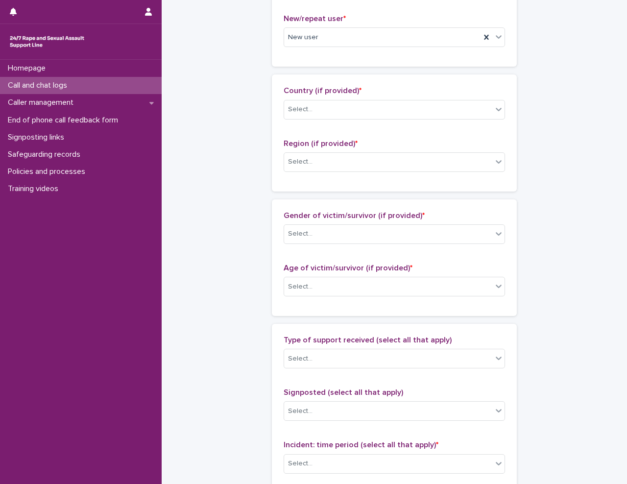
scroll to position [294, 0]
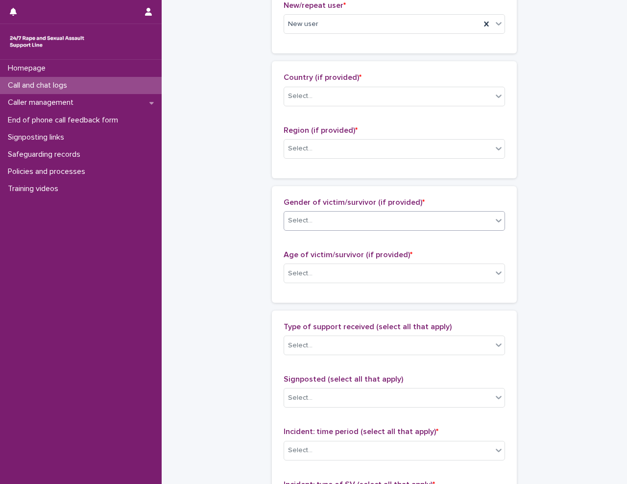
click at [339, 222] on div "Select..." at bounding box center [388, 220] width 208 height 16
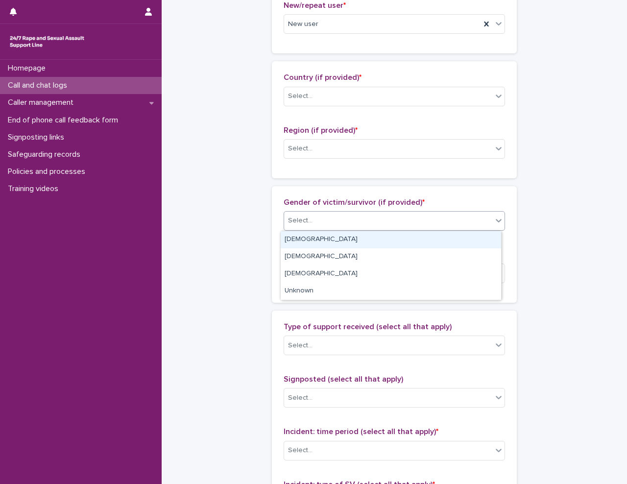
click at [339, 237] on div "[DEMOGRAPHIC_DATA]" at bounding box center [390, 239] width 220 height 17
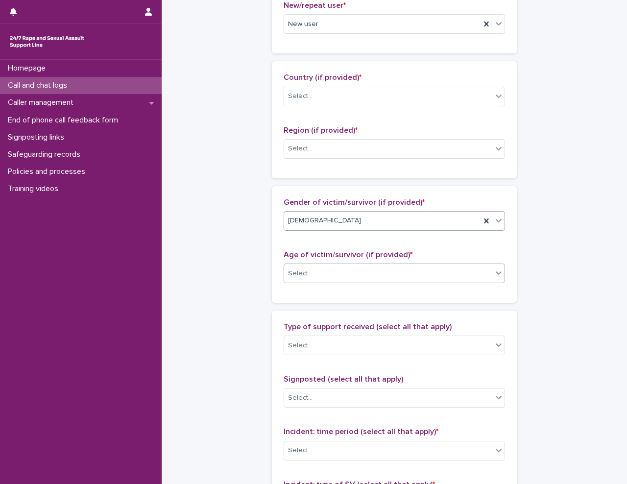
click at [338, 266] on div "Select..." at bounding box center [388, 273] width 208 height 16
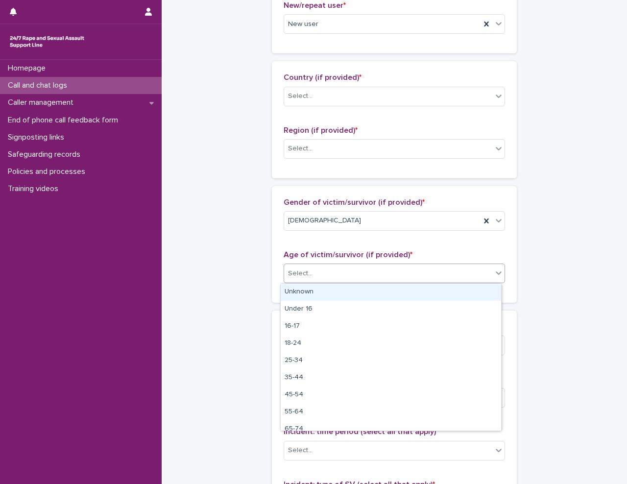
click at [333, 297] on div "Unknown" at bounding box center [390, 291] width 220 height 17
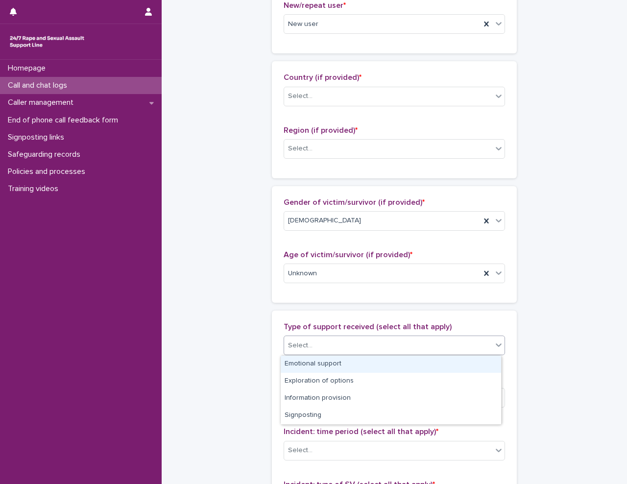
click at [334, 349] on div "Select..." at bounding box center [388, 345] width 208 height 16
click at [319, 366] on div "Emotional support" at bounding box center [390, 363] width 220 height 17
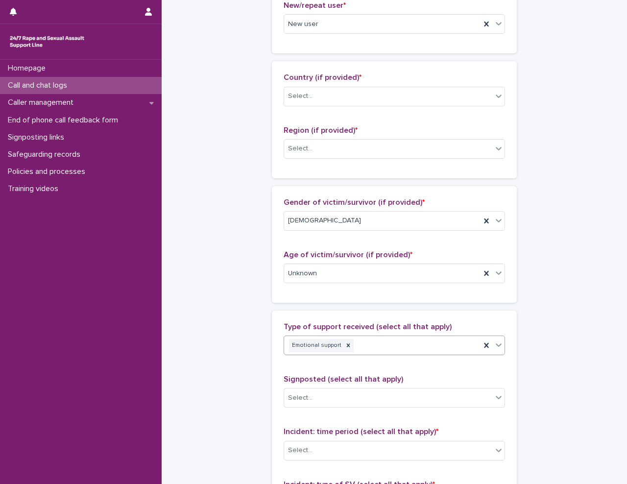
click at [357, 340] on div "Emotional support" at bounding box center [382, 345] width 196 height 17
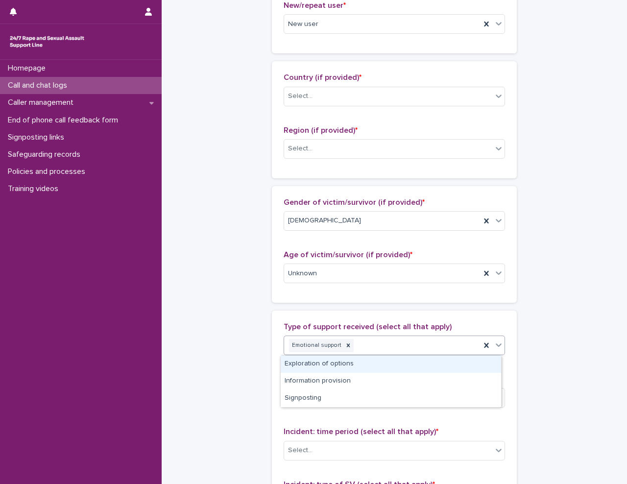
click at [349, 365] on div "Exploration of options" at bounding box center [390, 363] width 220 height 17
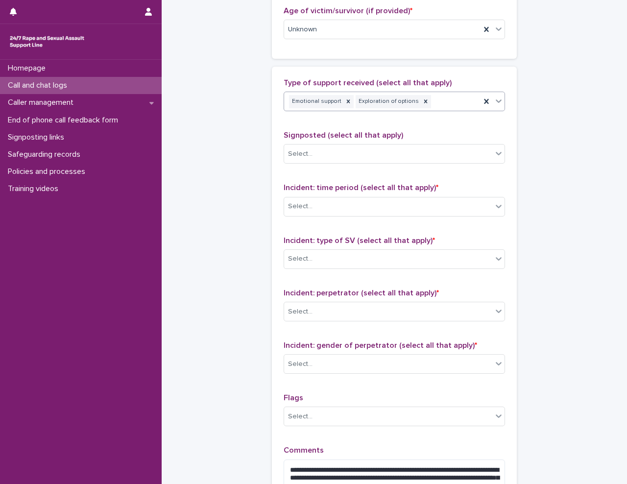
scroll to position [538, 0]
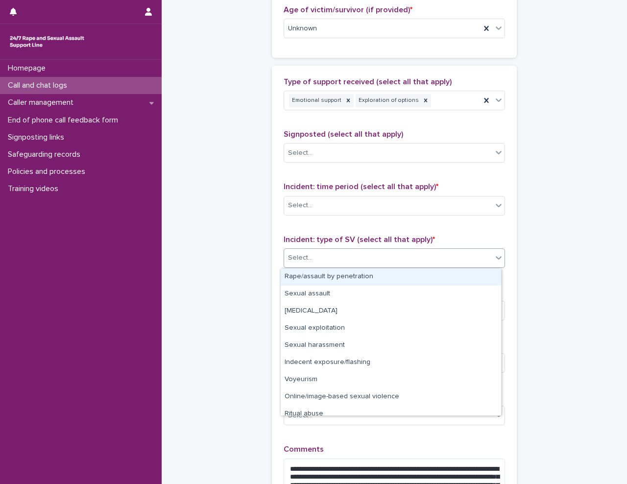
click at [302, 262] on div "Select..." at bounding box center [300, 258] width 24 height 10
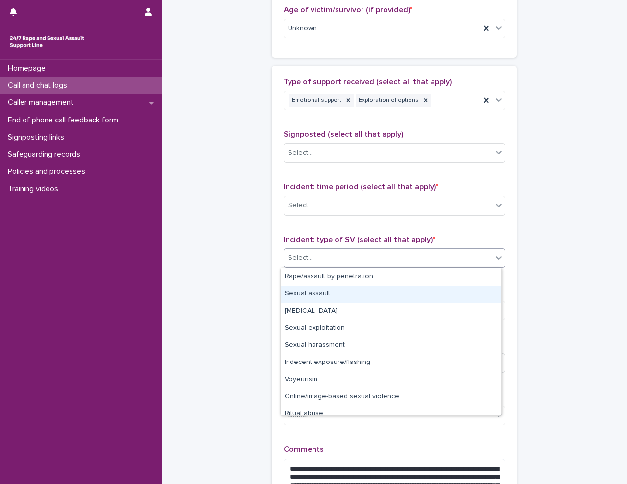
click at [305, 293] on div "Sexual assault" at bounding box center [390, 293] width 220 height 17
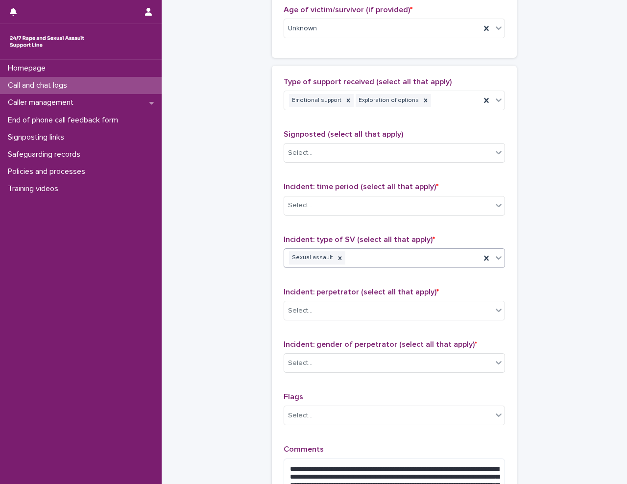
click at [254, 317] on div "**********" at bounding box center [393, 13] width 445 height 1101
click at [347, 310] on div "Select..." at bounding box center [388, 310] width 208 height 16
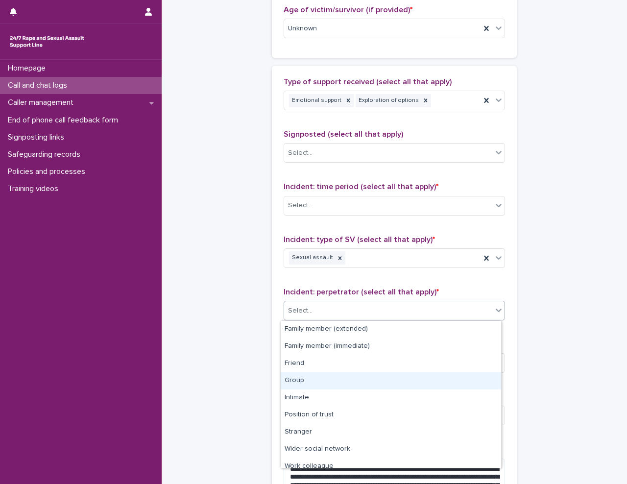
scroll to position [42, 0]
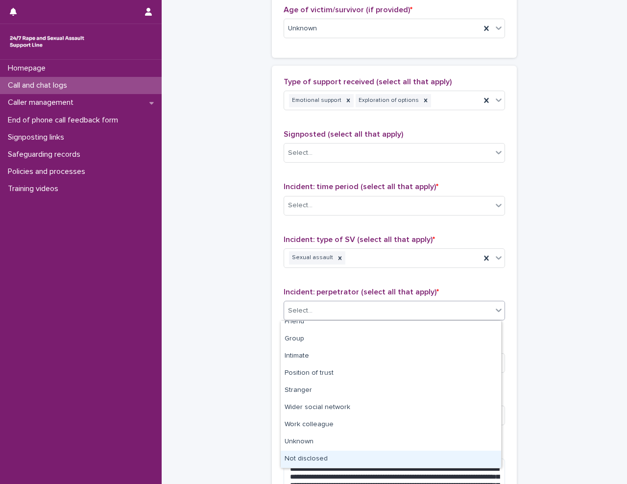
click at [333, 457] on div "Not disclosed" at bounding box center [390, 458] width 220 height 17
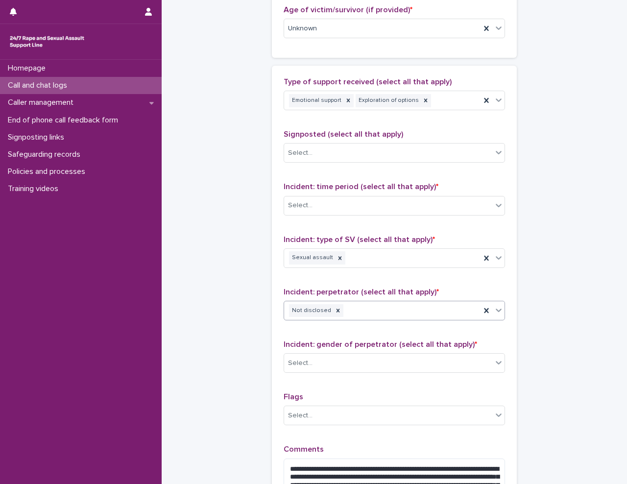
click at [229, 376] on div "**********" at bounding box center [393, 13] width 445 height 1101
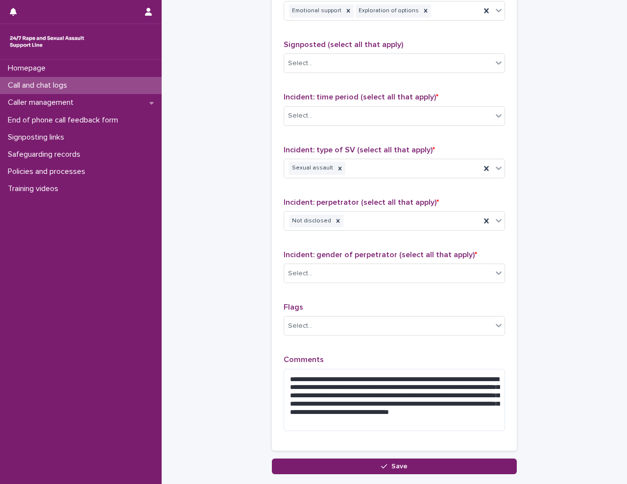
scroll to position [636, 0]
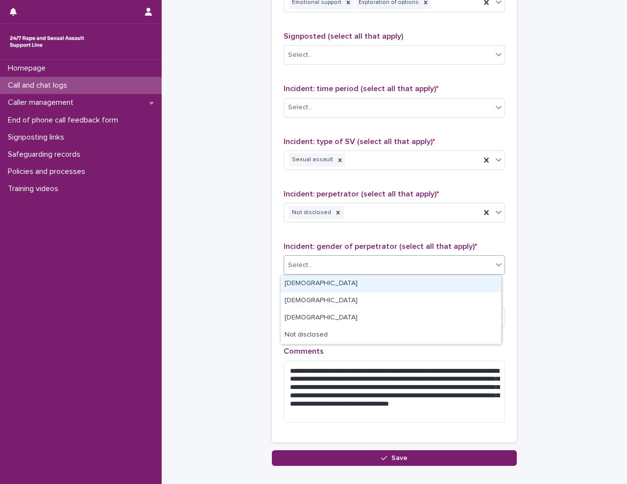
click at [343, 257] on div "Select..." at bounding box center [388, 265] width 208 height 16
click at [323, 283] on div "[DEMOGRAPHIC_DATA]" at bounding box center [390, 283] width 220 height 17
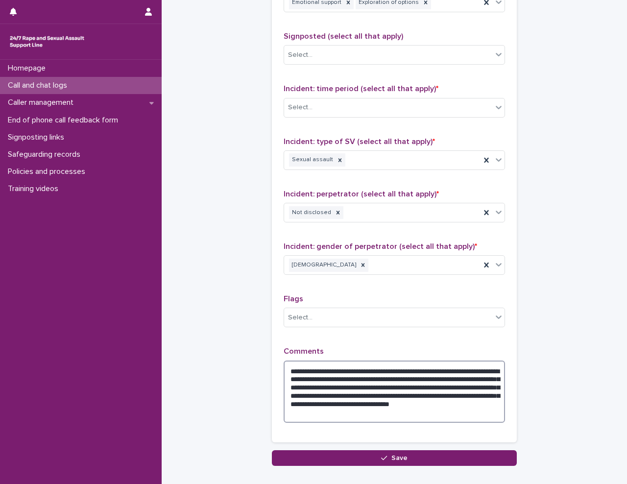
click at [443, 417] on textarea "**********" at bounding box center [393, 391] width 221 height 62
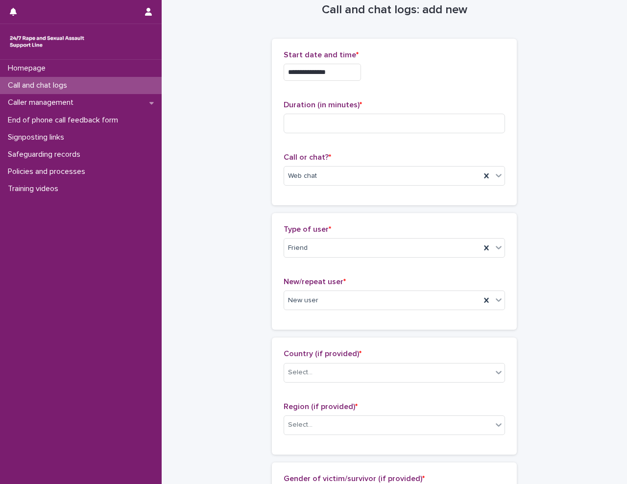
scroll to position [0, 0]
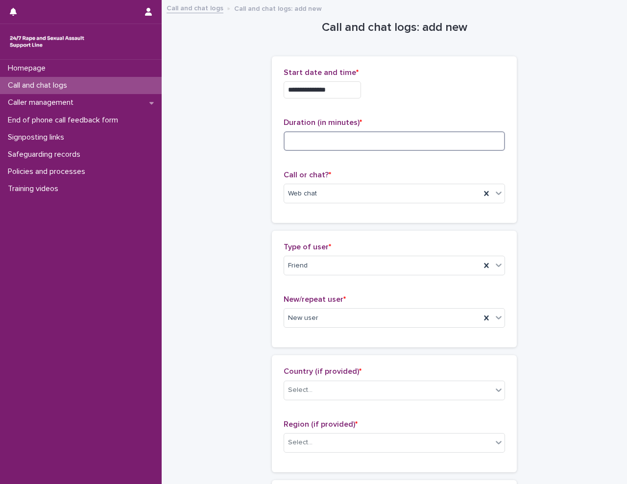
click at [329, 137] on input at bounding box center [393, 141] width 221 height 20
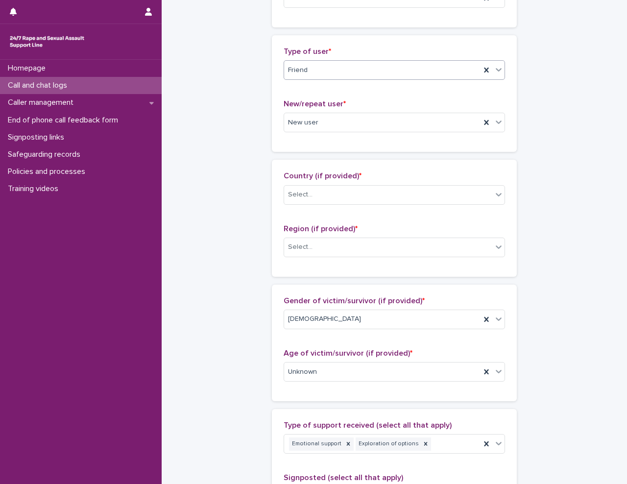
scroll to position [196, 0]
click at [330, 189] on div "Select..." at bounding box center [388, 194] width 208 height 16
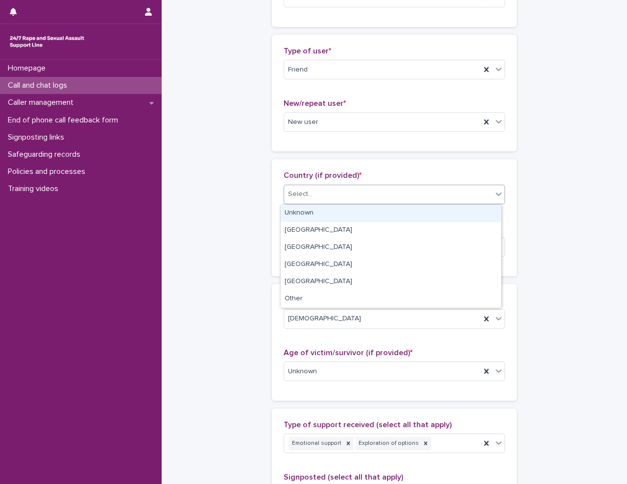
click at [332, 215] on div "Unknown" at bounding box center [390, 213] width 220 height 17
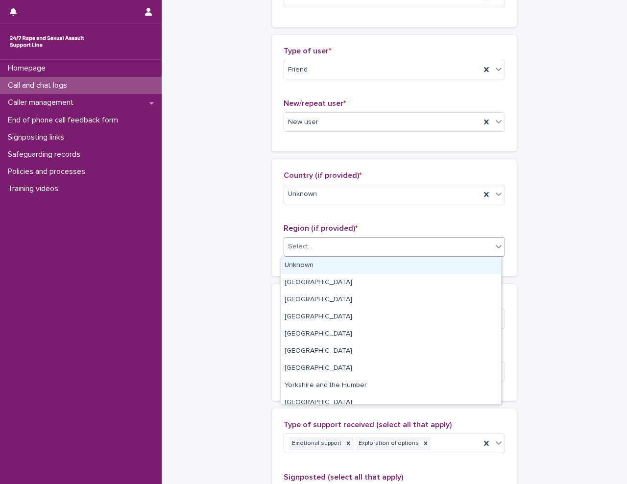
click at [330, 249] on div "Select..." at bounding box center [388, 246] width 208 height 16
click at [328, 272] on div "Unknown" at bounding box center [390, 265] width 220 height 17
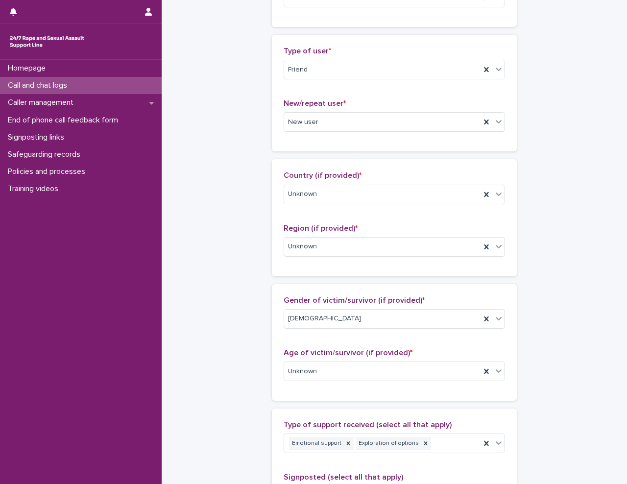
click at [148, 265] on div "Homepage Call and chat logs Caller management End of phone call feedback form S…" at bounding box center [81, 272] width 162 height 424
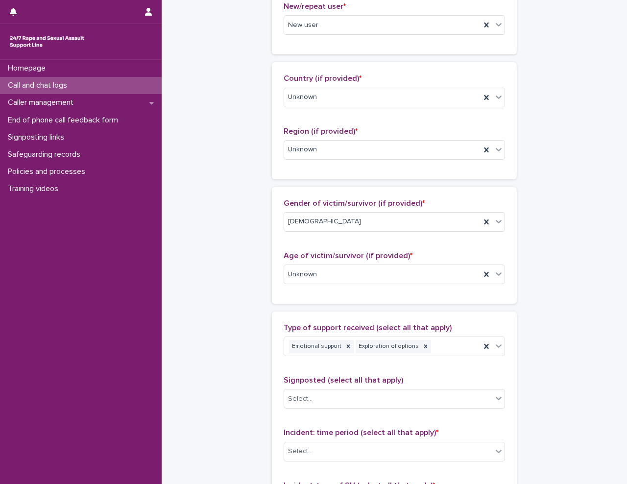
scroll to position [294, 0]
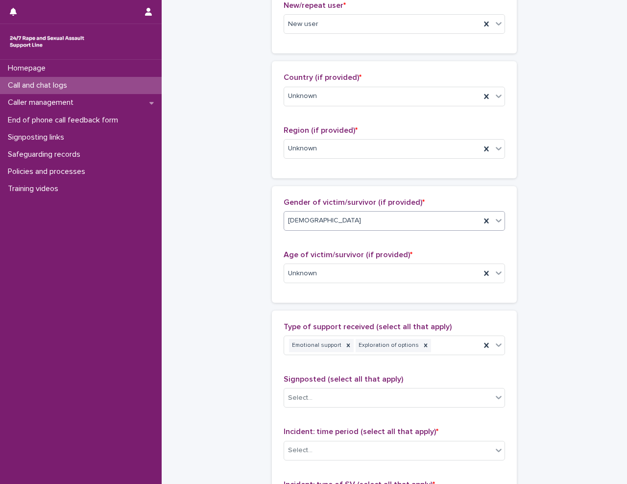
click at [311, 216] on div "[DEMOGRAPHIC_DATA]" at bounding box center [382, 220] width 196 height 16
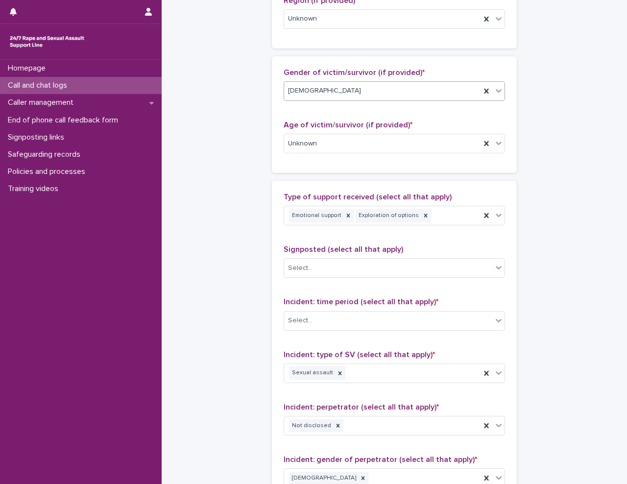
scroll to position [441, 0]
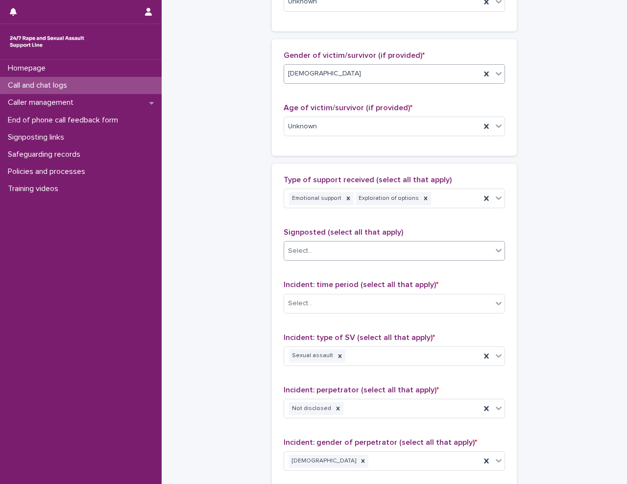
click at [313, 252] on input "text" at bounding box center [313, 251] width 1 height 8
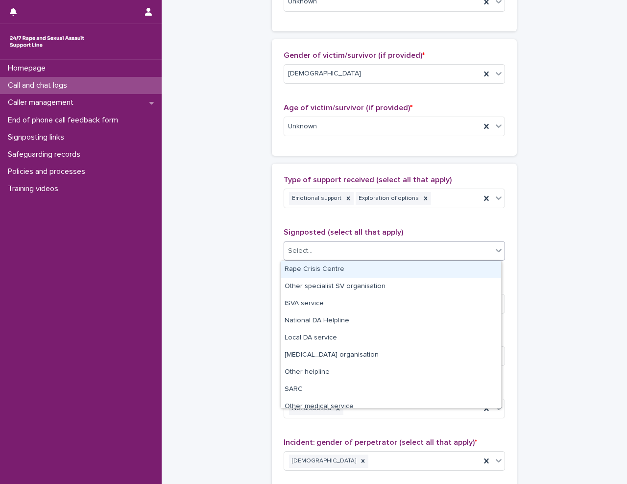
click at [326, 275] on div "Rape Crisis Centre" at bounding box center [390, 269] width 220 height 17
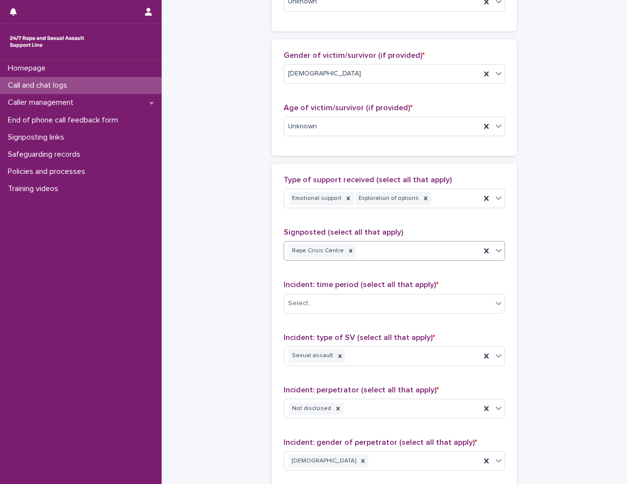
click at [369, 247] on div "Rape Crisis Centre" at bounding box center [382, 250] width 196 height 17
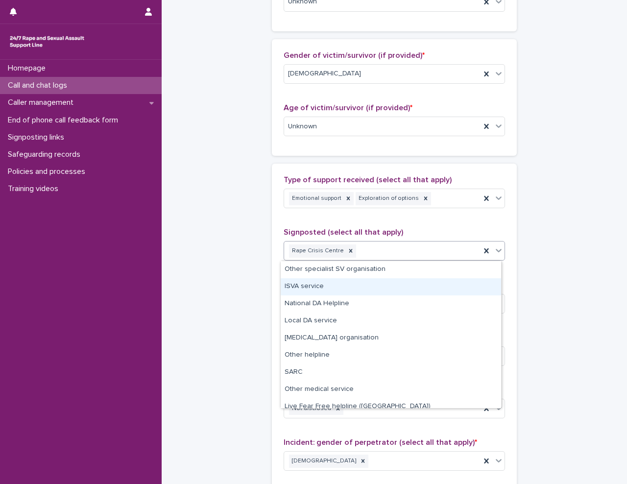
click at [381, 291] on div "ISVA service" at bounding box center [390, 286] width 220 height 17
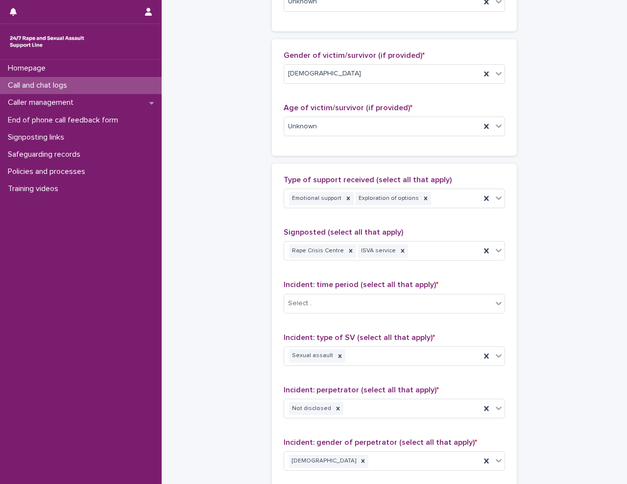
click at [243, 335] on div "**********" at bounding box center [393, 110] width 445 height 1101
click at [348, 305] on div "Select..." at bounding box center [388, 303] width 208 height 16
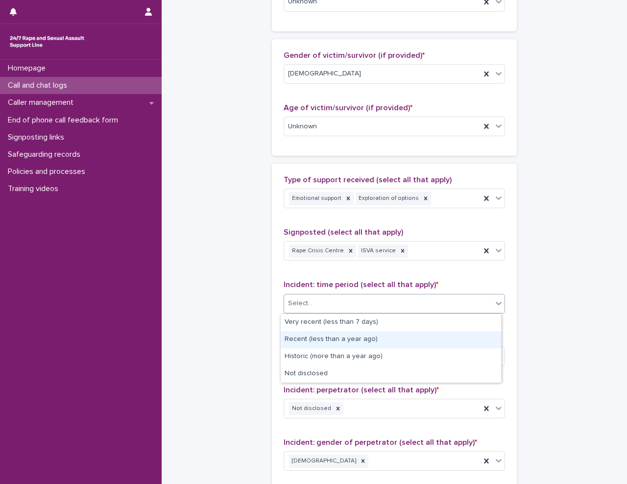
click at [347, 335] on div "Recent (less than a year ago)" at bounding box center [390, 339] width 220 height 17
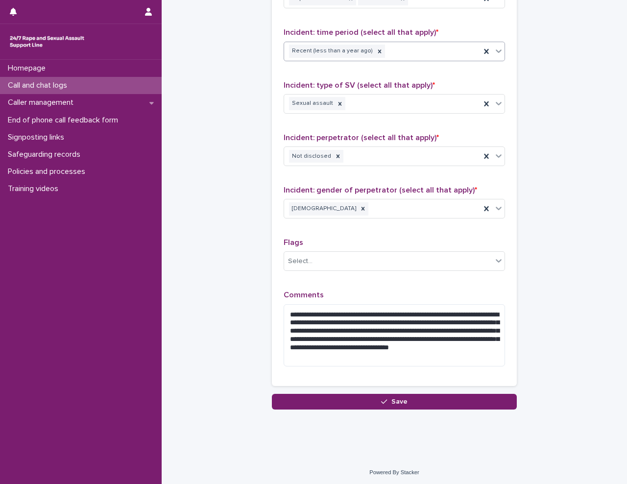
scroll to position [695, 0]
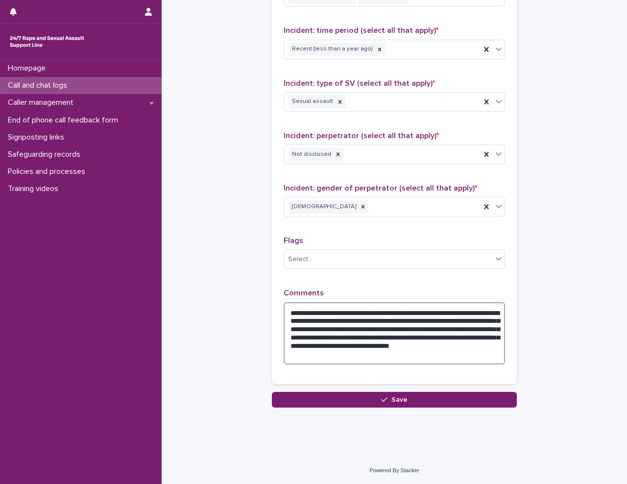
click at [434, 355] on textarea "**********" at bounding box center [393, 333] width 221 height 62
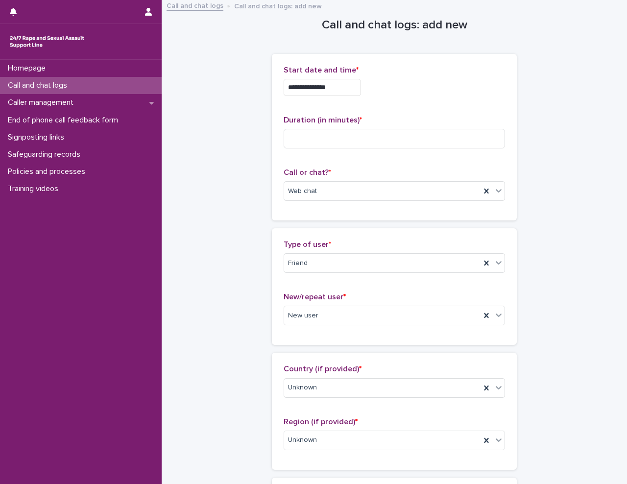
scroll to position [0, 0]
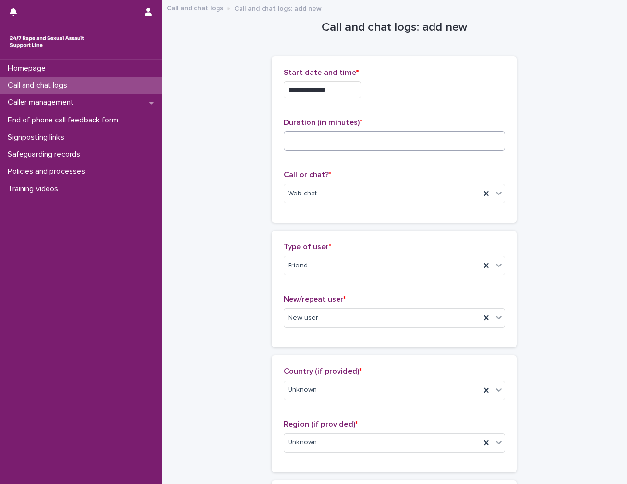
type textarea "**********"
click at [338, 145] on input at bounding box center [393, 141] width 221 height 20
type input "**"
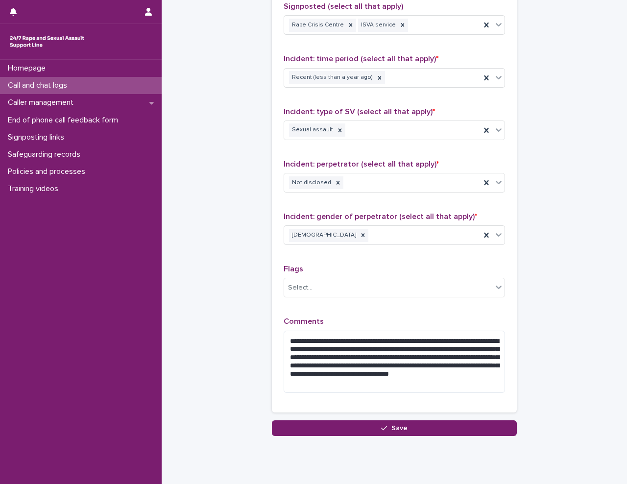
scroll to position [695, 0]
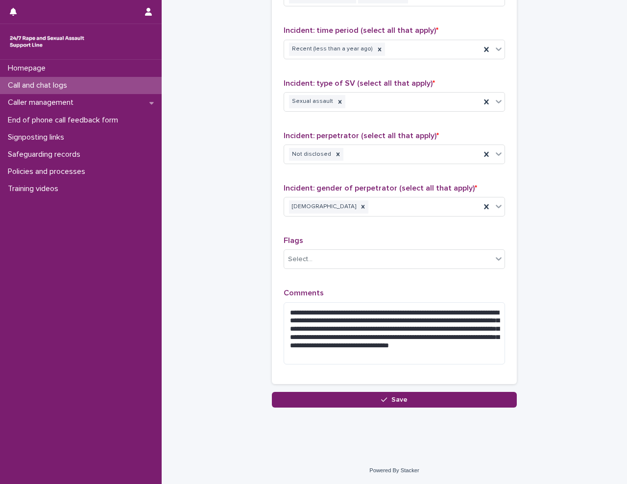
click at [326, 403] on button "Save" at bounding box center [394, 400] width 245 height 16
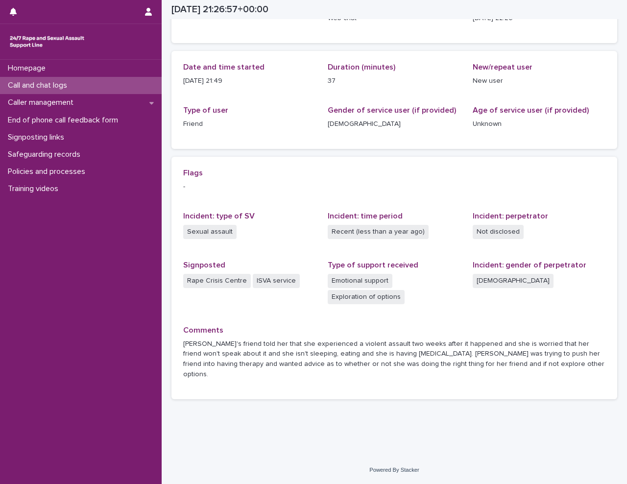
scroll to position [73, 0]
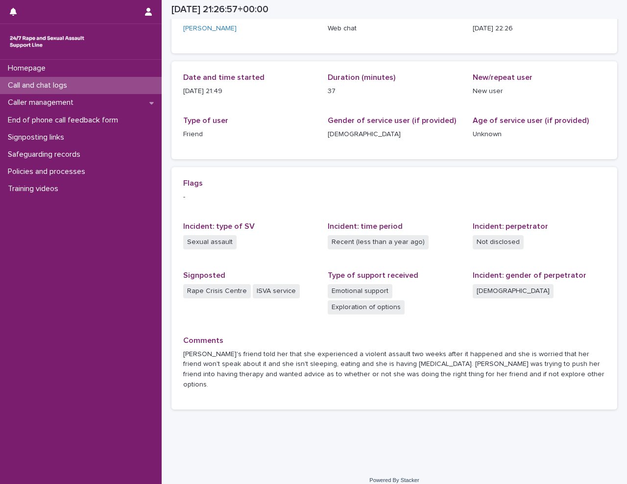
click at [85, 88] on div "Call and chat logs" at bounding box center [81, 85] width 162 height 17
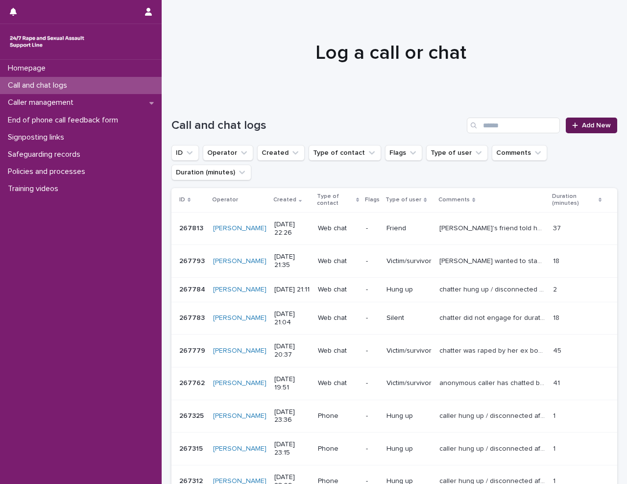
click at [585, 120] on link "Add New" at bounding box center [590, 125] width 51 height 16
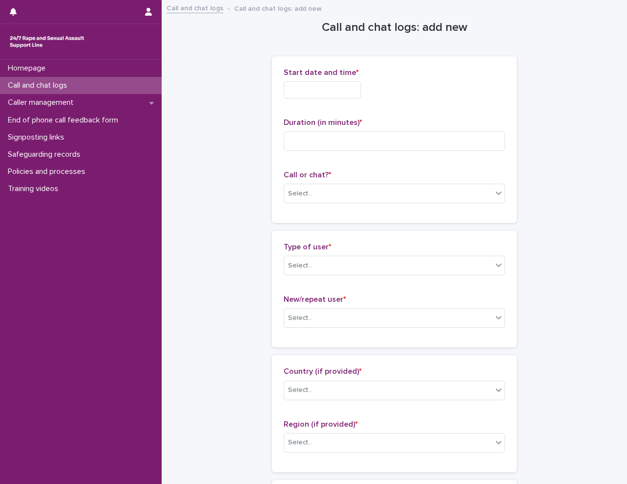
click at [317, 91] on input "text" at bounding box center [321, 89] width 77 height 17
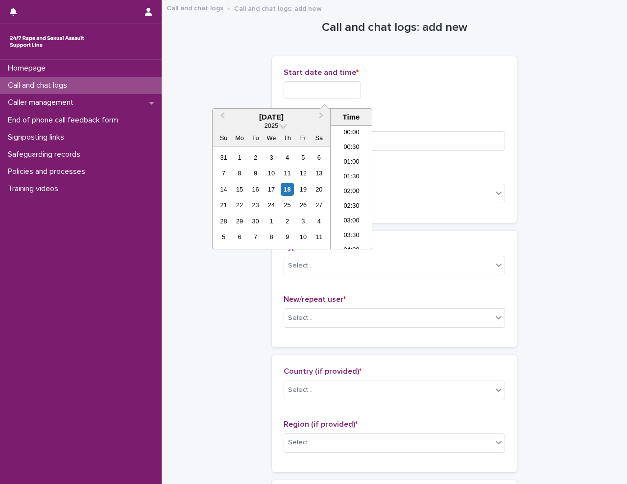
scroll to position [582, 0]
click at [357, 212] on li "22:30" at bounding box center [351, 212] width 42 height 15
click at [347, 87] on input "**********" at bounding box center [321, 89] width 77 height 17
type input "**********"
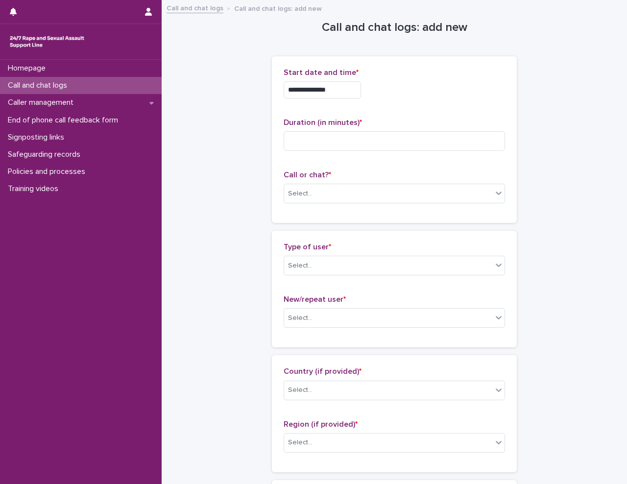
click at [420, 76] on p "Start date and time *" at bounding box center [393, 72] width 221 height 9
click at [302, 192] on div "Select..." at bounding box center [300, 193] width 24 height 10
click at [308, 228] on div "Web chat" at bounding box center [390, 229] width 220 height 17
click at [347, 310] on div "Select..." at bounding box center [388, 318] width 208 height 16
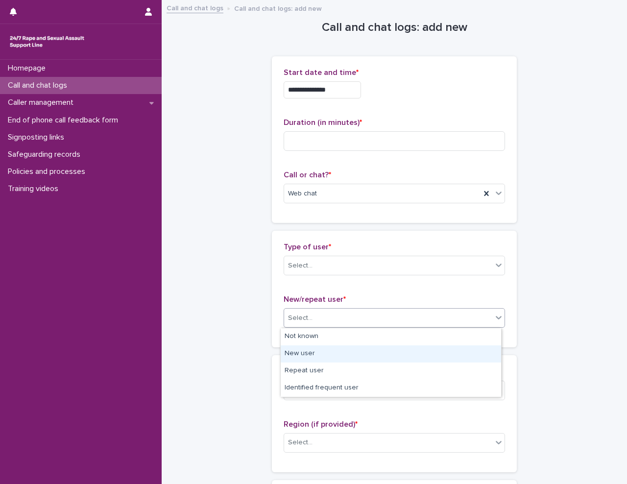
click at [336, 354] on div "New user" at bounding box center [390, 353] width 220 height 17
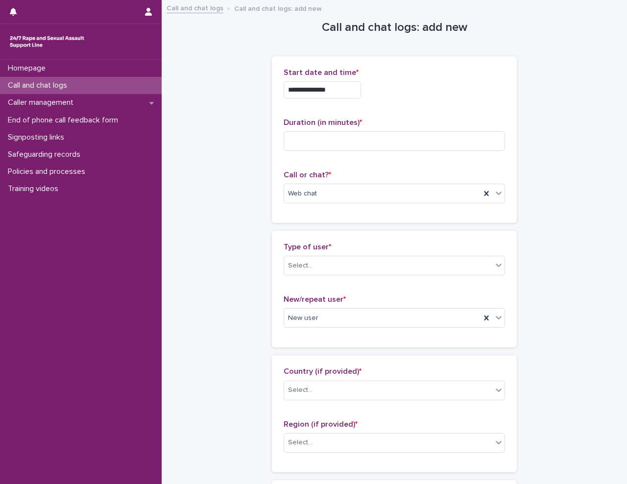
click at [328, 143] on input at bounding box center [393, 141] width 221 height 20
type input "**"
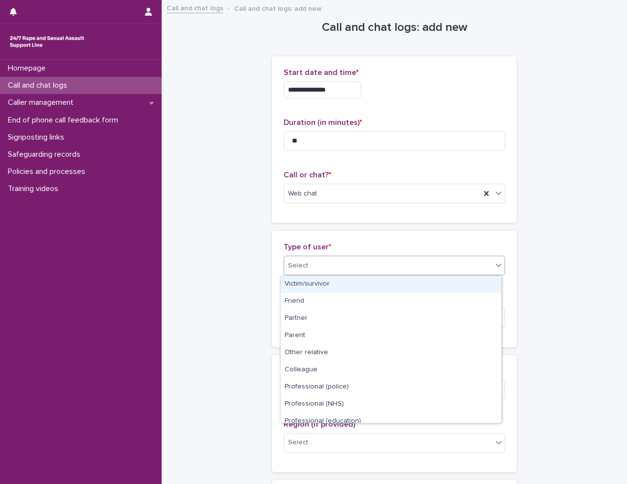
click at [324, 264] on div "Select..." at bounding box center [388, 265] width 208 height 16
click at [326, 284] on div "Victim/survivor" at bounding box center [390, 284] width 220 height 17
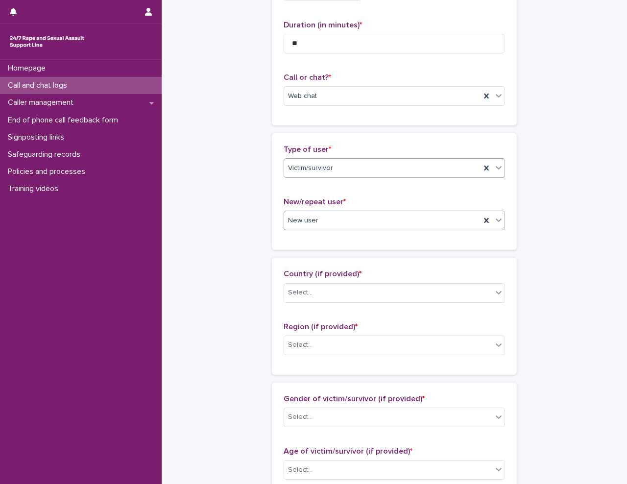
scroll to position [98, 0]
click at [322, 292] on div "Select..." at bounding box center [388, 292] width 208 height 16
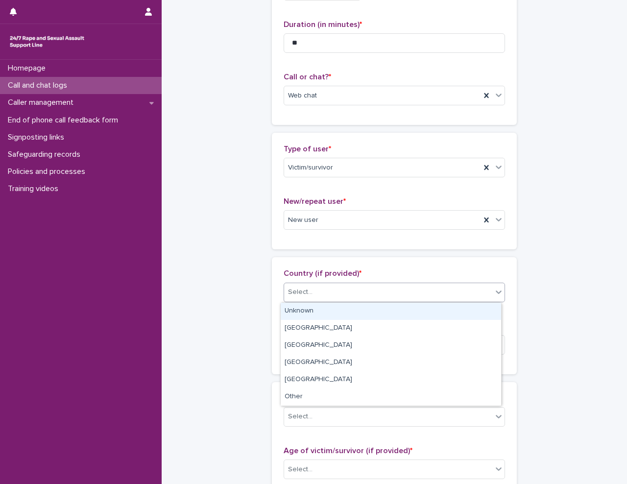
click at [321, 306] on div "Unknown" at bounding box center [390, 310] width 220 height 17
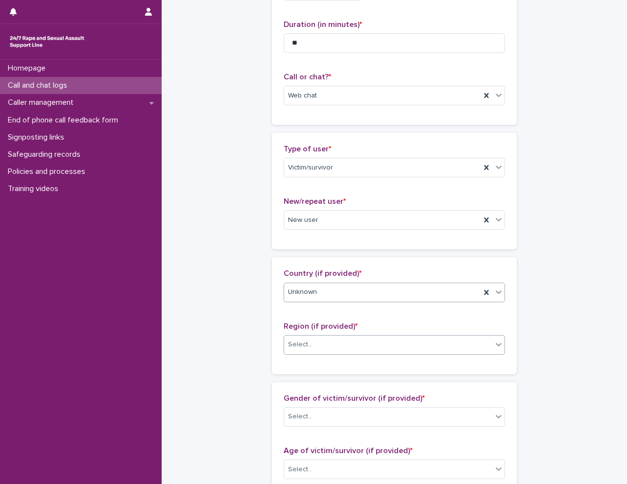
click at [312, 343] on div "Select..." at bounding box center [388, 344] width 208 height 16
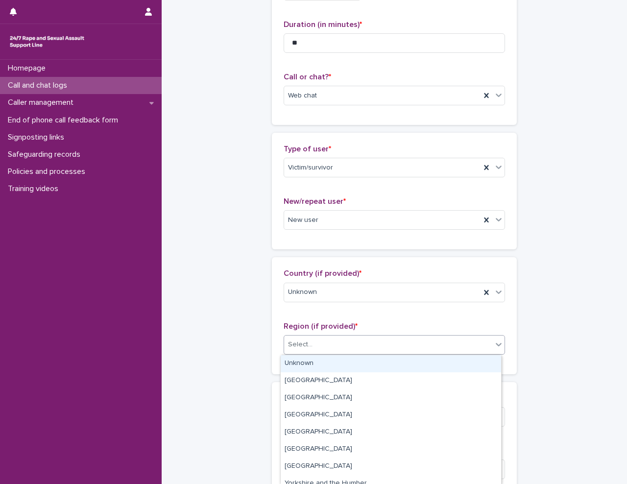
click at [305, 364] on div "Unknown" at bounding box center [390, 363] width 220 height 17
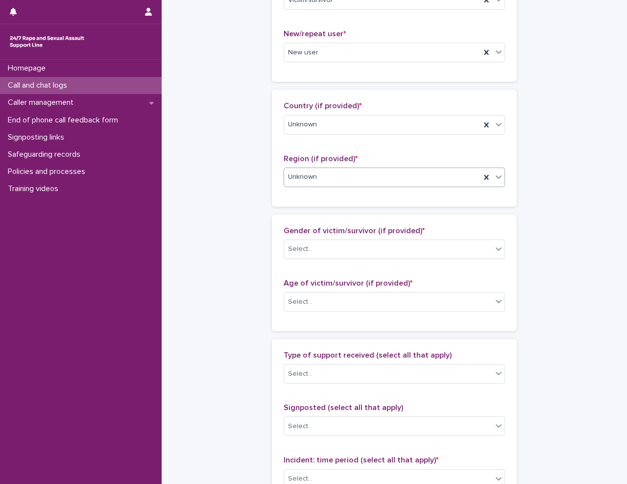
scroll to position [343, 0]
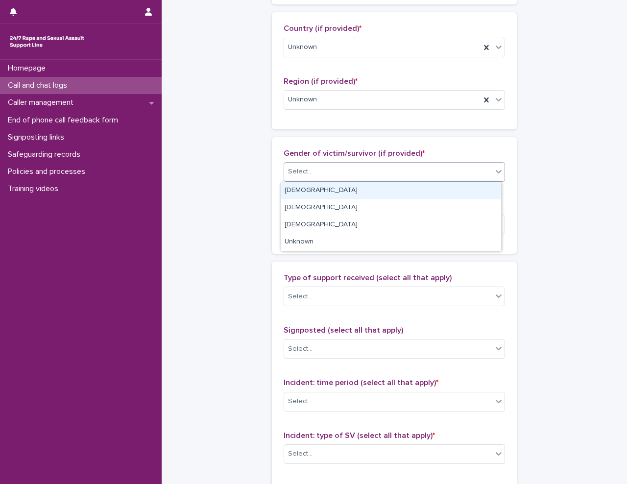
click at [320, 168] on div "Select..." at bounding box center [388, 171] width 208 height 16
click at [318, 194] on div "[DEMOGRAPHIC_DATA]" at bounding box center [390, 190] width 220 height 17
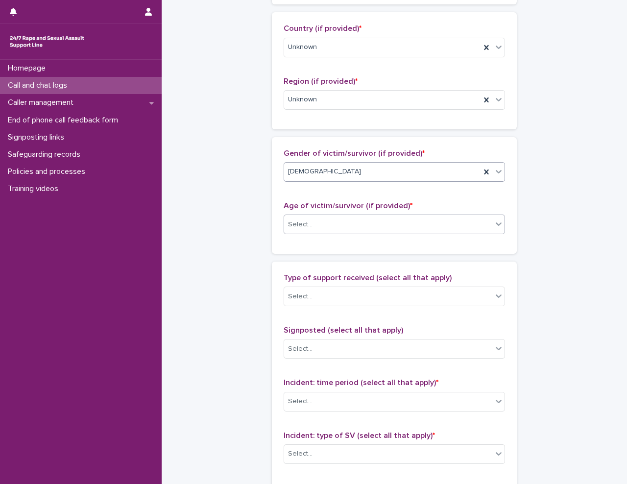
click at [327, 223] on div "Select..." at bounding box center [388, 224] width 208 height 16
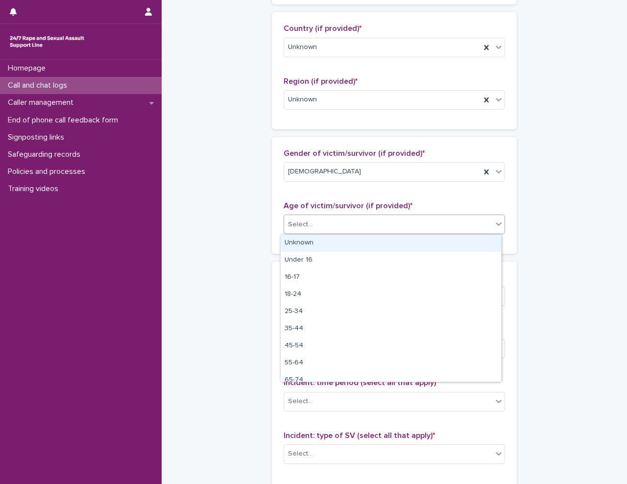
click at [324, 244] on div "Unknown" at bounding box center [390, 242] width 220 height 17
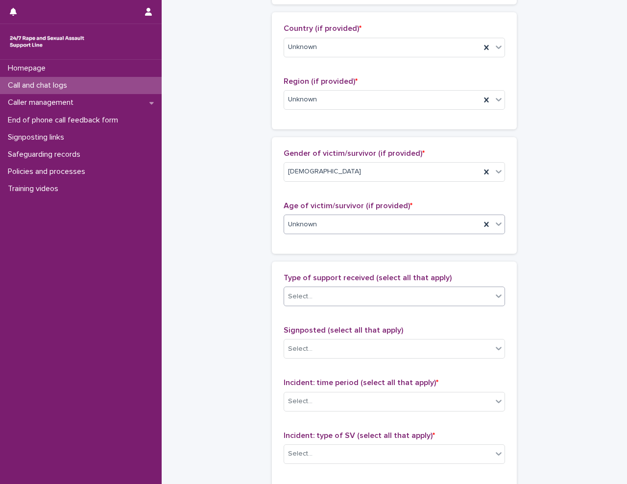
click at [320, 297] on div "Select..." at bounding box center [388, 296] width 208 height 16
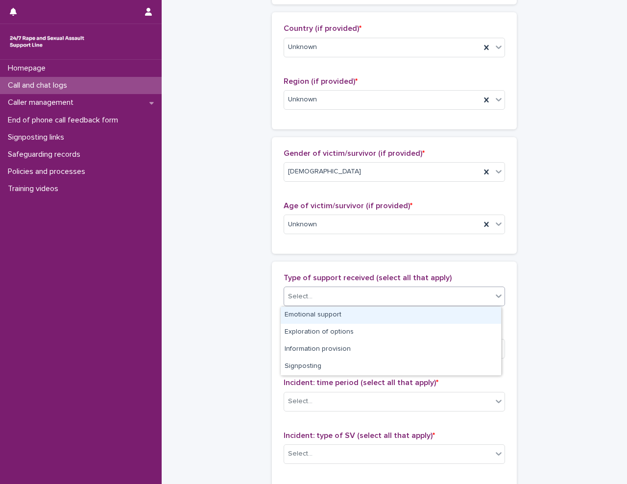
click at [319, 312] on div "Emotional support" at bounding box center [390, 314] width 220 height 17
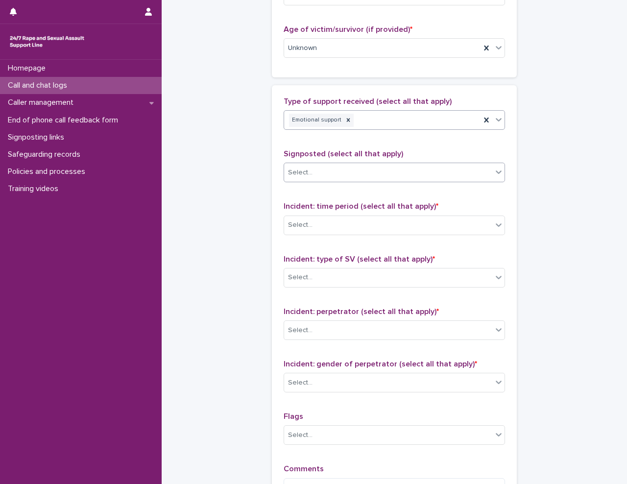
scroll to position [538, 0]
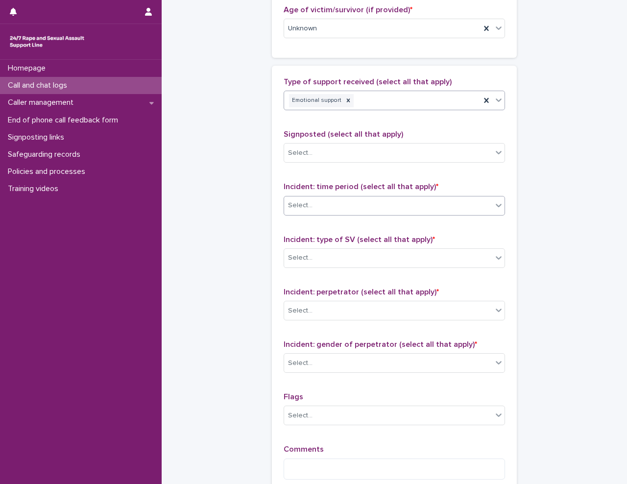
click at [318, 199] on div "Select..." at bounding box center [388, 205] width 208 height 16
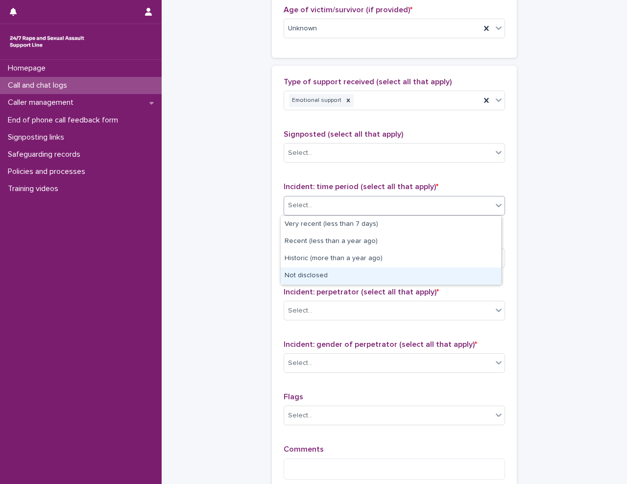
click at [313, 271] on div "Not disclosed" at bounding box center [390, 275] width 220 height 17
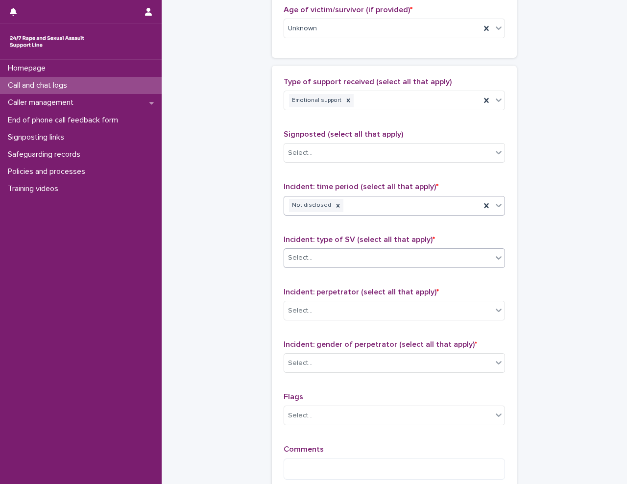
click at [317, 255] on div "Select..." at bounding box center [388, 258] width 208 height 16
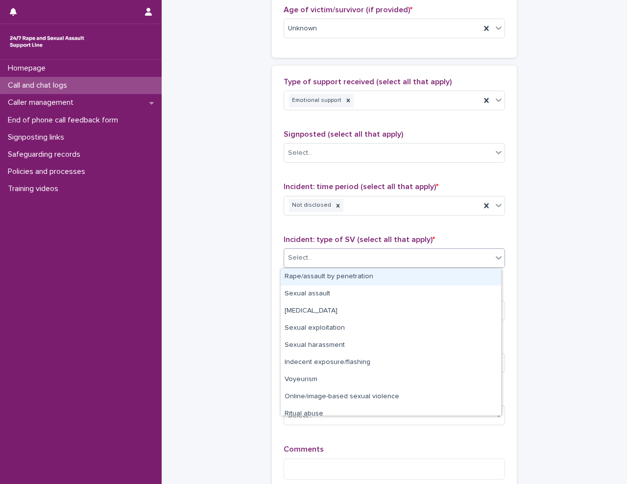
click at [314, 278] on div "Rape/assault by penetration" at bounding box center [390, 276] width 220 height 17
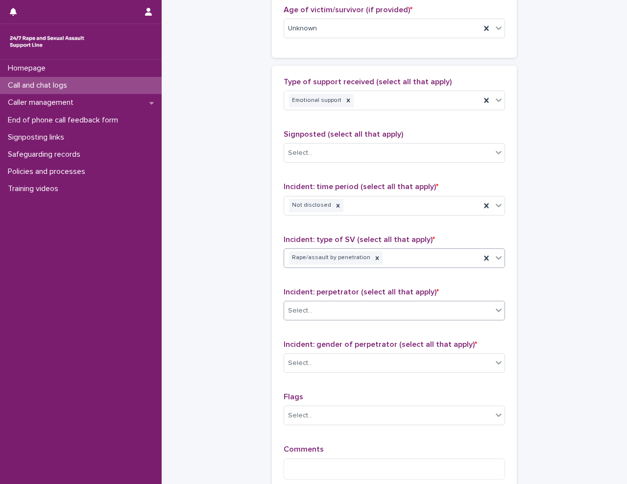
click at [315, 310] on div "Select..." at bounding box center [388, 310] width 208 height 16
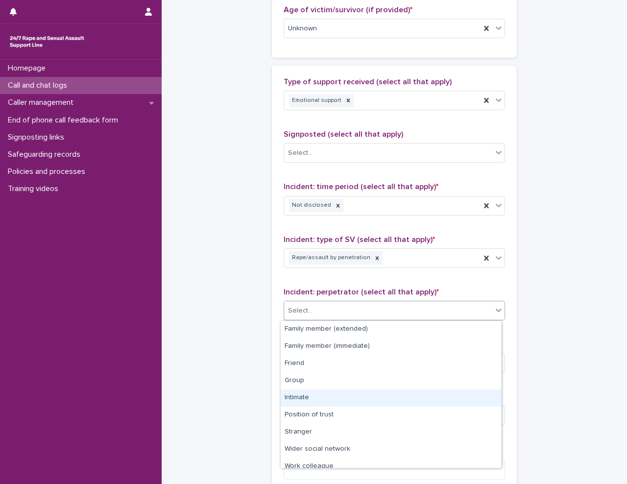
click at [320, 395] on div "Intimate" at bounding box center [390, 397] width 220 height 17
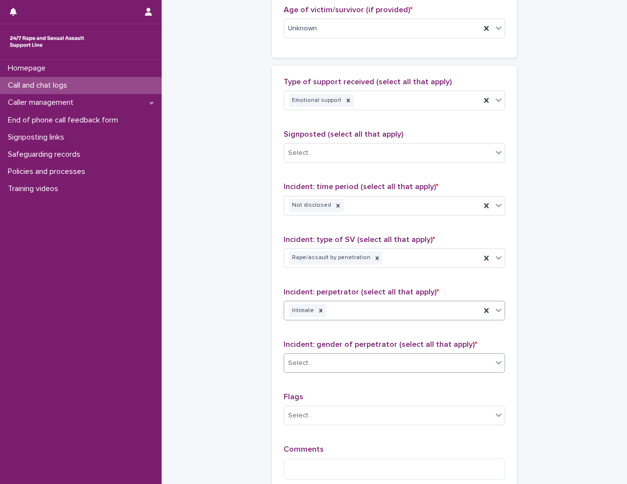
click at [331, 361] on div "Select..." at bounding box center [388, 363] width 208 height 16
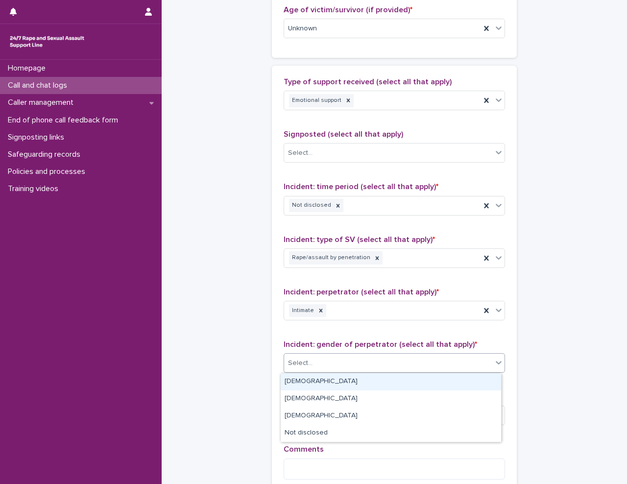
click at [327, 383] on div "[DEMOGRAPHIC_DATA]" at bounding box center [390, 381] width 220 height 17
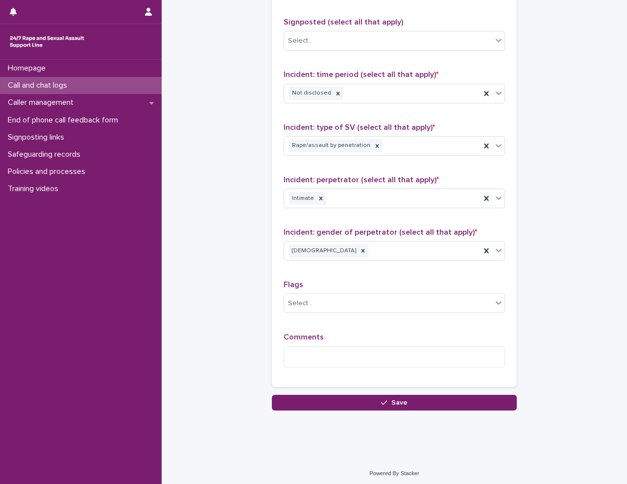
scroll to position [653, 0]
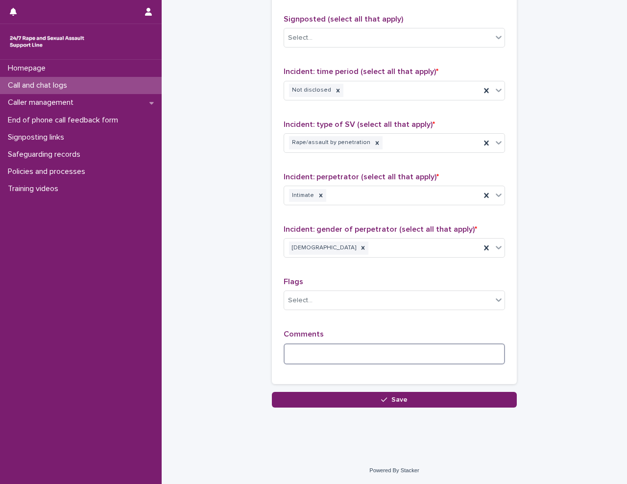
click at [333, 353] on textarea at bounding box center [393, 353] width 221 height 21
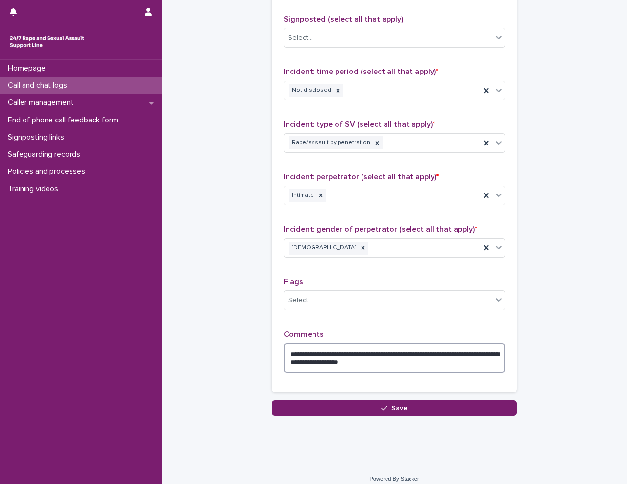
click at [428, 363] on textarea "**********" at bounding box center [393, 357] width 221 height 29
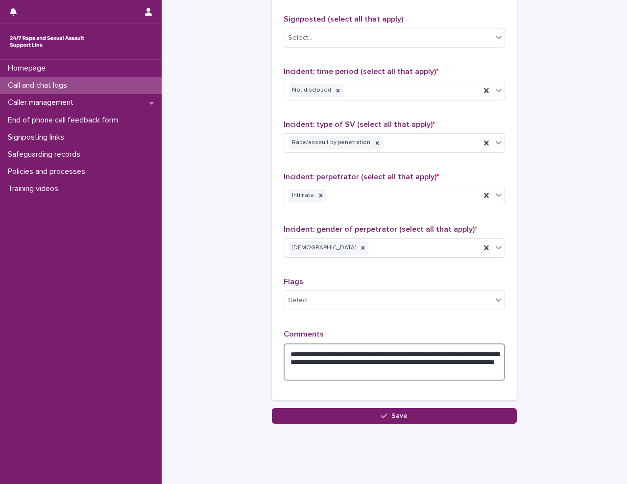
click at [325, 354] on textarea "**********" at bounding box center [393, 361] width 221 height 37
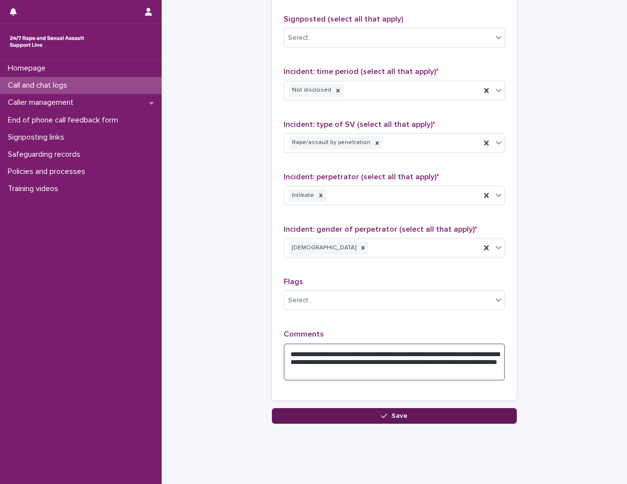
type textarea "**********"
click at [453, 414] on button "Save" at bounding box center [394, 416] width 245 height 16
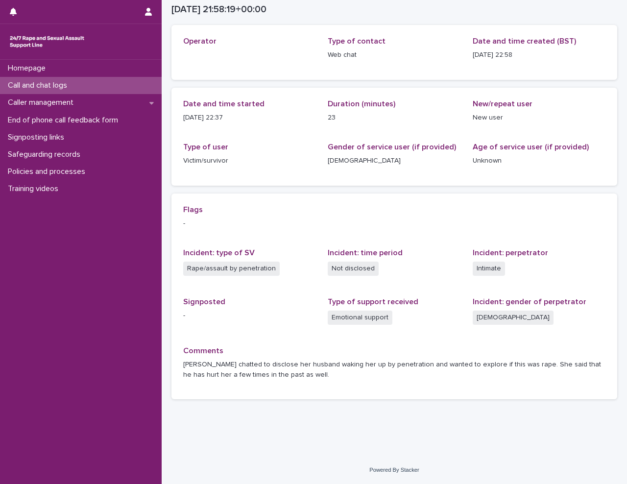
scroll to position [47, 0]
click at [47, 85] on p "Call and chat logs" at bounding box center [39, 85] width 71 height 9
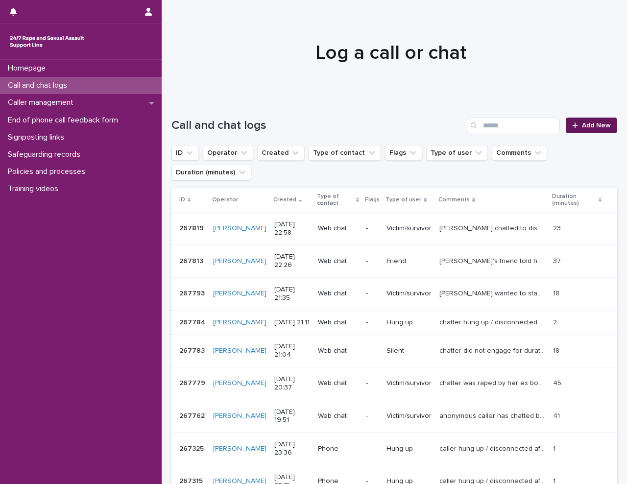
click at [586, 125] on span "Add New" at bounding box center [595, 125] width 29 height 7
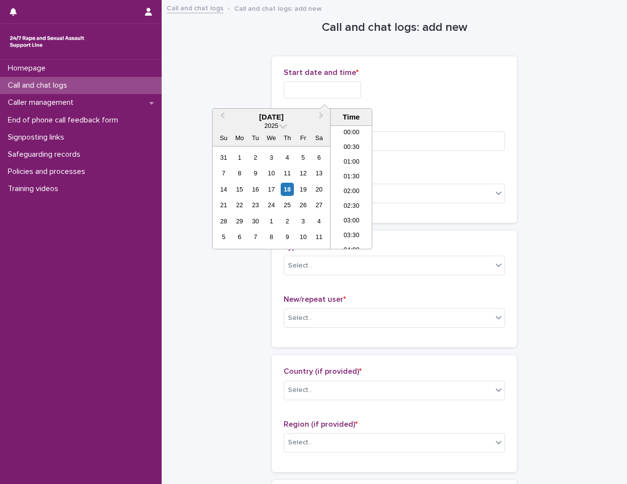
click at [343, 87] on input "text" at bounding box center [321, 89] width 77 height 17
click at [358, 216] on li "22:30" at bounding box center [351, 212] width 42 height 15
click at [342, 89] on input "**********" at bounding box center [321, 89] width 77 height 17
type input "**********"
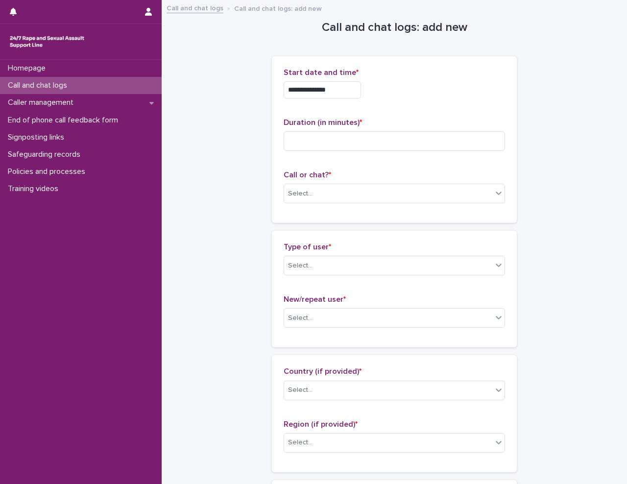
click at [397, 94] on div "**********" at bounding box center [393, 89] width 221 height 17
click at [341, 196] on div "Select..." at bounding box center [388, 194] width 208 height 16
click at [333, 230] on div "Web chat" at bounding box center [390, 229] width 220 height 17
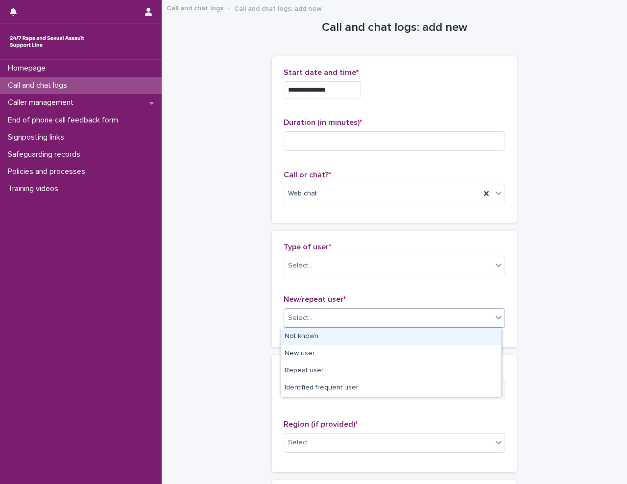
click at [320, 321] on div "Select..." at bounding box center [388, 318] width 208 height 16
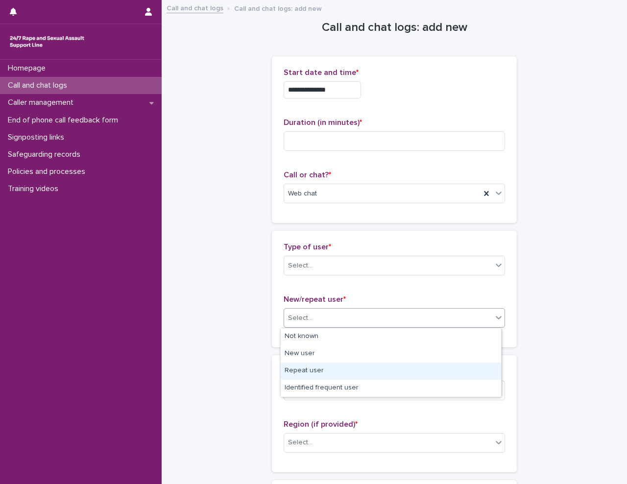
click at [322, 373] on div "Repeat user" at bounding box center [390, 370] width 220 height 17
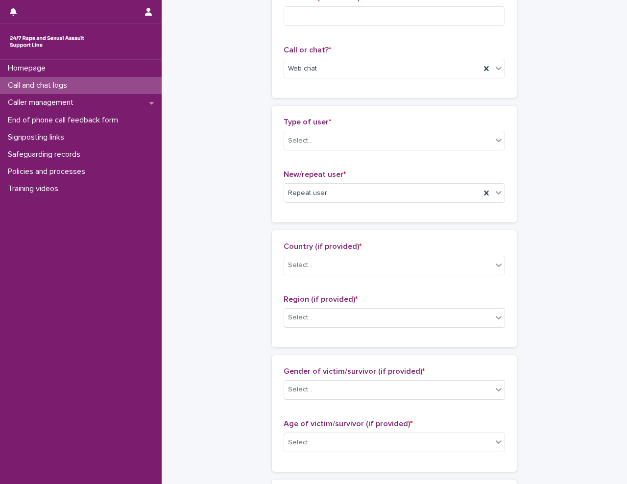
scroll to position [147, 0]
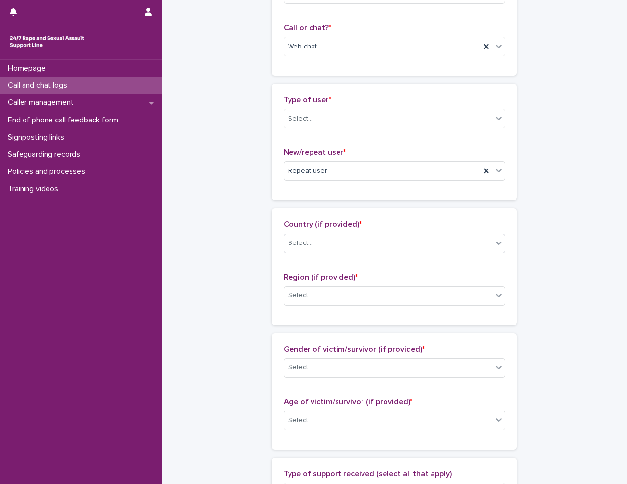
click at [309, 235] on div "Select..." at bounding box center [388, 243] width 208 height 16
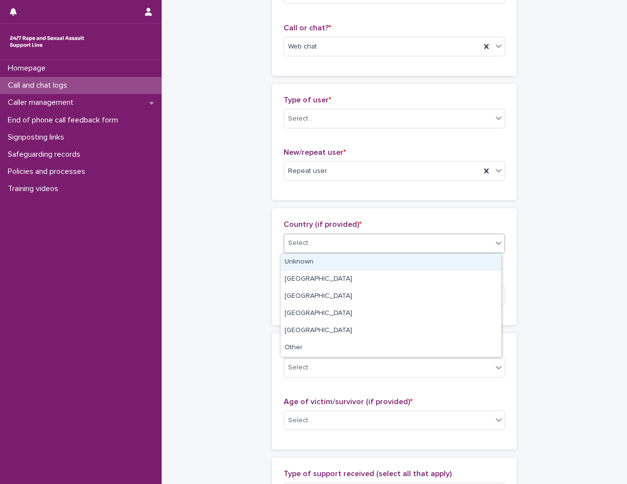
click at [319, 267] on div "Unknown" at bounding box center [390, 262] width 220 height 17
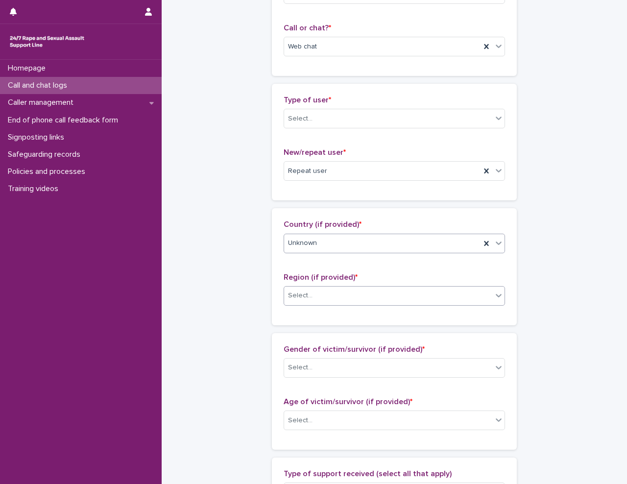
click at [318, 300] on div "Select..." at bounding box center [388, 295] width 208 height 16
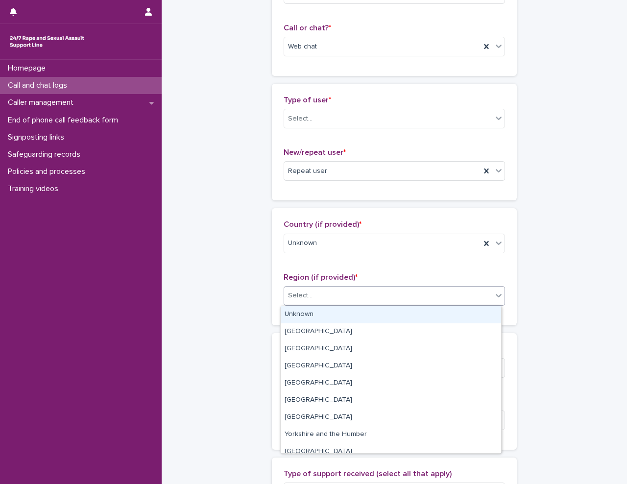
click at [319, 319] on div "Unknown" at bounding box center [390, 314] width 220 height 17
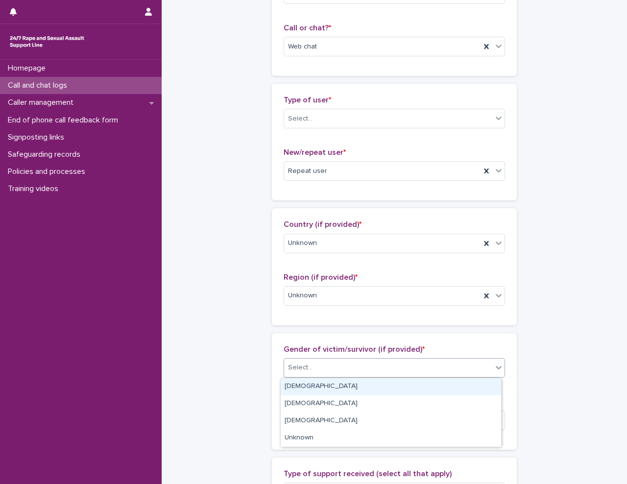
click at [324, 368] on div "Select..." at bounding box center [388, 367] width 208 height 16
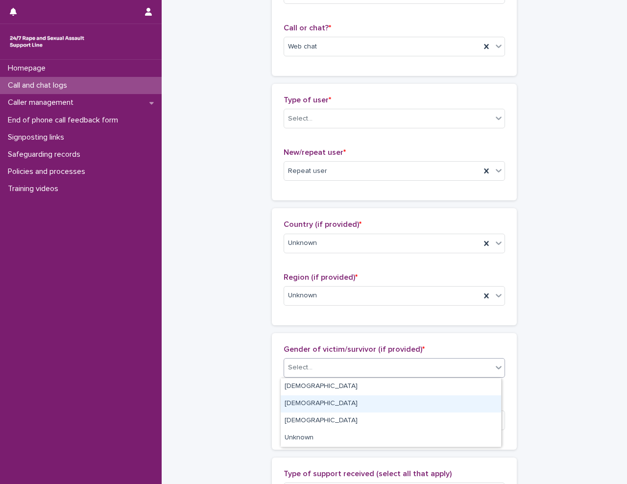
drag, startPoint x: 321, startPoint y: 393, endPoint x: 318, endPoint y: 401, distance: 8.8
click at [318, 401] on div "[DEMOGRAPHIC_DATA]" at bounding box center [390, 403] width 220 height 17
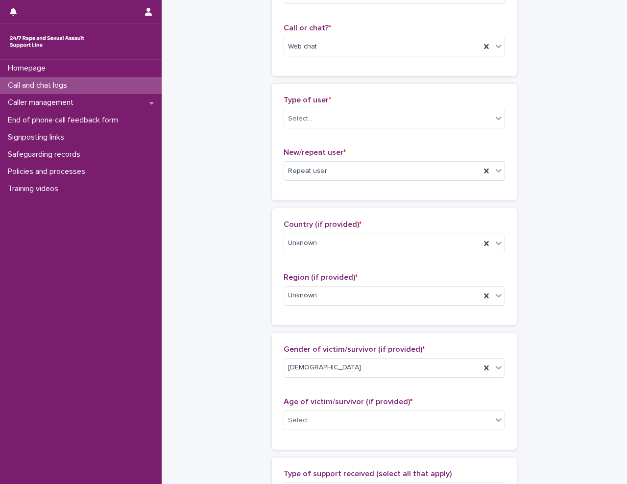
click at [207, 373] on div "**********" at bounding box center [393, 384] width 445 height 1060
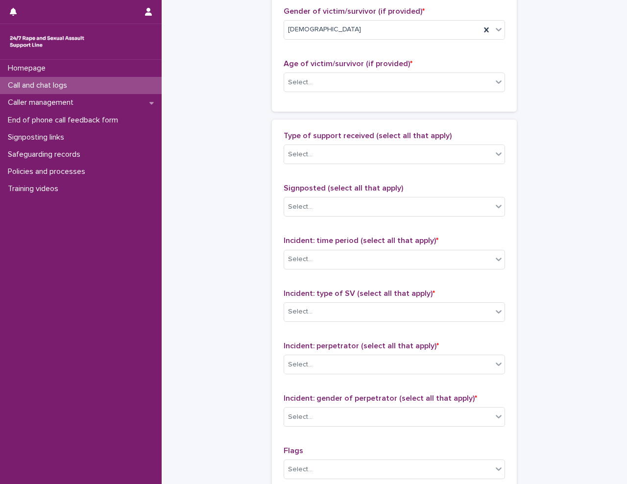
scroll to position [489, 0]
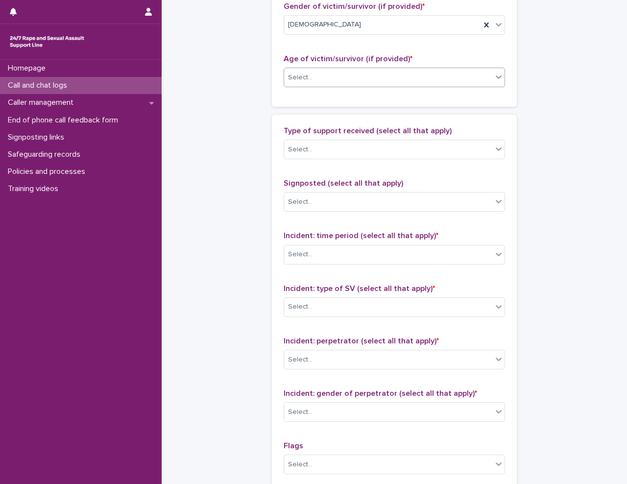
click at [336, 81] on div "Select..." at bounding box center [388, 78] width 208 height 16
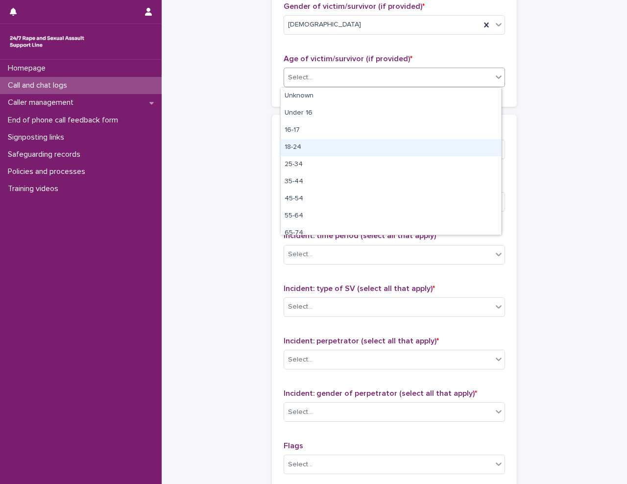
drag, startPoint x: 334, startPoint y: 104, endPoint x: 329, endPoint y: 147, distance: 43.4
click at [329, 147] on div "18-24" at bounding box center [390, 147] width 220 height 17
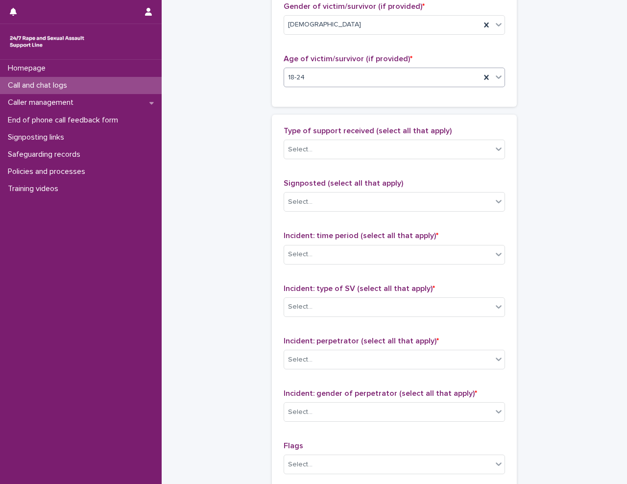
click at [329, 147] on div "Select..." at bounding box center [388, 149] width 208 height 16
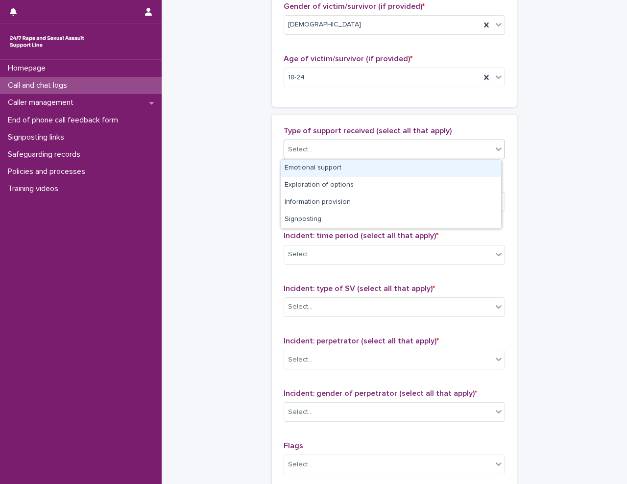
click at [329, 166] on div "Emotional support" at bounding box center [390, 168] width 220 height 17
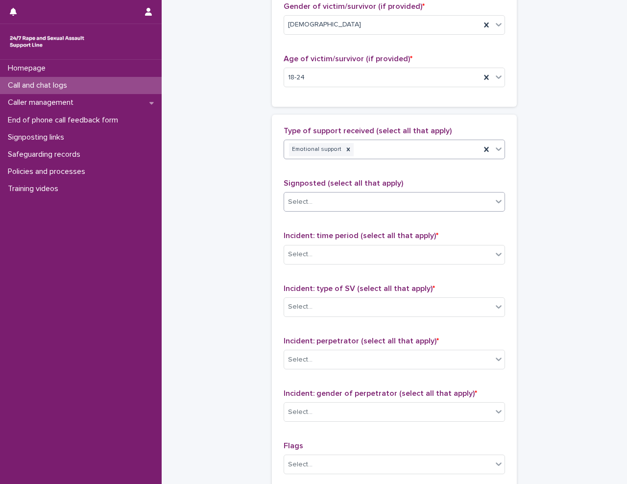
click at [333, 204] on div "Select..." at bounding box center [388, 202] width 208 height 16
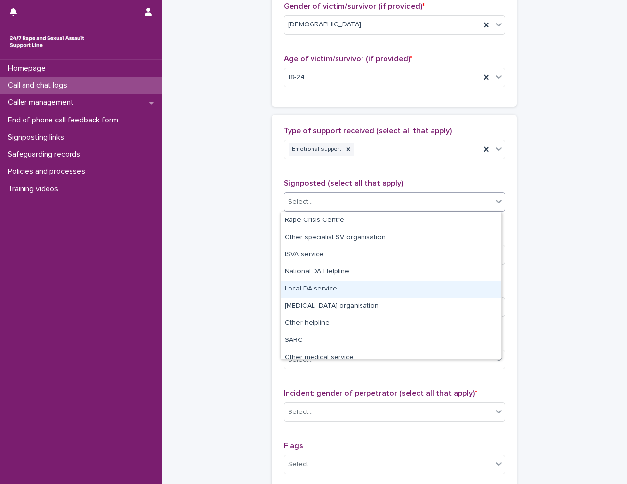
scroll to position [59, 0]
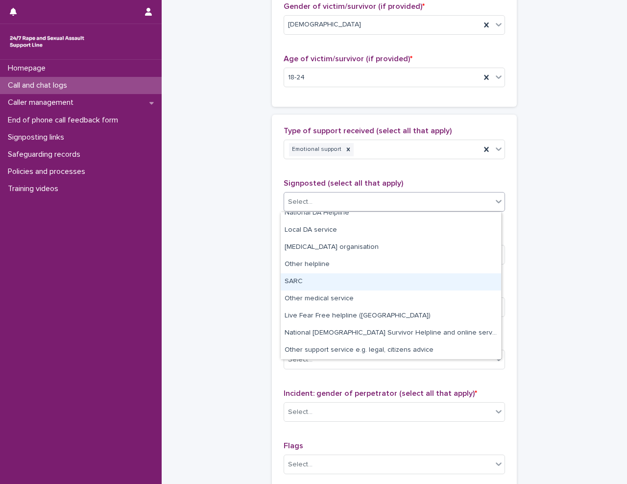
click at [242, 286] on div "**********" at bounding box center [393, 42] width 445 height 1060
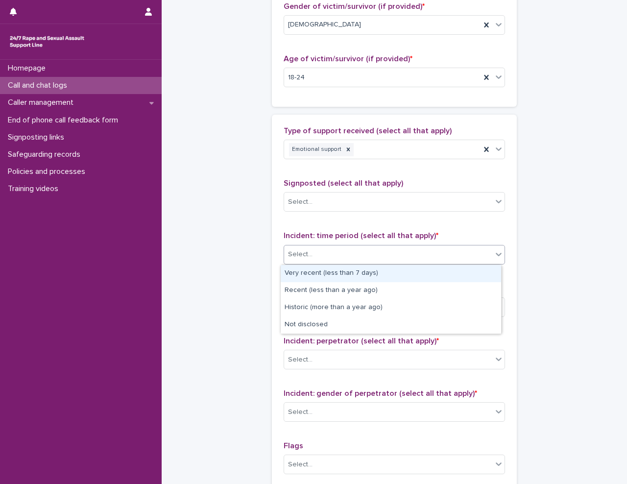
click at [314, 250] on div "Select..." at bounding box center [388, 254] width 208 height 16
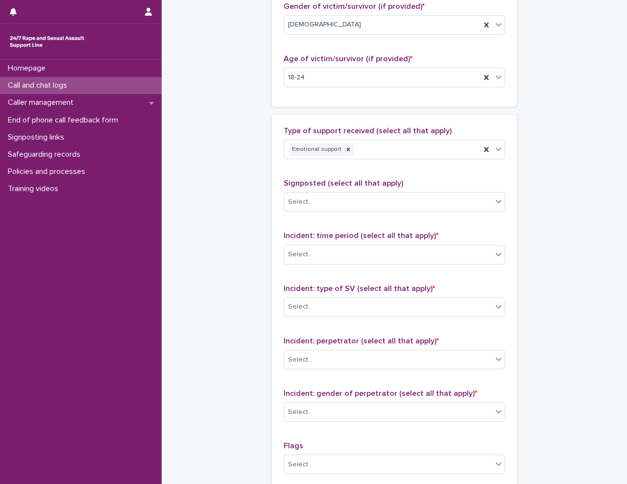
click at [258, 261] on div "**********" at bounding box center [393, 42] width 445 height 1060
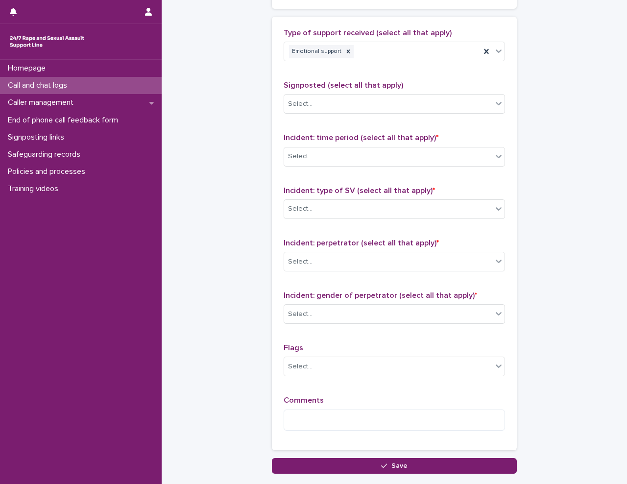
scroll to position [636, 0]
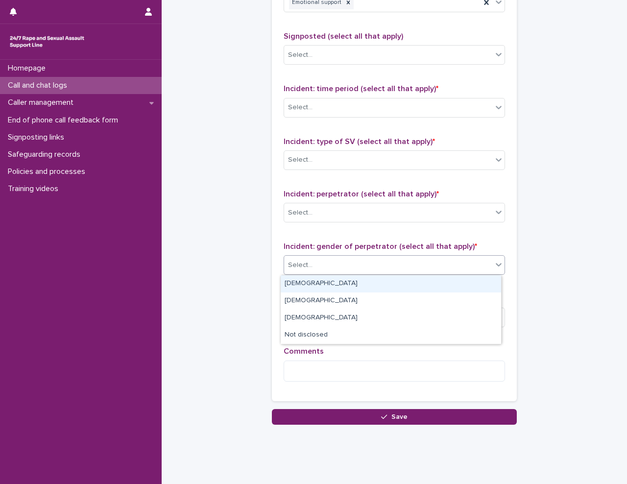
click at [359, 257] on div "Select..." at bounding box center [388, 265] width 208 height 16
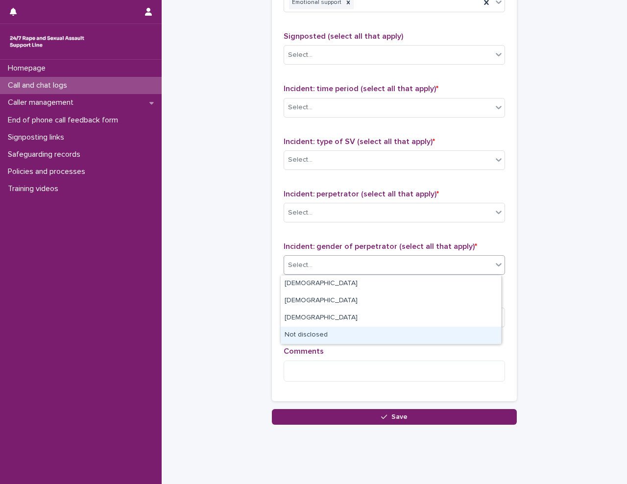
click at [341, 334] on div "Not disclosed" at bounding box center [390, 334] width 220 height 17
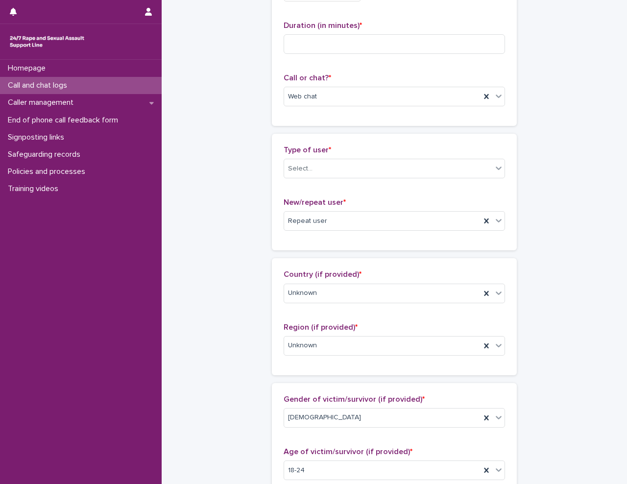
scroll to position [98, 0]
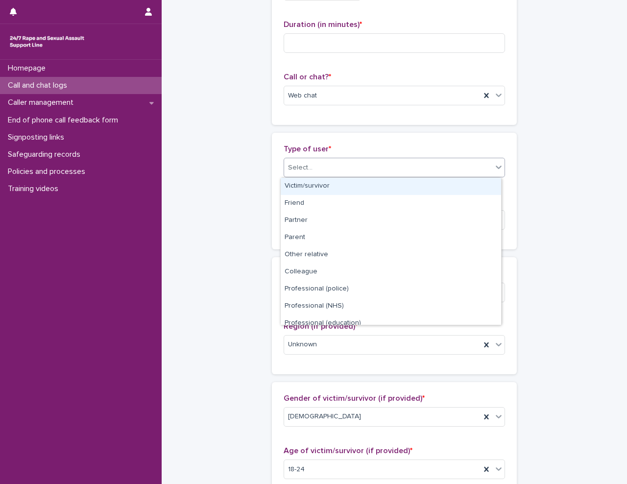
click at [331, 165] on div "Select..." at bounding box center [388, 168] width 208 height 16
click at [327, 186] on div "Victim/survivor" at bounding box center [390, 186] width 220 height 17
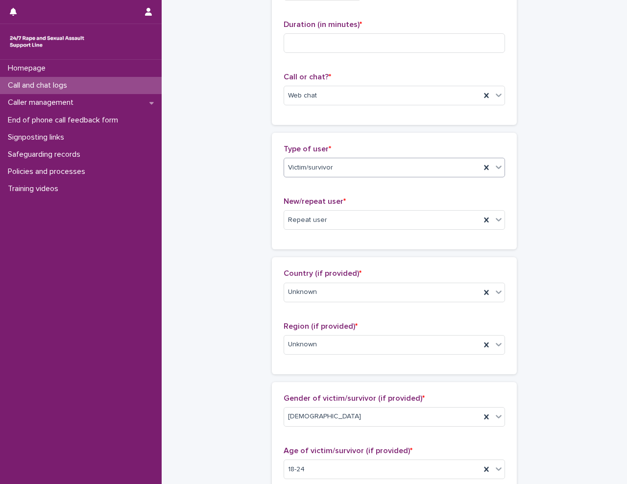
click at [223, 231] on div "**********" at bounding box center [393, 433] width 445 height 1060
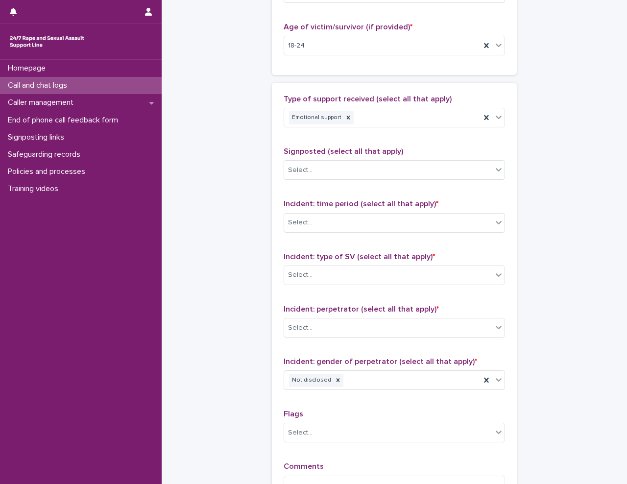
scroll to position [538, 0]
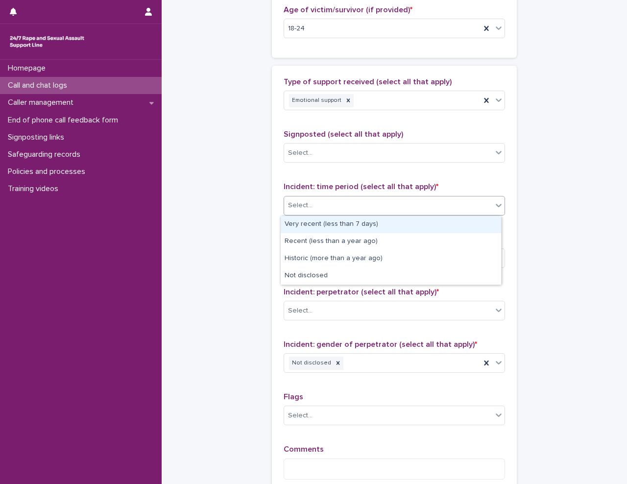
click at [307, 208] on div "Select..." at bounding box center [300, 205] width 24 height 10
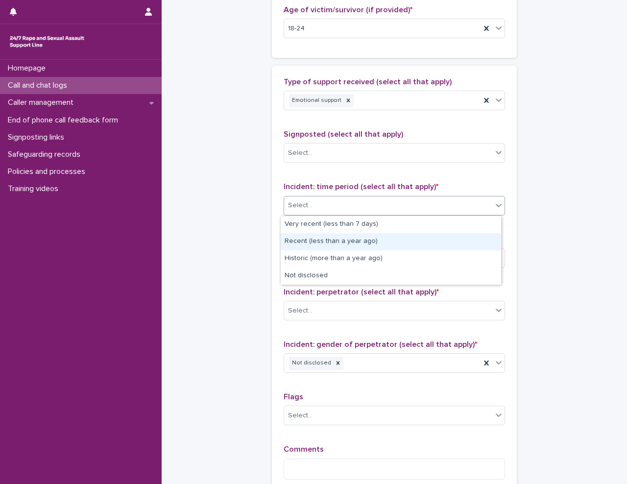
click at [314, 236] on div "Recent (less than a year ago)" at bounding box center [390, 241] width 220 height 17
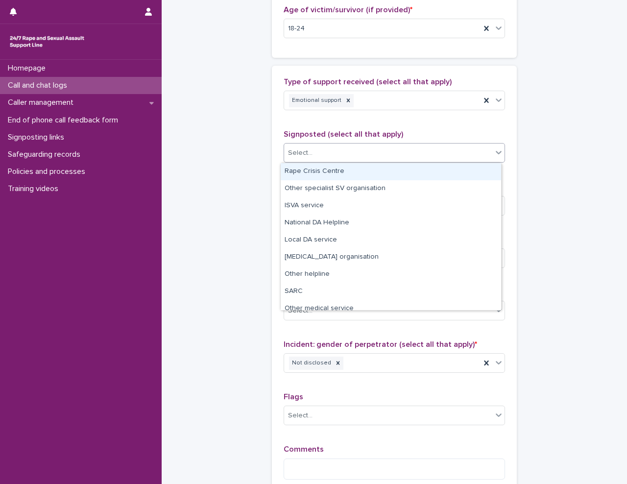
click at [322, 154] on div "Select..." at bounding box center [388, 153] width 208 height 16
click at [322, 167] on div "Rape Crisis Centre" at bounding box center [390, 171] width 220 height 17
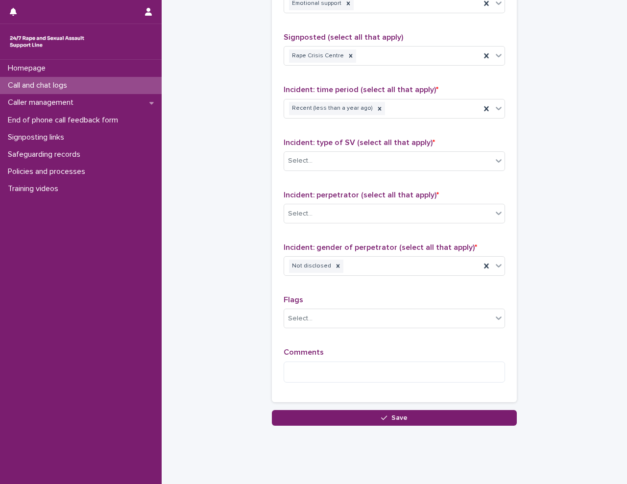
scroll to position [636, 0]
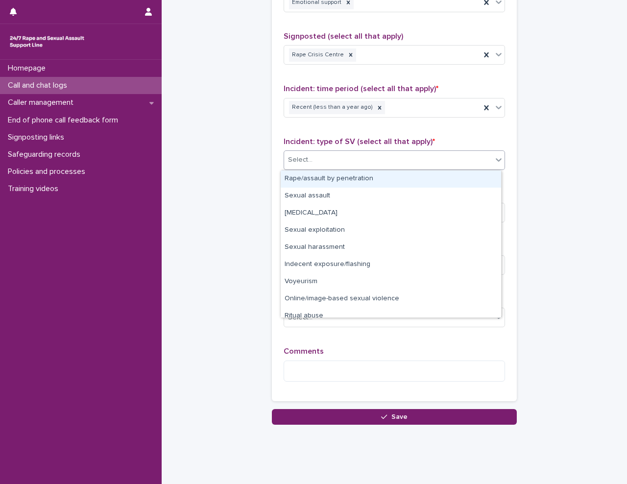
click at [340, 156] on div "Select..." at bounding box center [388, 160] width 208 height 16
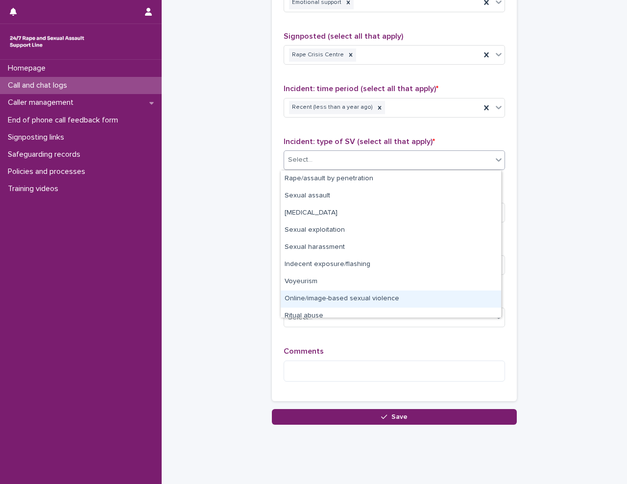
scroll to position [24, 0]
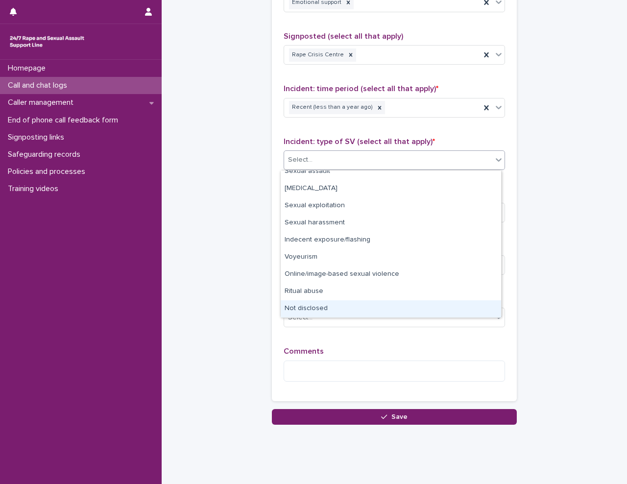
click at [323, 311] on div "Not disclosed" at bounding box center [390, 308] width 220 height 17
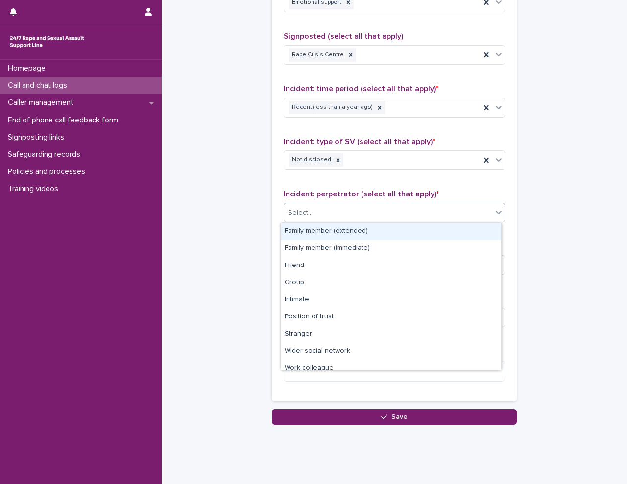
click at [347, 209] on div "Select..." at bounding box center [388, 213] width 208 height 16
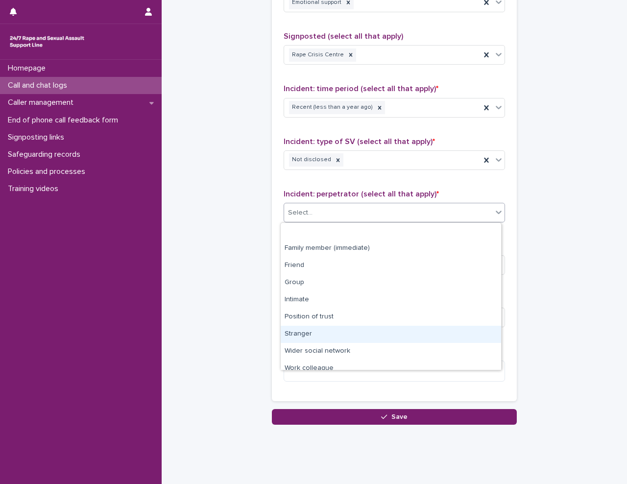
scroll to position [42, 0]
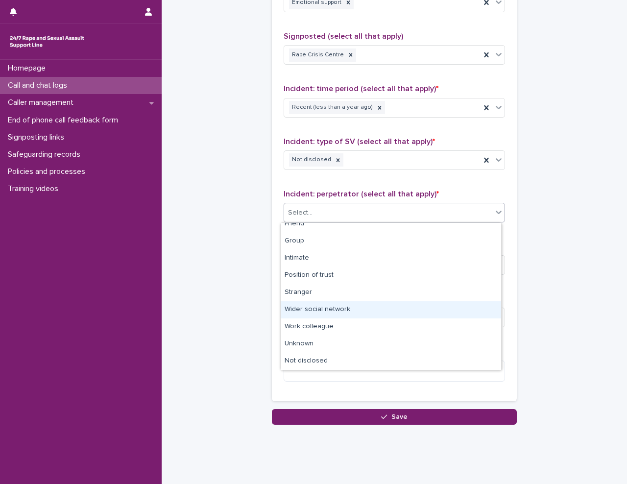
click at [339, 309] on div "Wider social network" at bounding box center [390, 309] width 220 height 17
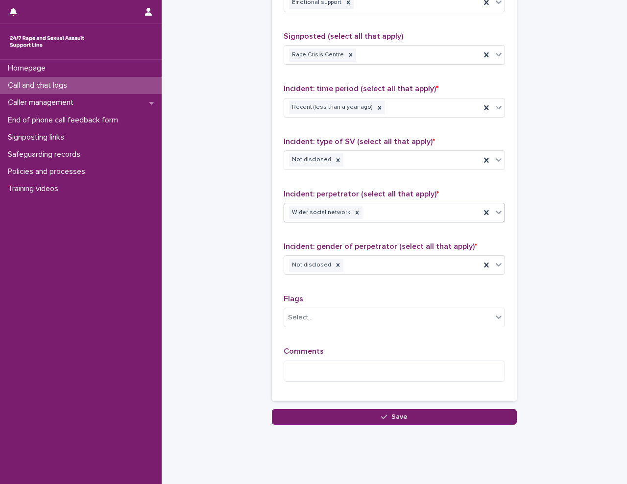
click at [330, 373] on textarea at bounding box center [393, 370] width 221 height 21
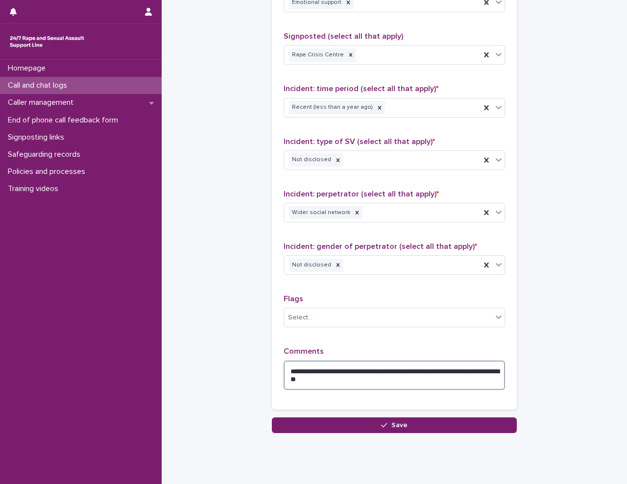
click at [400, 384] on textarea "**********" at bounding box center [393, 374] width 221 height 29
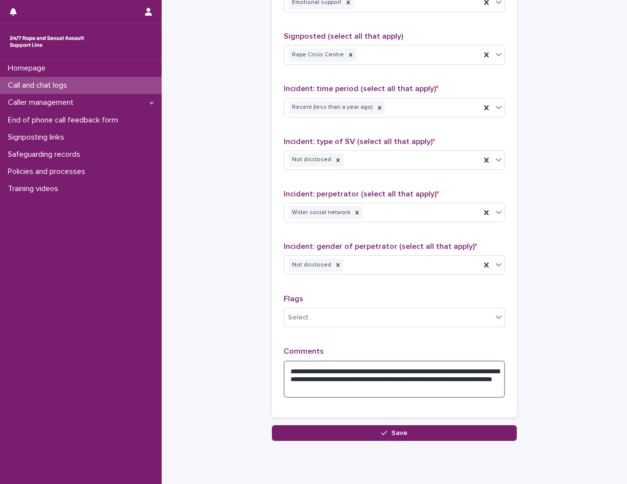
drag, startPoint x: 443, startPoint y: 376, endPoint x: 452, endPoint y: 388, distance: 14.8
click at [452, 388] on textarea "**********" at bounding box center [393, 378] width 221 height 37
click at [429, 387] on textarea "**********" at bounding box center [393, 378] width 221 height 37
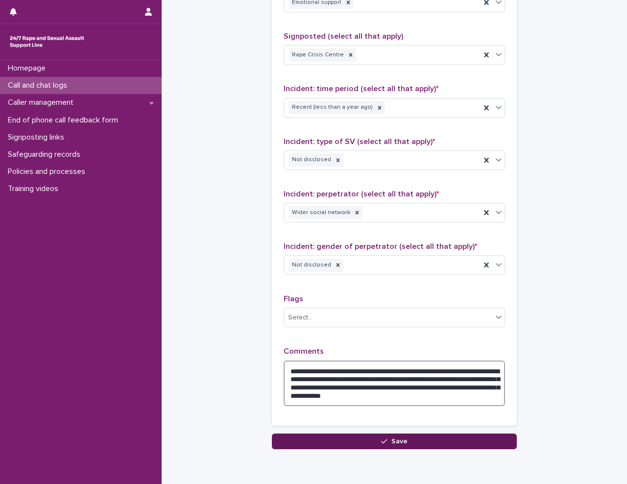
type textarea "**********"
click at [421, 442] on button "Save" at bounding box center [394, 441] width 245 height 16
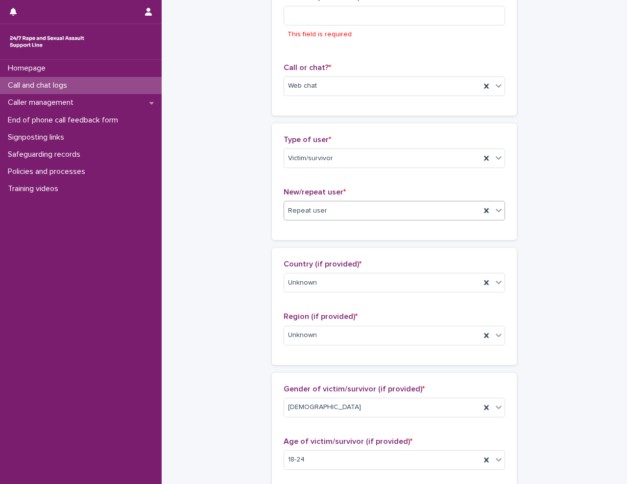
scroll to position [0, 0]
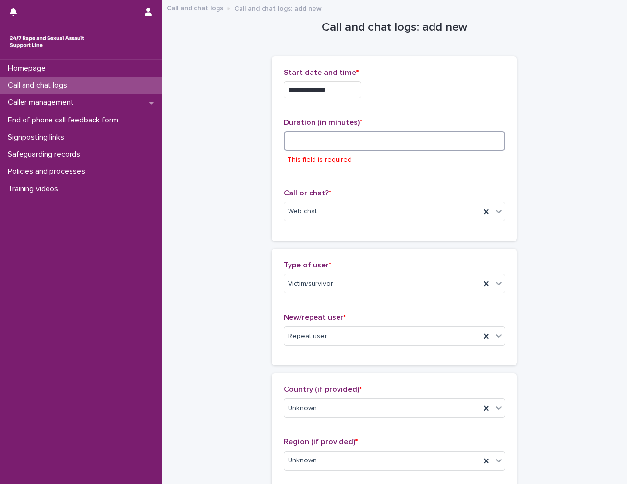
click at [333, 136] on input at bounding box center [393, 141] width 221 height 20
click at [313, 139] on input at bounding box center [393, 141] width 221 height 20
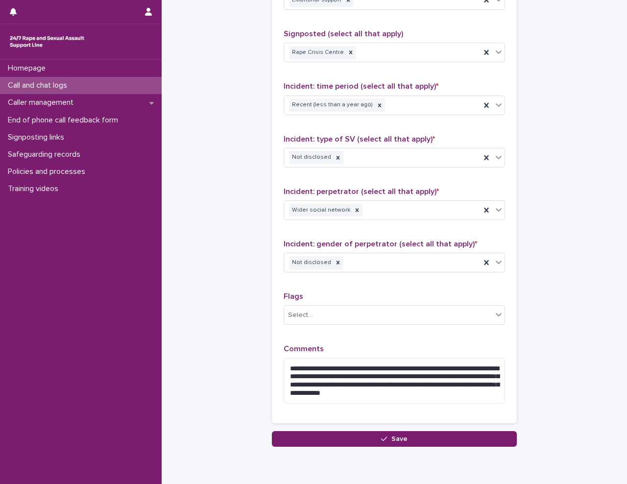
scroll to position [678, 0]
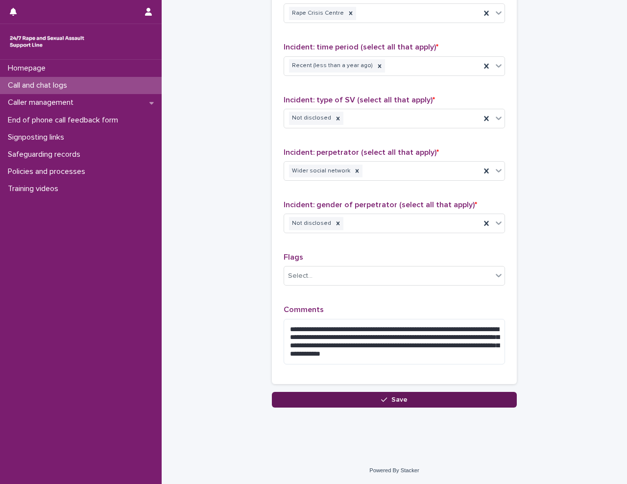
type input "**"
click at [397, 396] on span "Save" at bounding box center [399, 399] width 16 height 7
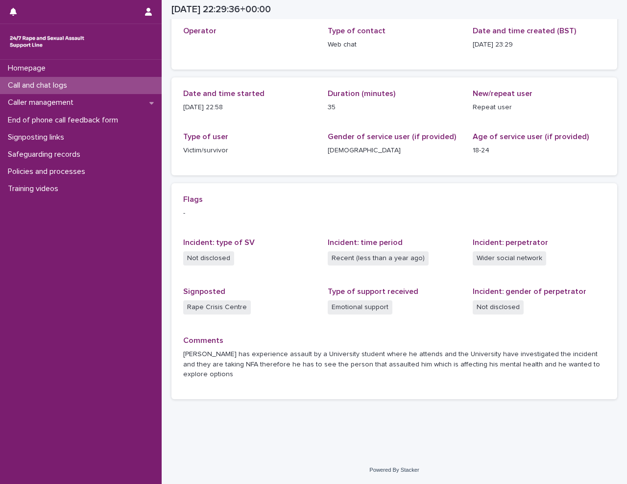
scroll to position [47, 0]
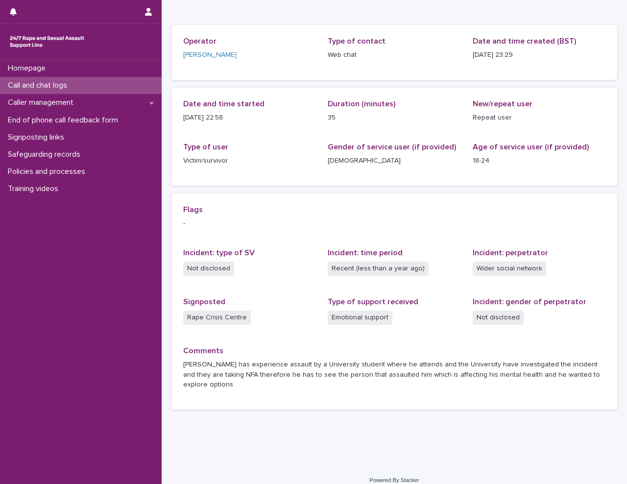
click at [98, 79] on div "Call and chat logs" at bounding box center [81, 85] width 162 height 17
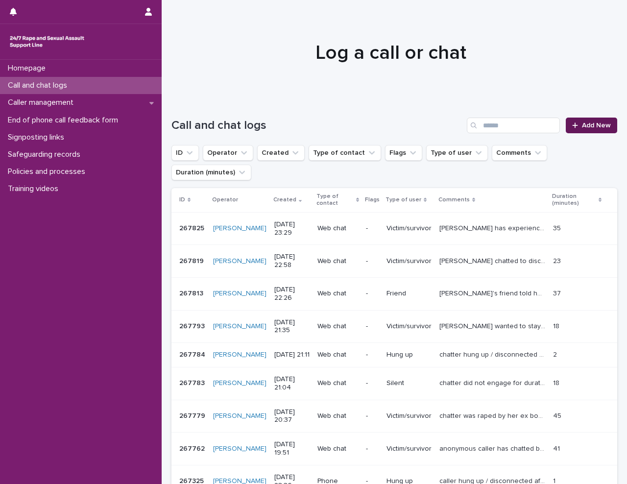
click at [595, 121] on link "Add New" at bounding box center [590, 125] width 51 height 16
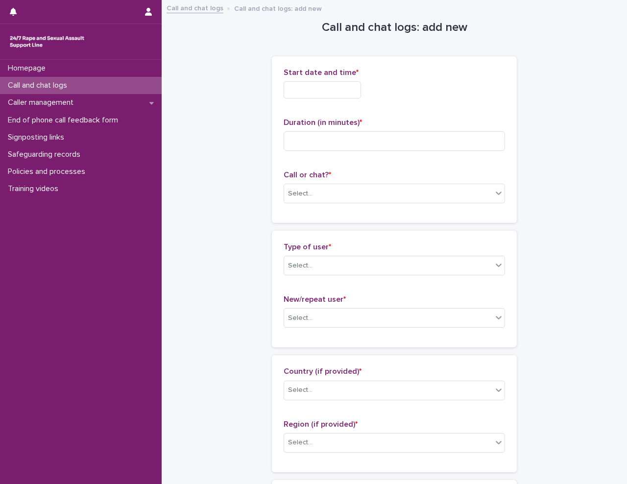
click at [298, 87] on input "text" at bounding box center [321, 89] width 77 height 17
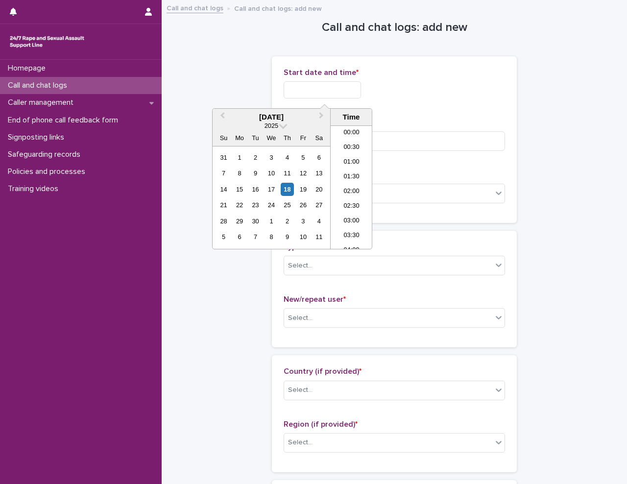
scroll to position [582, 0]
click at [354, 245] on li "23:30" at bounding box center [351, 241] width 42 height 15
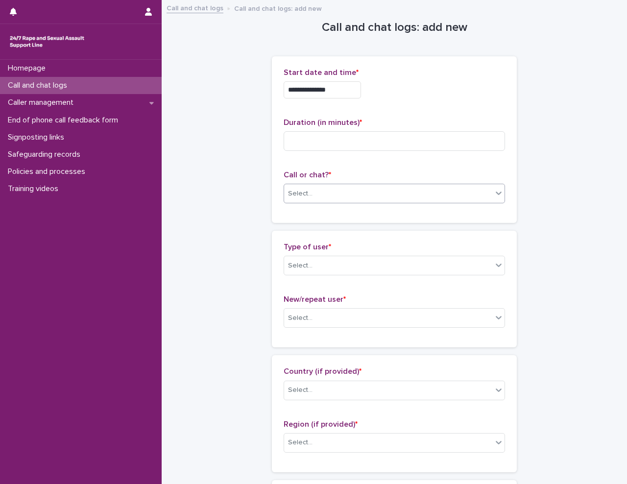
click at [307, 191] on div "Select..." at bounding box center [300, 193] width 24 height 10
click at [349, 193] on div "Select..." at bounding box center [388, 194] width 208 height 16
click at [359, 228] on div "Web chat" at bounding box center [390, 229] width 220 height 17
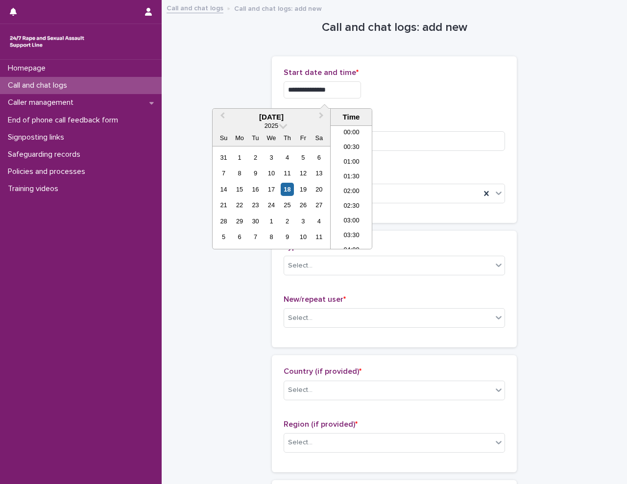
click at [348, 90] on input "**********" at bounding box center [321, 89] width 77 height 17
type input "**********"
click at [384, 88] on div "**********" at bounding box center [393, 89] width 221 height 17
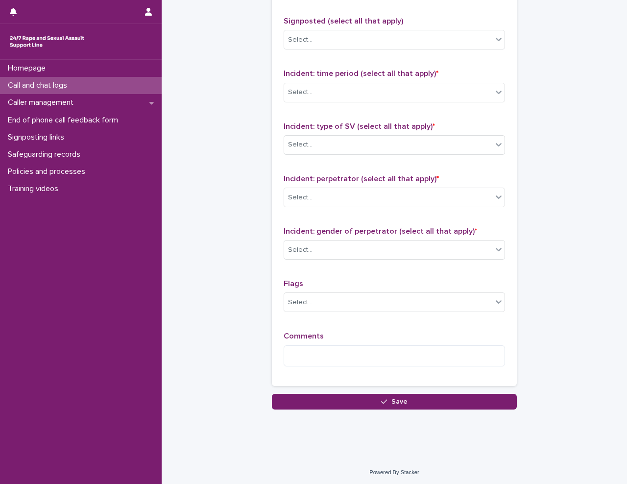
scroll to position [653, 0]
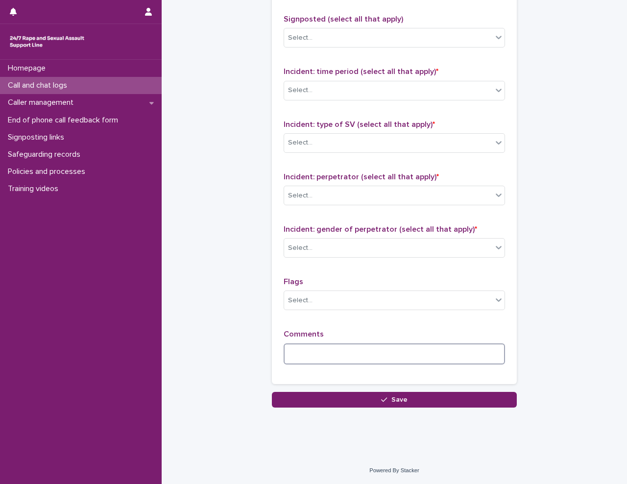
click at [358, 346] on textarea at bounding box center [393, 353] width 221 height 21
type textarea "****"
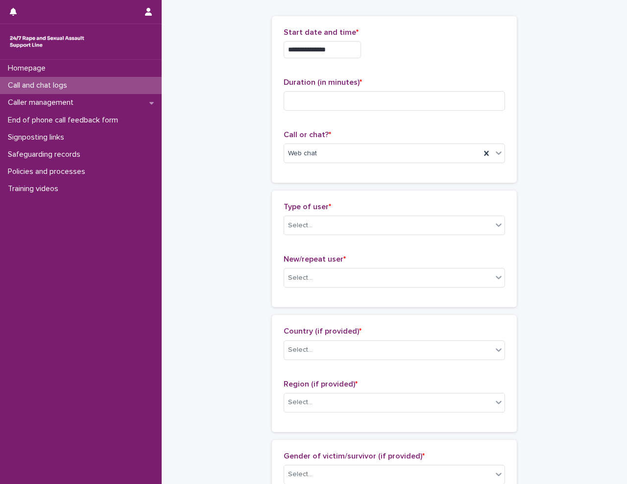
scroll to position [0, 0]
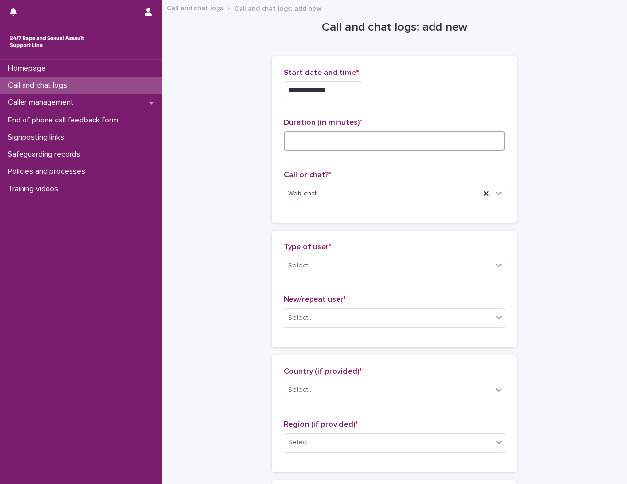
click at [370, 141] on input at bounding box center [393, 141] width 221 height 20
type input "*"
click at [352, 262] on div "Select..." at bounding box center [388, 265] width 208 height 16
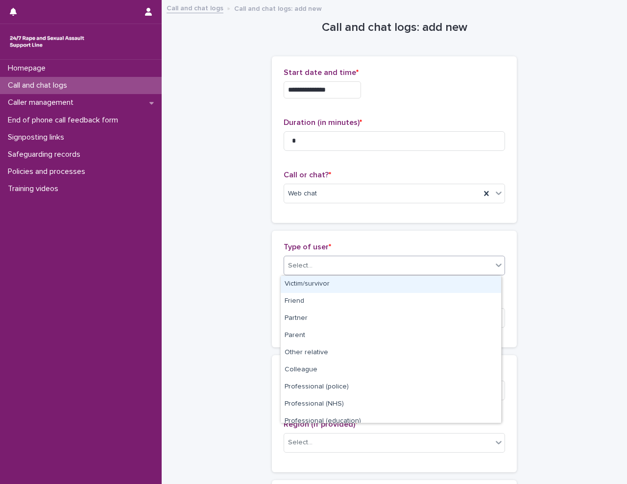
click at [353, 288] on div "Victim/survivor" at bounding box center [390, 284] width 220 height 17
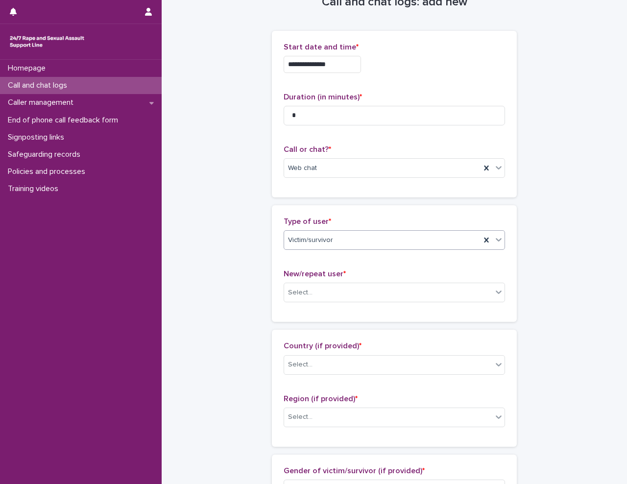
scroll to position [49, 0]
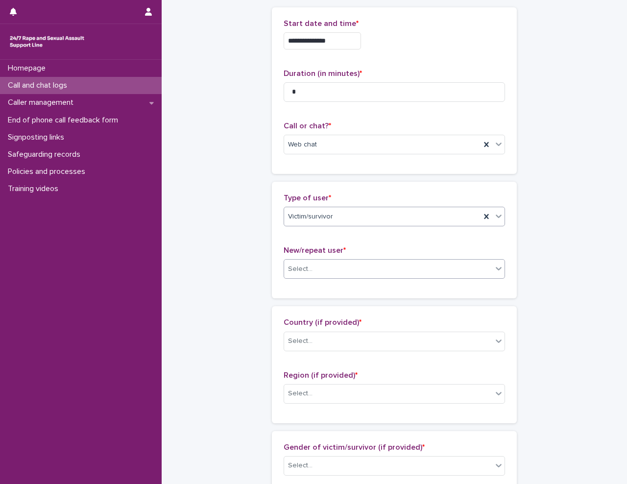
click at [355, 269] on div "Select..." at bounding box center [388, 269] width 208 height 16
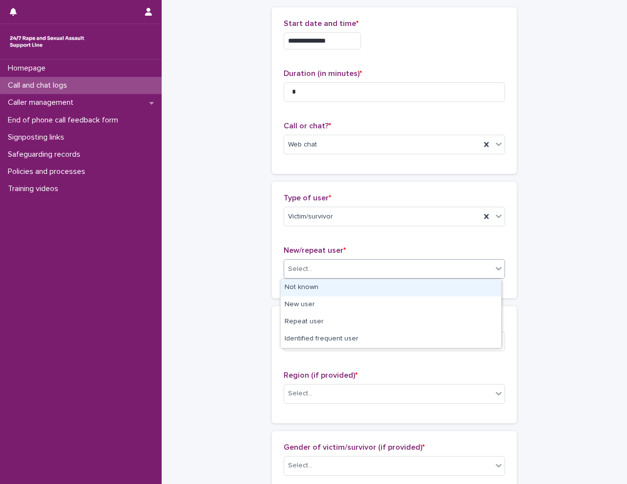
click at [353, 287] on div "Not known" at bounding box center [390, 287] width 220 height 17
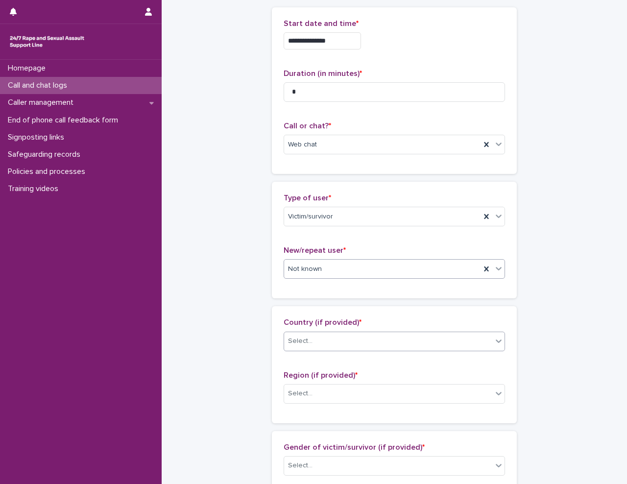
click at [347, 345] on div "Select..." at bounding box center [388, 341] width 208 height 16
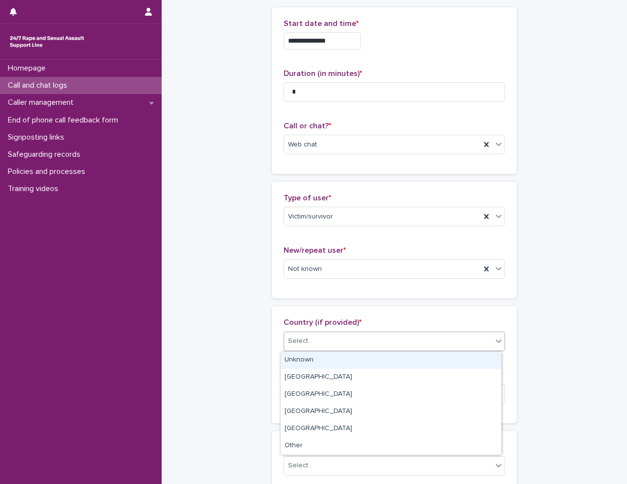
click at [345, 356] on div "Unknown" at bounding box center [390, 359] width 220 height 17
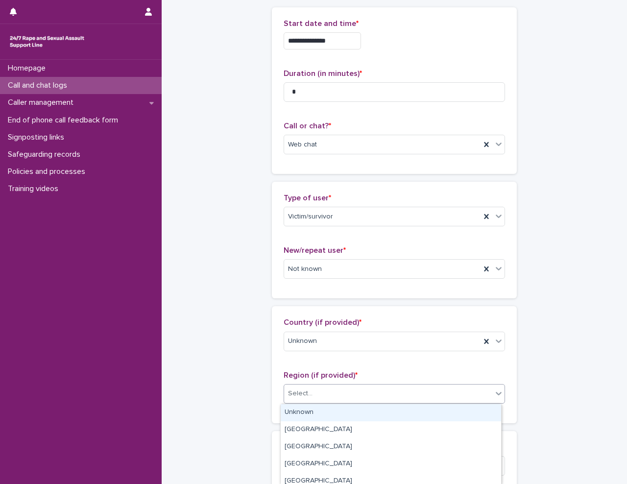
click at [338, 392] on div "Select..." at bounding box center [388, 393] width 208 height 16
click at [333, 410] on div "Unknown" at bounding box center [390, 412] width 220 height 17
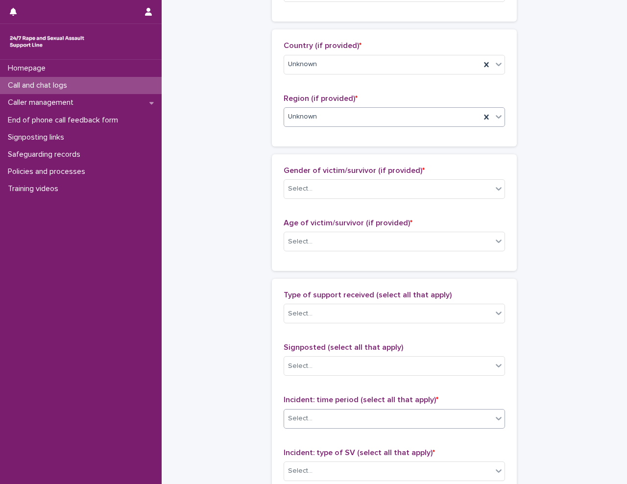
scroll to position [343, 0]
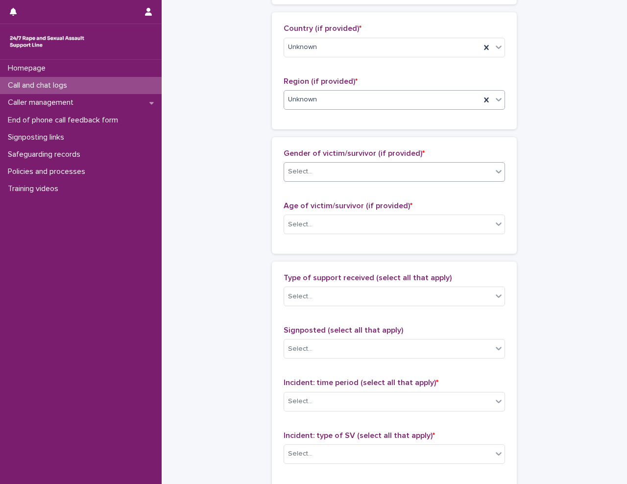
click at [330, 171] on div "Select..." at bounding box center [388, 171] width 208 height 16
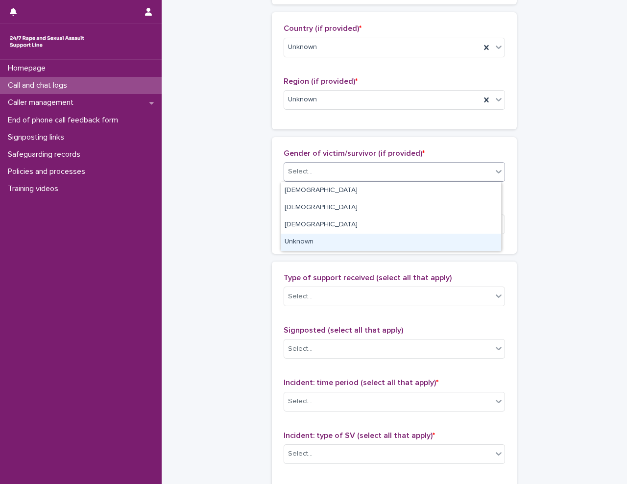
click at [327, 243] on div "Unknown" at bounding box center [390, 241] width 220 height 17
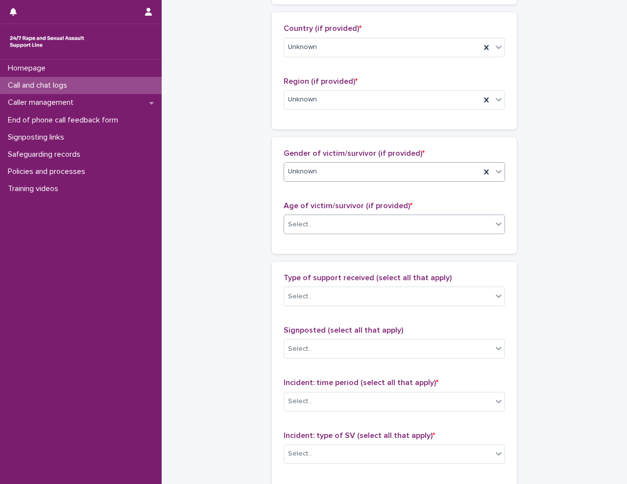
click at [336, 224] on div "Select..." at bounding box center [388, 224] width 208 height 16
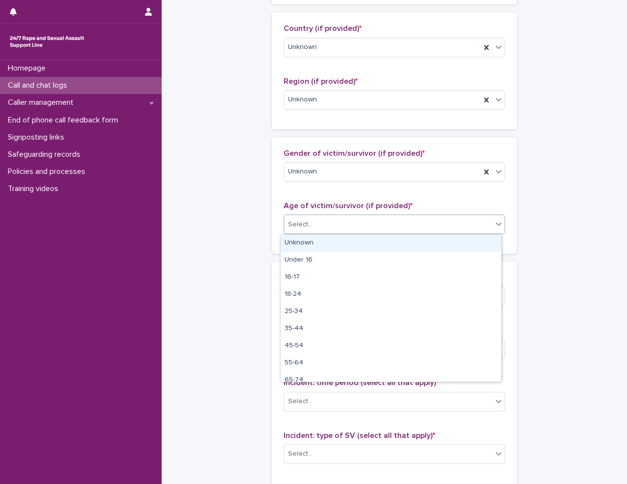
click at [336, 245] on div "Unknown" at bounding box center [390, 242] width 220 height 17
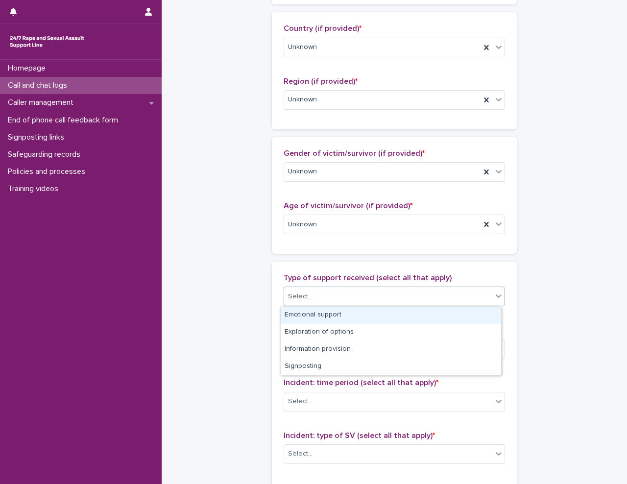
click at [333, 293] on div "Select..." at bounding box center [388, 296] width 208 height 16
click at [221, 256] on div "**********" at bounding box center [393, 188] width 445 height 1060
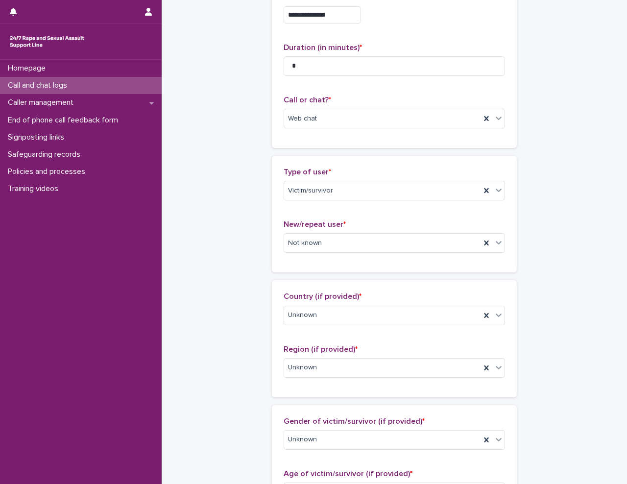
scroll to position [49, 0]
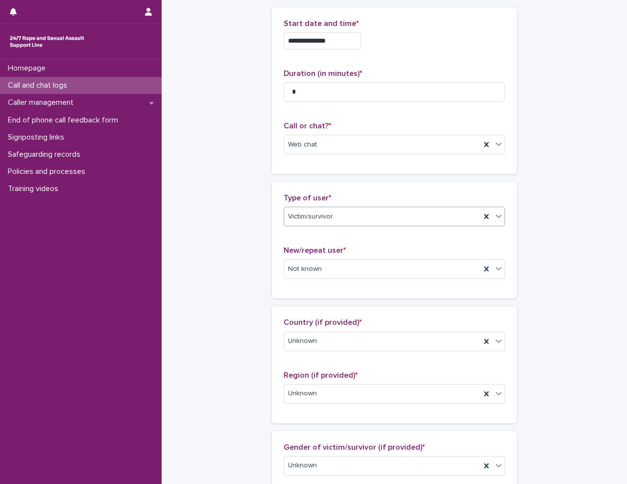
click at [363, 220] on div "Victim/survivor" at bounding box center [382, 217] width 196 height 16
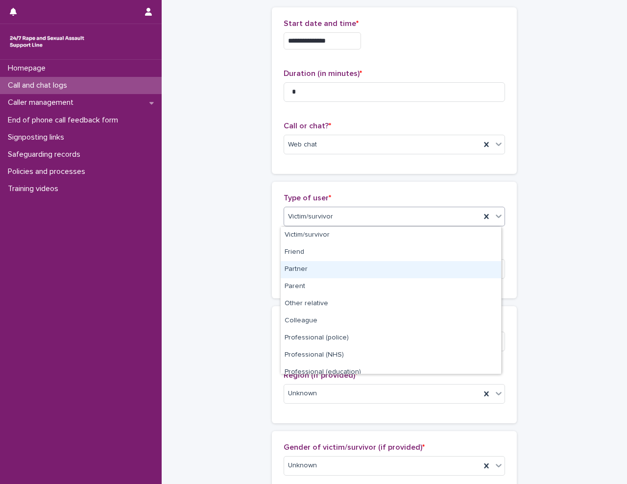
scroll to position [110, 0]
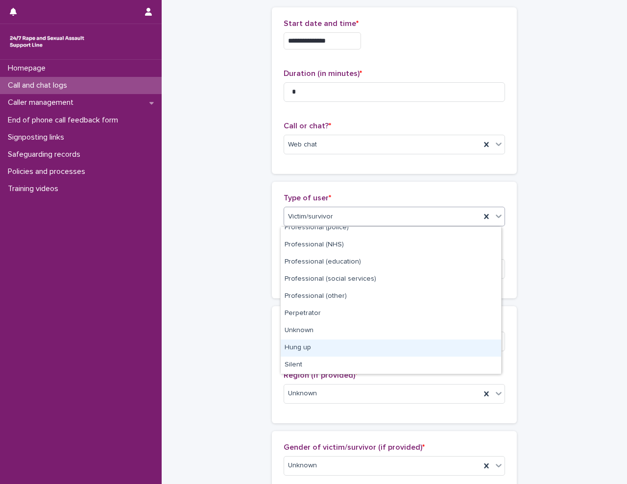
click at [336, 351] on div "Hung up" at bounding box center [390, 347] width 220 height 17
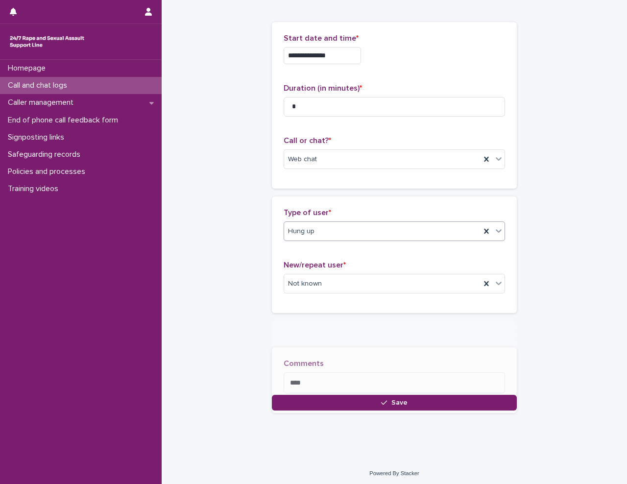
scroll to position [37, 0]
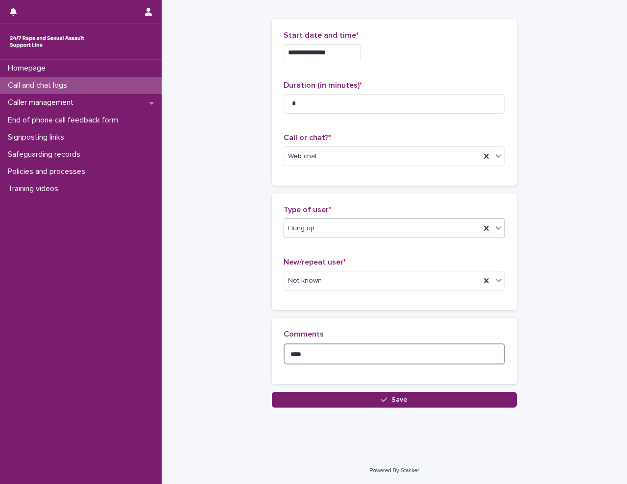
click at [315, 350] on textarea "****" at bounding box center [393, 353] width 221 height 21
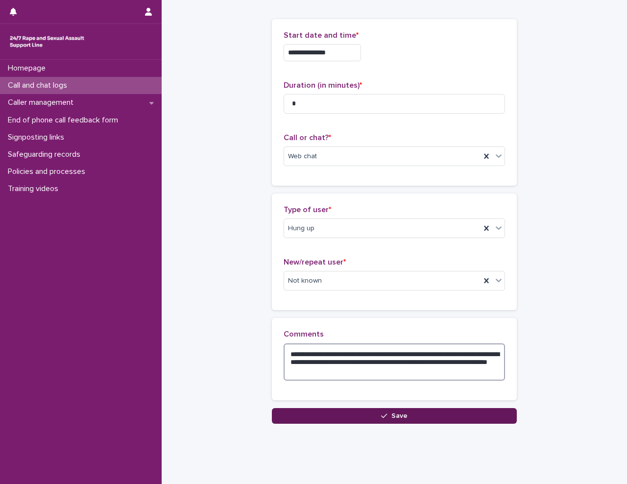
type textarea "**********"
click at [447, 413] on button "Save" at bounding box center [394, 416] width 245 height 16
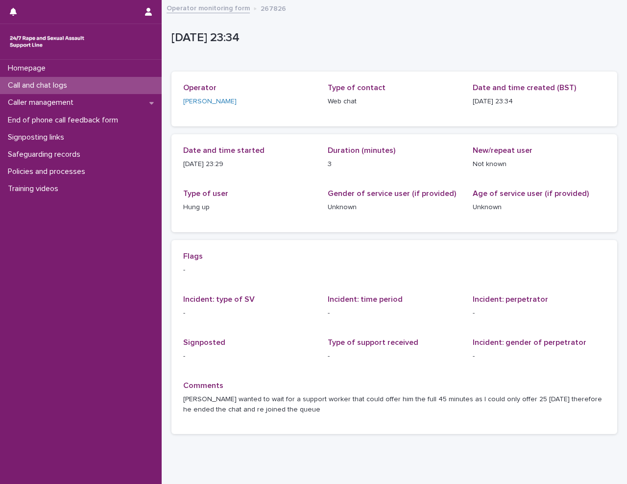
click at [70, 88] on p "Call and chat logs" at bounding box center [39, 85] width 71 height 9
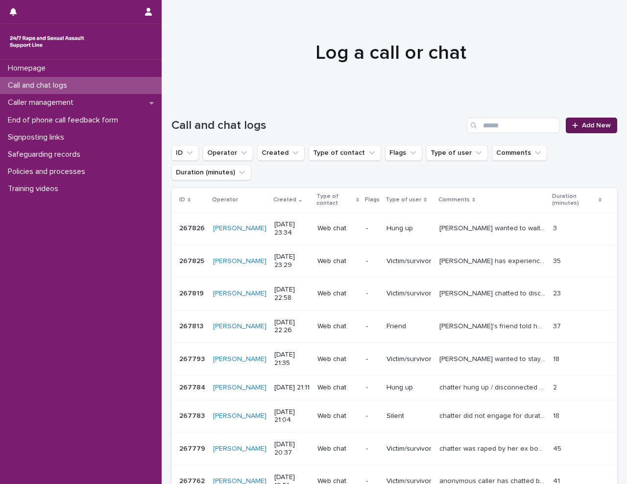
click at [572, 128] on icon at bounding box center [574, 124] width 5 height 5
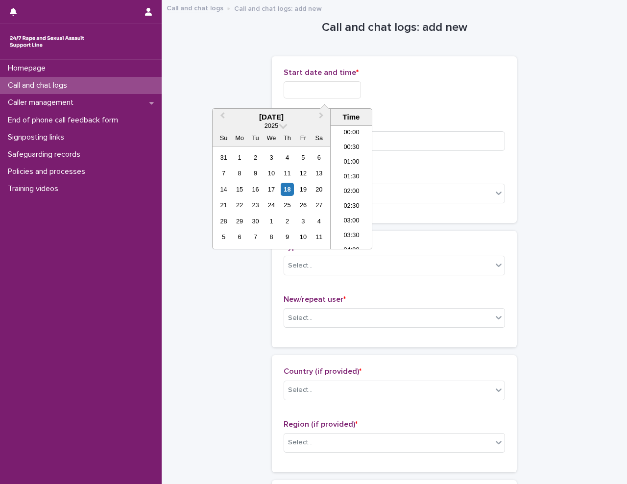
click at [283, 84] on input "text" at bounding box center [321, 89] width 77 height 17
click at [356, 243] on li "23:30" at bounding box center [351, 241] width 42 height 15
click at [349, 90] on input "**********" at bounding box center [321, 89] width 77 height 17
type input "**********"
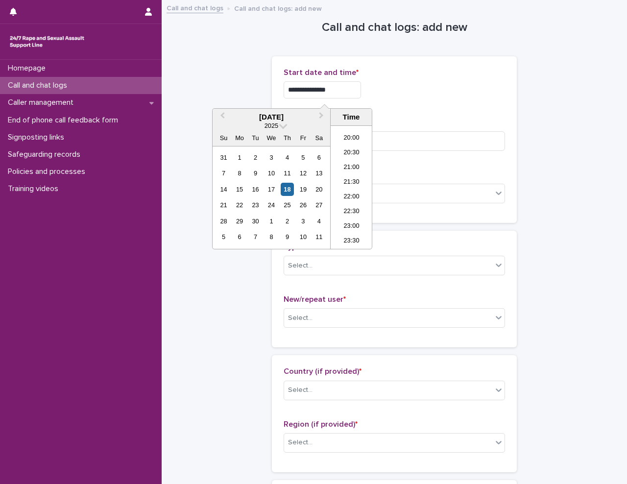
click at [428, 86] on div "**********" at bounding box center [393, 89] width 221 height 17
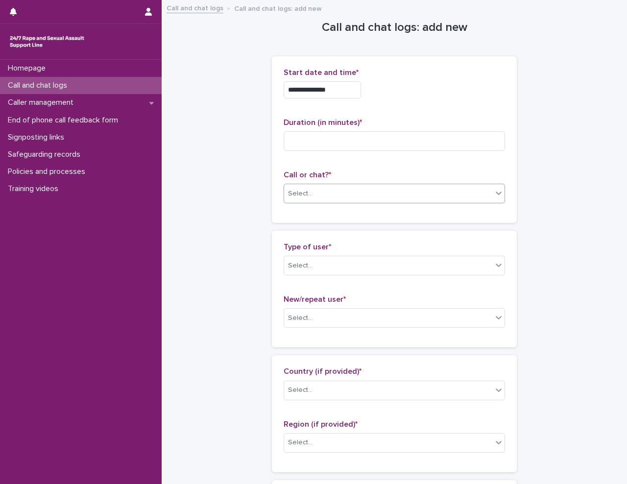
click at [346, 198] on div "Select..." at bounding box center [388, 194] width 208 height 16
click at [344, 223] on div "Web chat" at bounding box center [390, 229] width 220 height 17
click at [325, 143] on input at bounding box center [393, 141] width 221 height 20
type input "*"
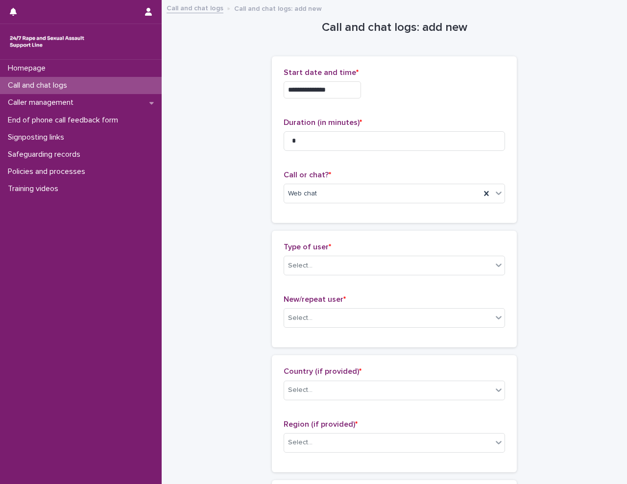
click at [335, 264] on div "Select..." at bounding box center [388, 265] width 208 height 16
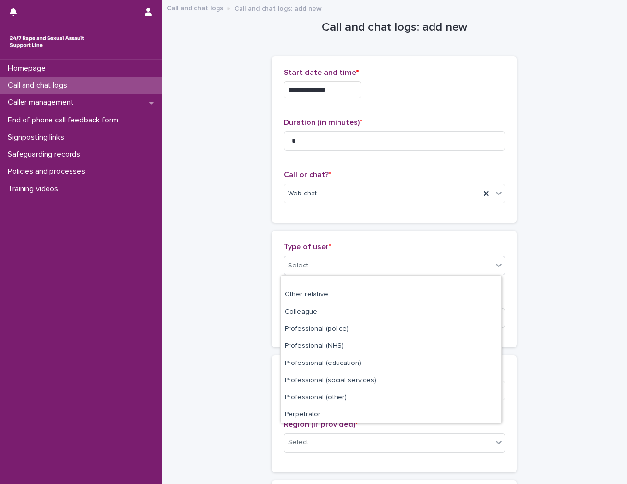
scroll to position [110, 0]
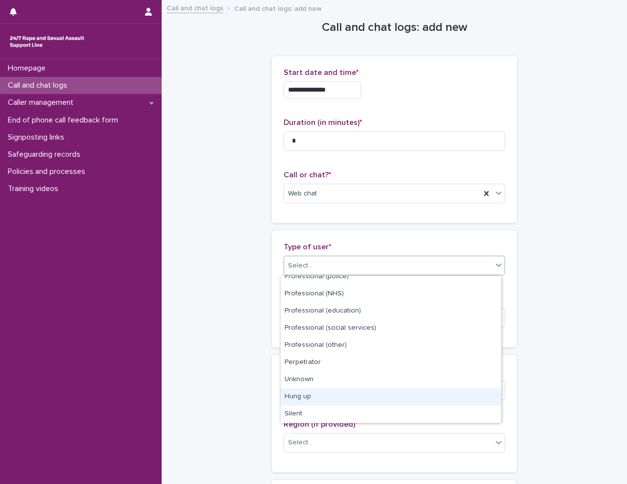
click at [355, 392] on div "Hung up" at bounding box center [390, 396] width 220 height 17
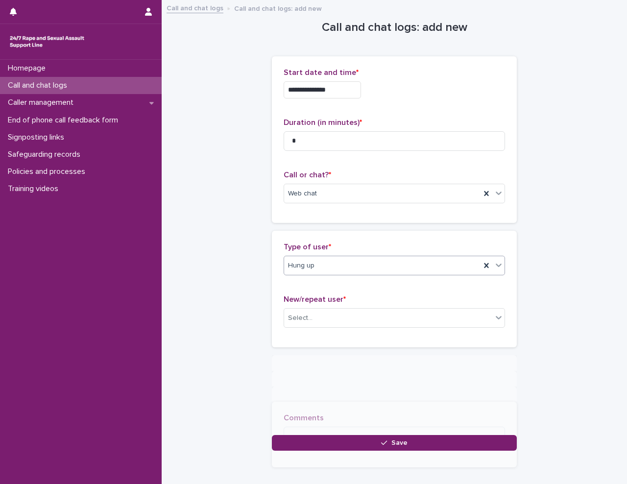
click at [222, 369] on div "**********" at bounding box center [393, 225] width 445 height 449
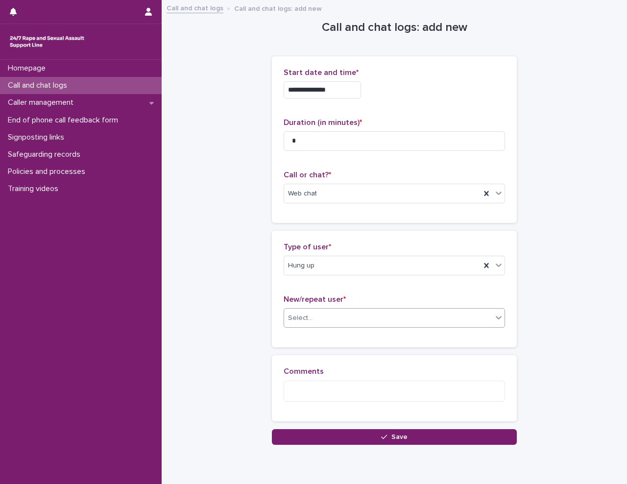
click at [330, 324] on div "Select..." at bounding box center [388, 318] width 208 height 16
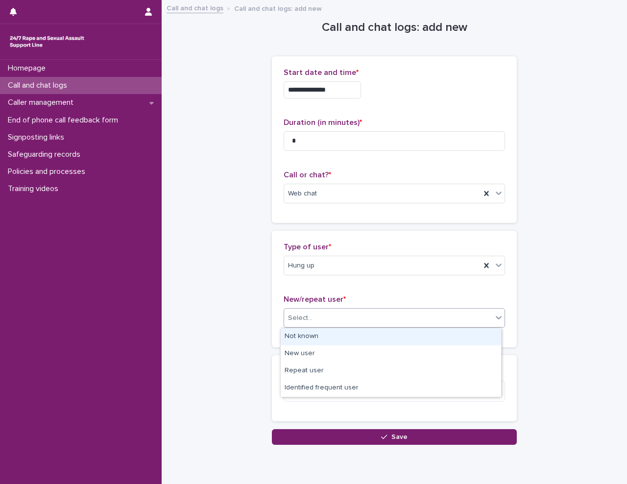
click at [328, 335] on div "Not known" at bounding box center [390, 336] width 220 height 17
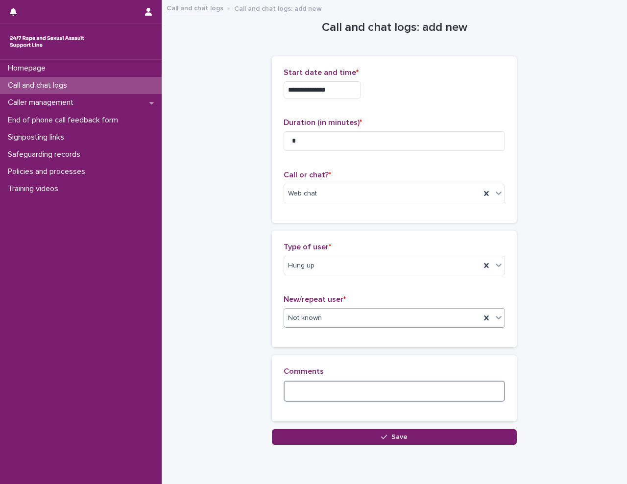
click at [330, 394] on textarea at bounding box center [393, 390] width 221 height 21
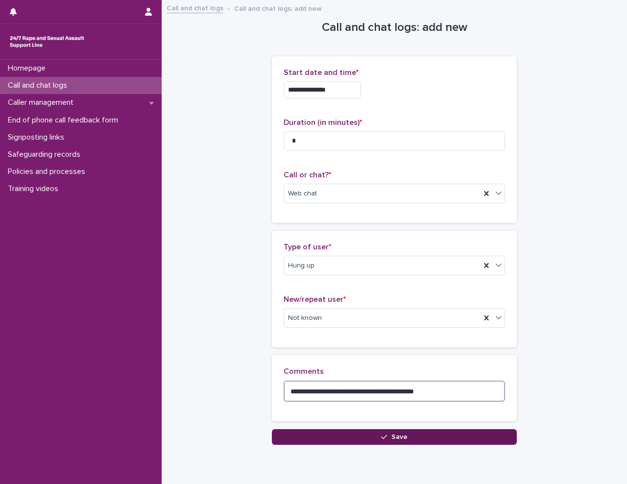
type textarea "**********"
click at [372, 430] on button "Save" at bounding box center [394, 437] width 245 height 16
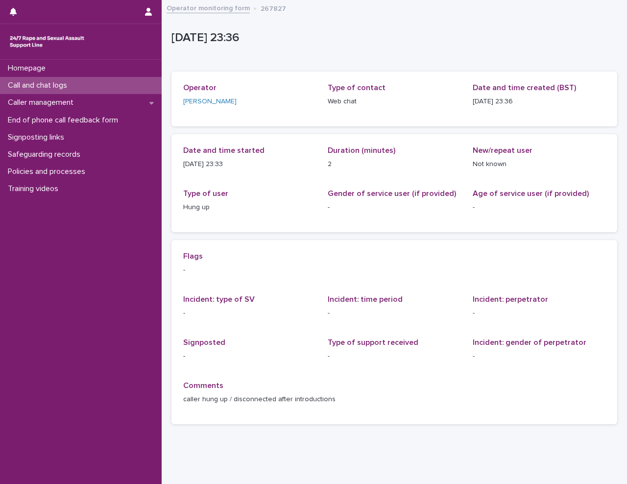
click at [16, 87] on p "Call and chat logs" at bounding box center [39, 85] width 71 height 9
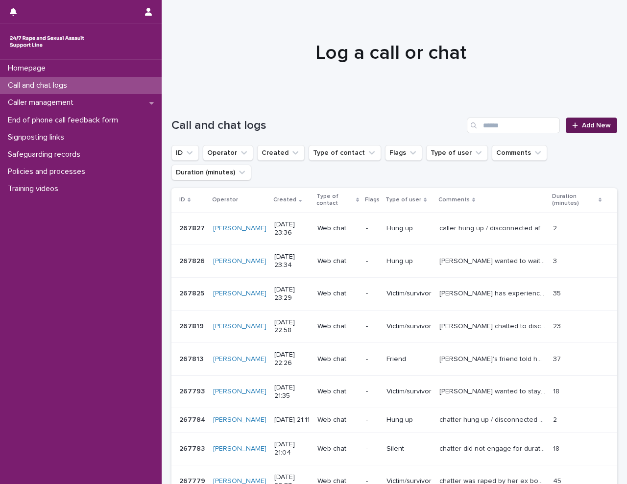
click at [565, 121] on link "Add New" at bounding box center [590, 125] width 51 height 16
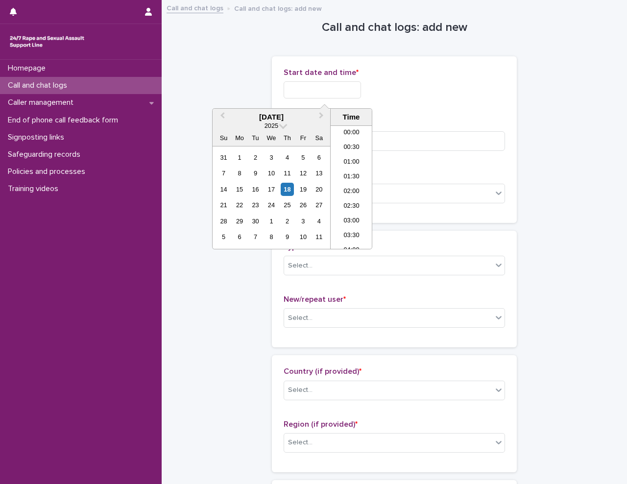
click at [359, 93] on input "text" at bounding box center [321, 89] width 77 height 17
click at [349, 239] on li "23:30" at bounding box center [351, 241] width 42 height 15
click at [357, 95] on input "**********" at bounding box center [321, 89] width 77 height 17
type input "**********"
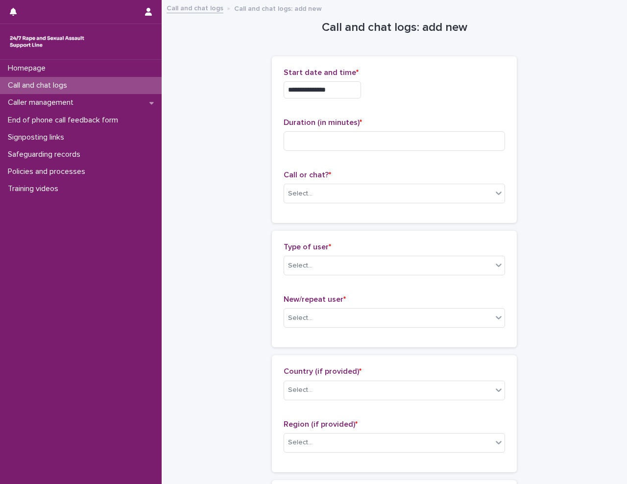
click at [430, 86] on div "**********" at bounding box center [393, 89] width 221 height 17
